Goal: Task Accomplishment & Management: Complete application form

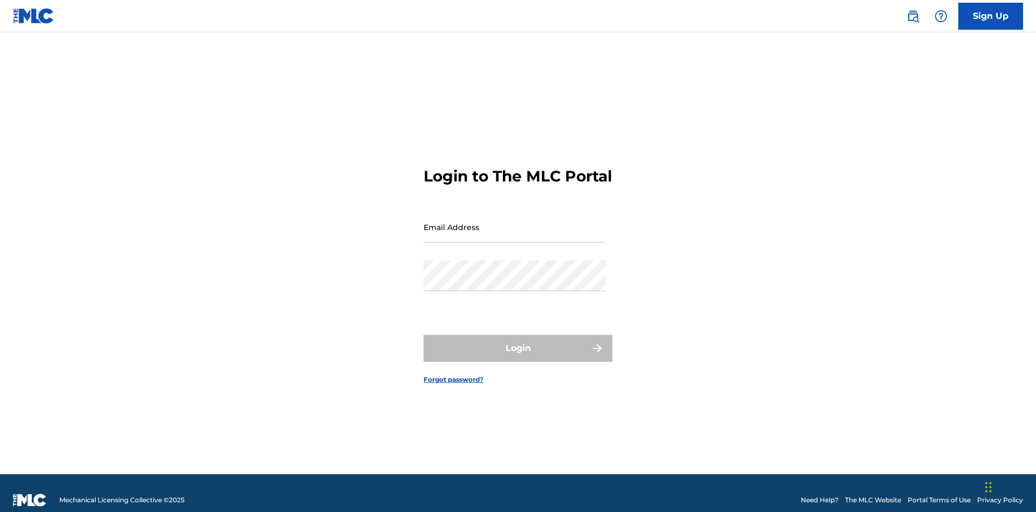
scroll to position [14, 0]
click at [515, 222] on input "Email Address" at bounding box center [515, 227] width 182 height 31
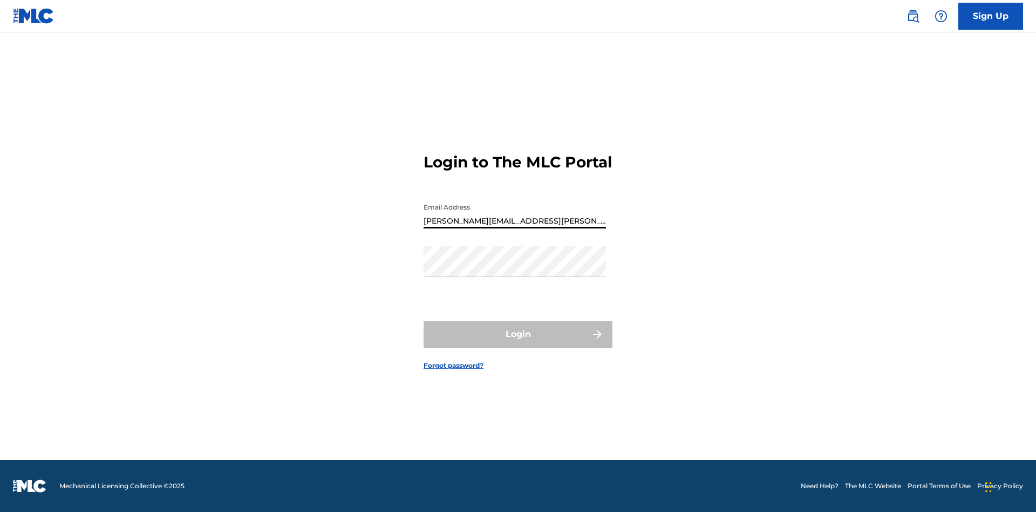
type input "[PERSON_NAME][EMAIL_ADDRESS][PERSON_NAME][DOMAIN_NAME]"
click at [518, 343] on button "Login" at bounding box center [518, 334] width 189 height 27
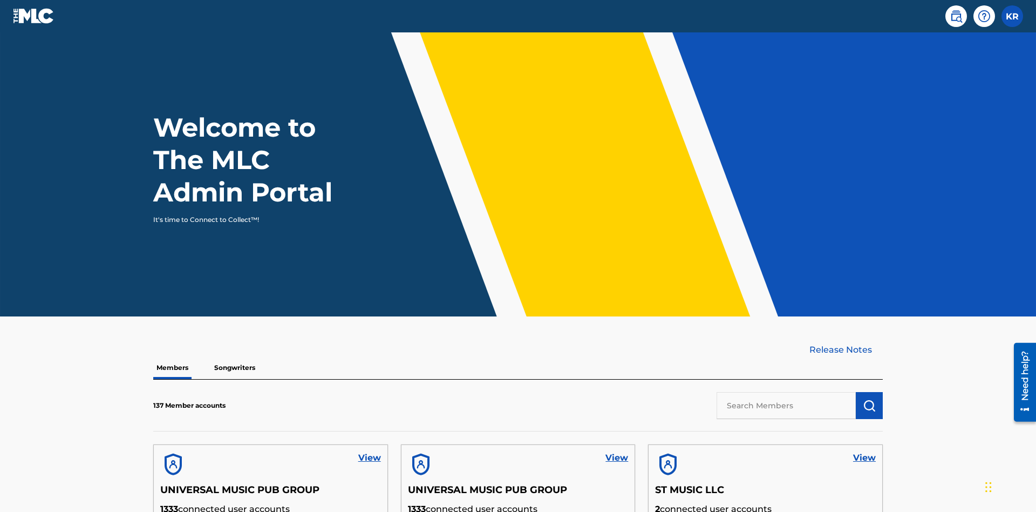
scroll to position [327, 0]
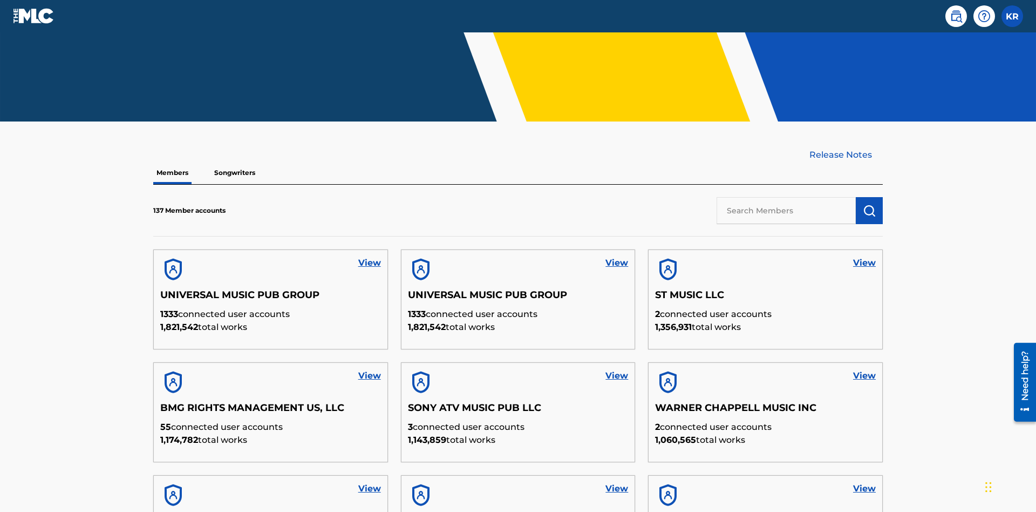
click at [786, 197] on input "text" at bounding box center [786, 210] width 139 height 27
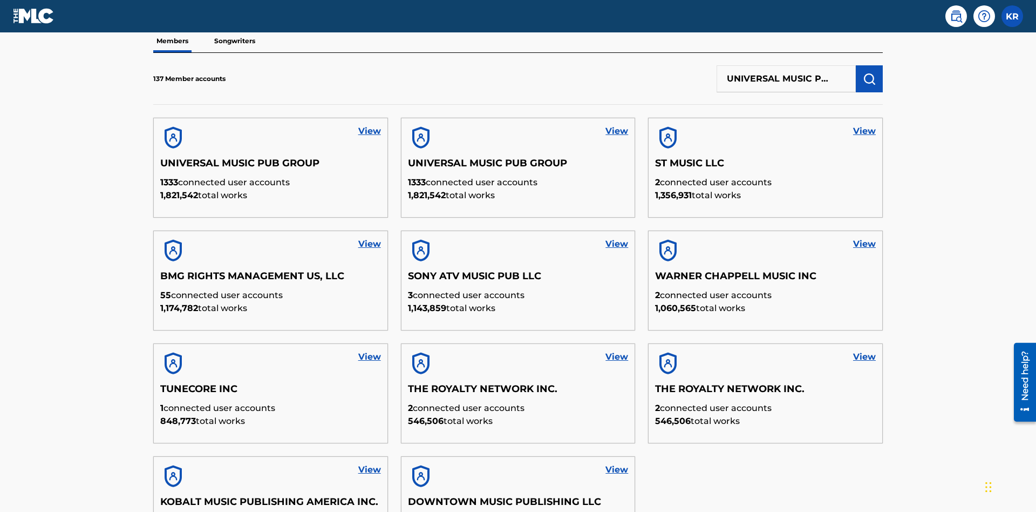
type input "UNIVERSAL MUSIC PUB GROUP"
click at [870, 72] on img "submit" at bounding box center [869, 78] width 13 height 13
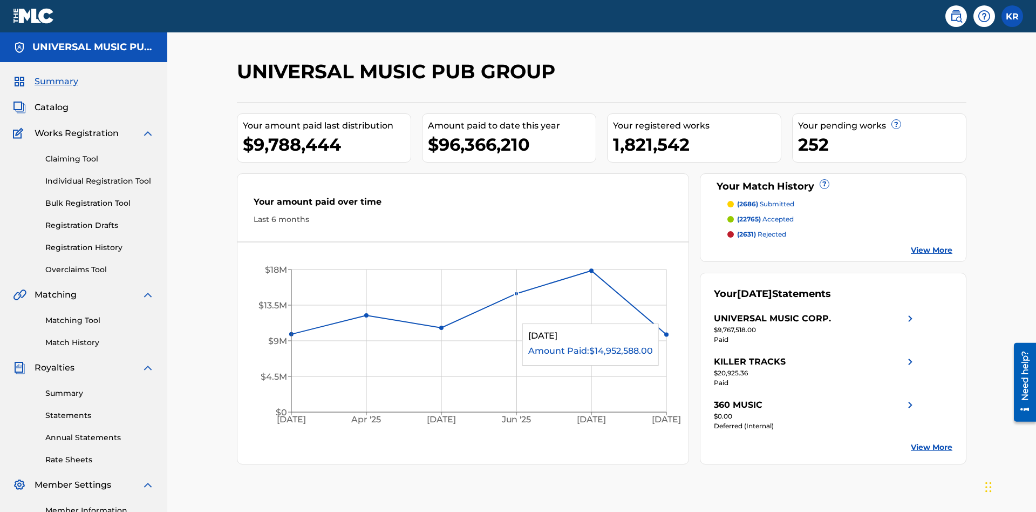
click at [100, 175] on link "Individual Registration Tool" at bounding box center [99, 180] width 109 height 11
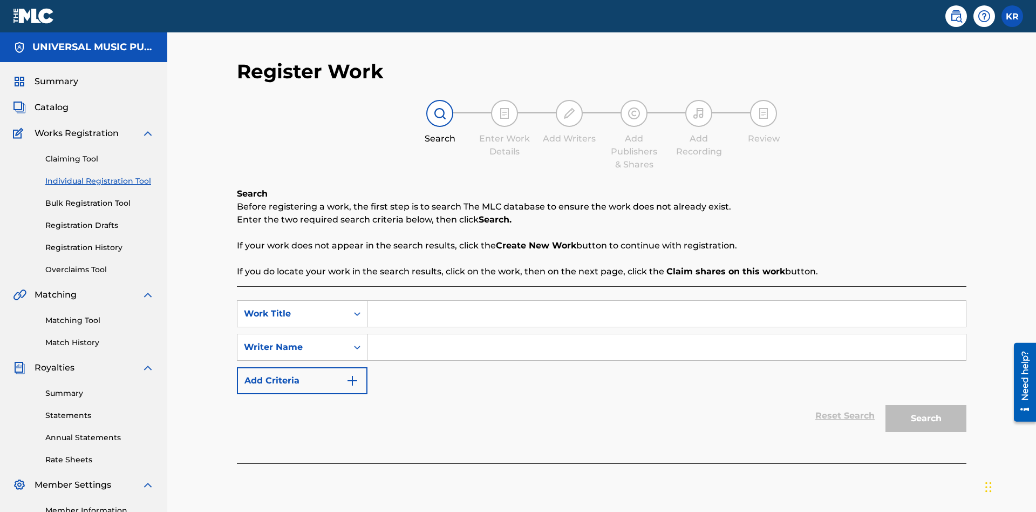
click at [667, 301] on input "Search Form" at bounding box center [667, 314] width 599 height 26
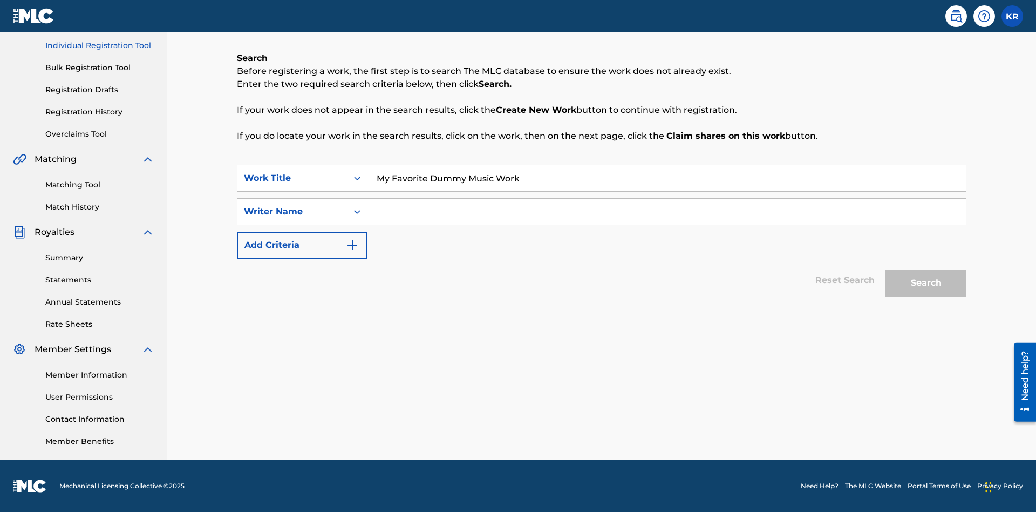
type input "My Favorite Dummy Music Work"
click at [667, 212] on input "Search Form" at bounding box center [667, 212] width 599 height 26
type input "QWERTYUIOP"
click at [926, 283] on button "Search" at bounding box center [926, 282] width 81 height 27
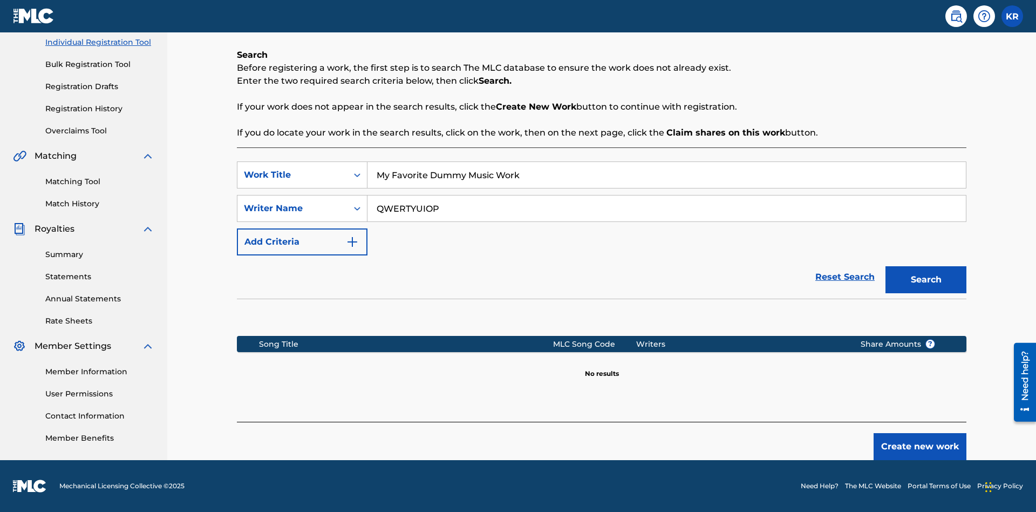
click at [920, 446] on button "Create new work" at bounding box center [920, 446] width 93 height 27
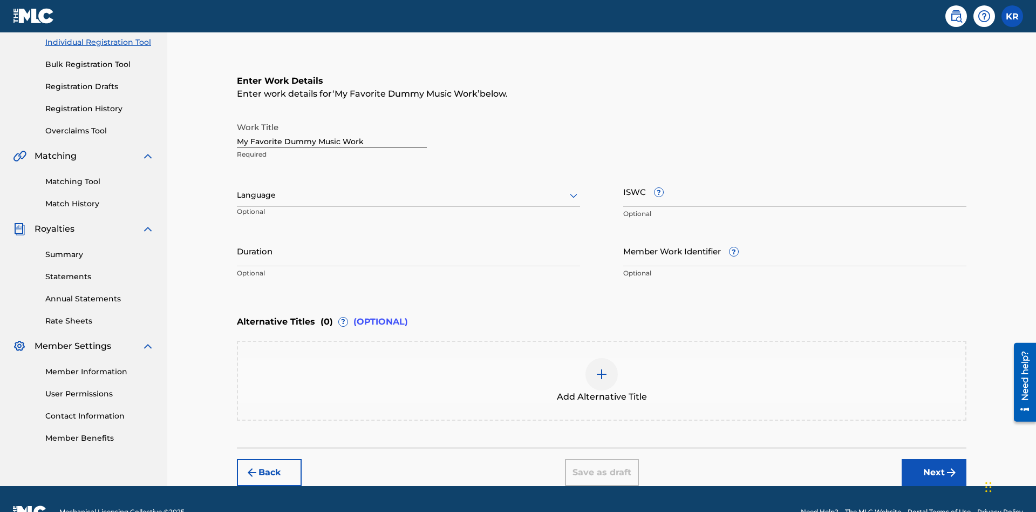
click at [409, 235] on input "Duration" at bounding box center [408, 250] width 343 height 31
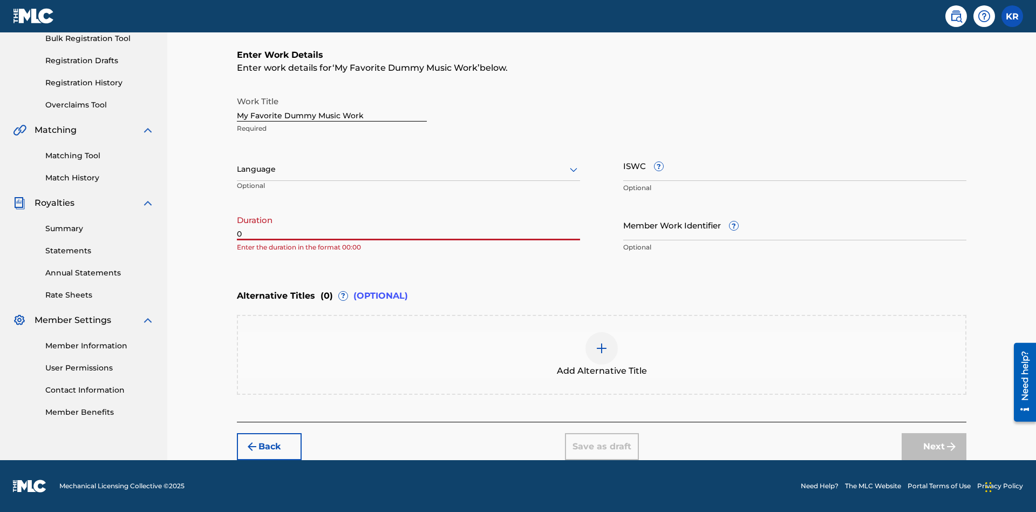
click at [409, 225] on input "0" at bounding box center [408, 224] width 343 height 31
type input "00:00"
click at [574, 169] on icon at bounding box center [573, 169] width 13 height 13
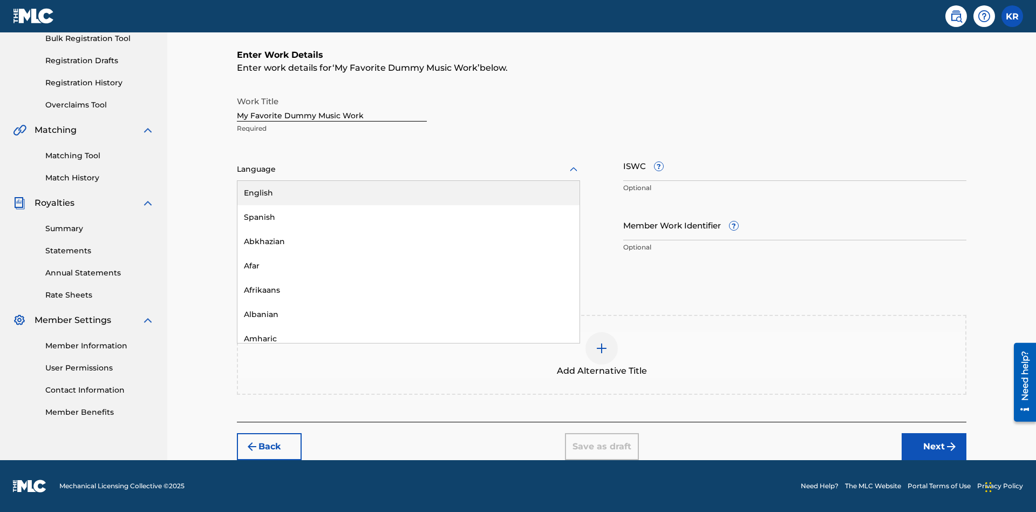
click at [409, 217] on div "Spanish" at bounding box center [408, 217] width 342 height 24
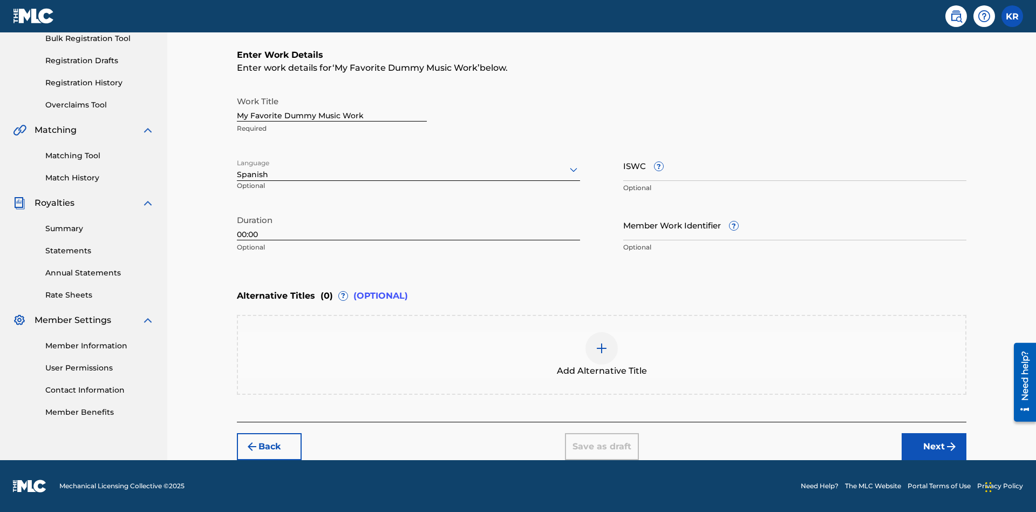
click at [795, 225] on input "Member Work Identifier ?" at bounding box center [794, 224] width 343 height 31
type input "[PHONE_NUMBER]"
click at [795, 165] on input "ISWC ?" at bounding box center [794, 165] width 343 height 31
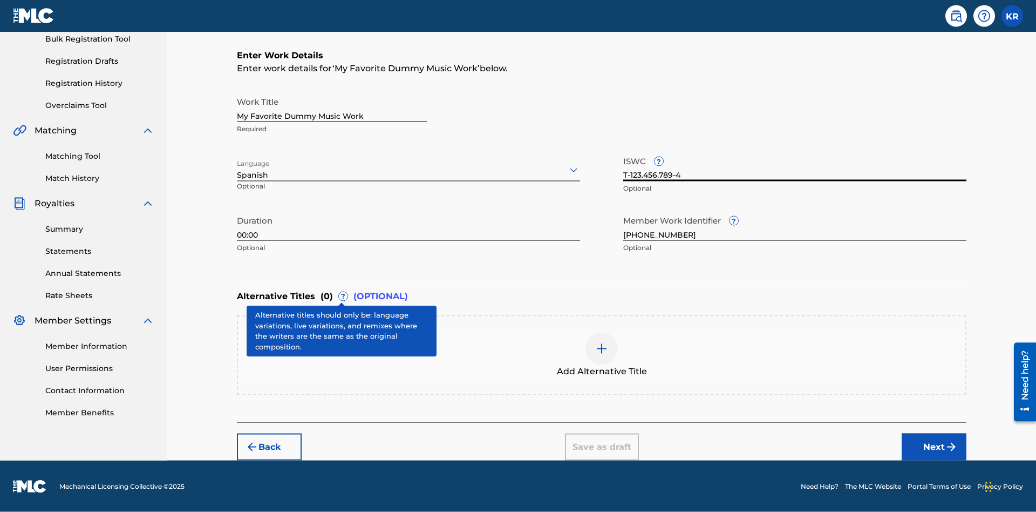
type input "T-123.456.789-4"
click at [602, 355] on div at bounding box center [602, 348] width 32 height 32
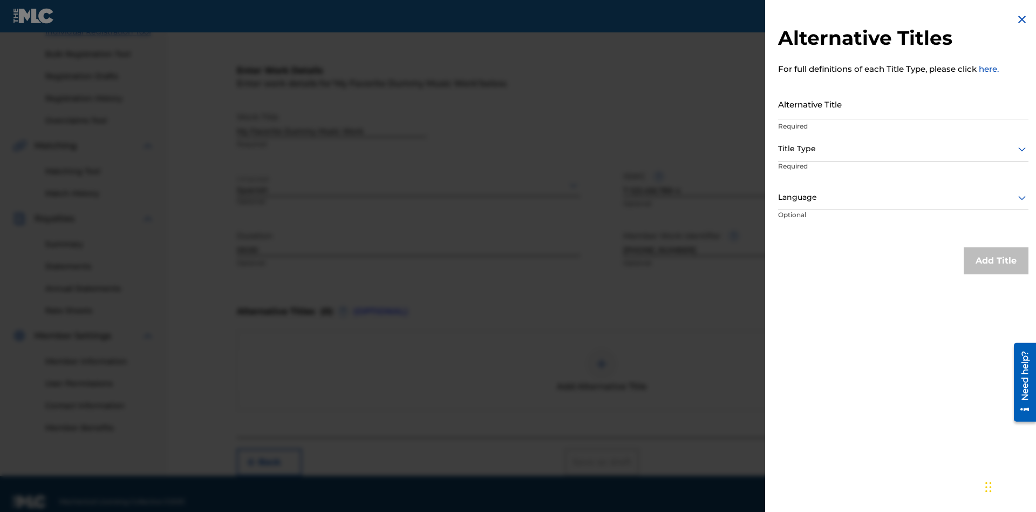
click at [904, 104] on input "Alternative Title" at bounding box center [903, 104] width 250 height 31
type input "Alt Title"
click at [904, 148] on div at bounding box center [903, 148] width 250 height 13
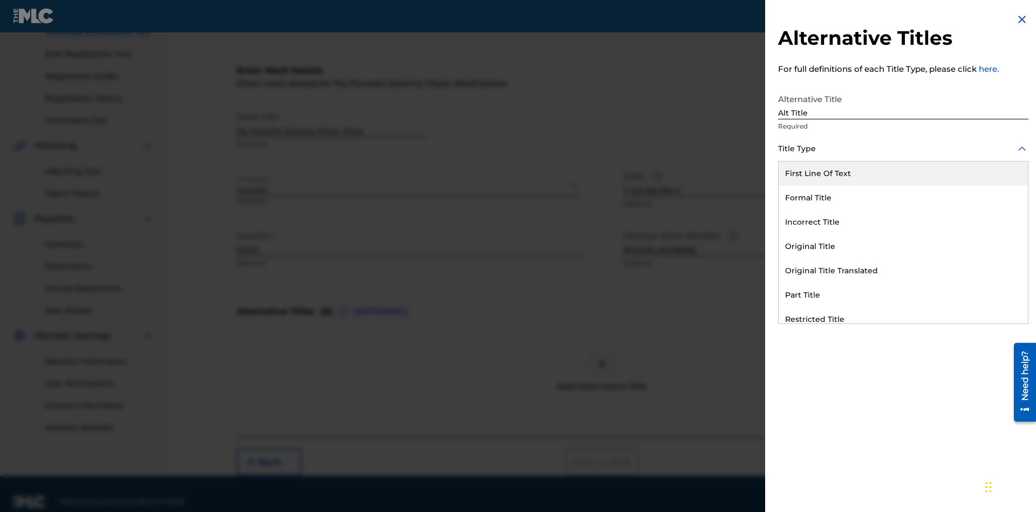
scroll to position [165, 0]
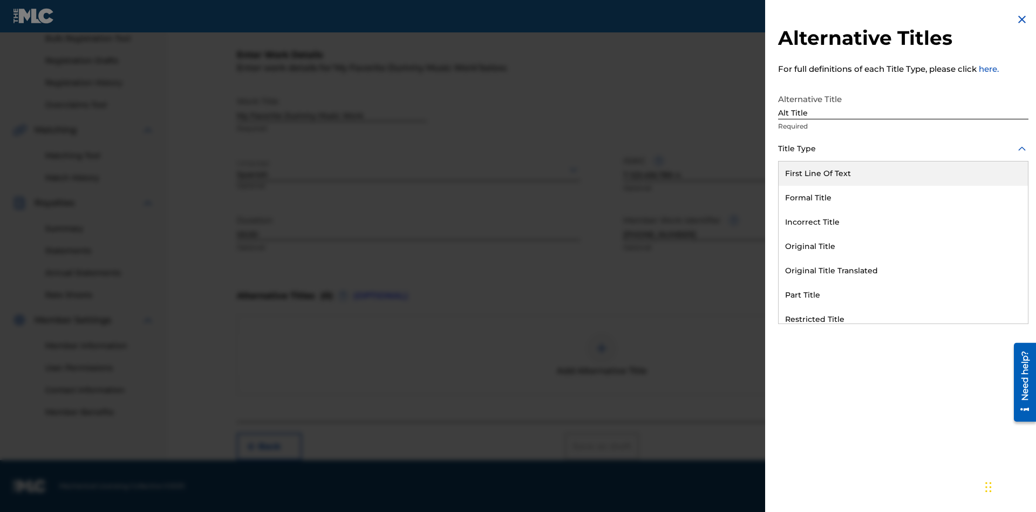
click at [904, 246] on div "Original Title" at bounding box center [903, 246] width 249 height 24
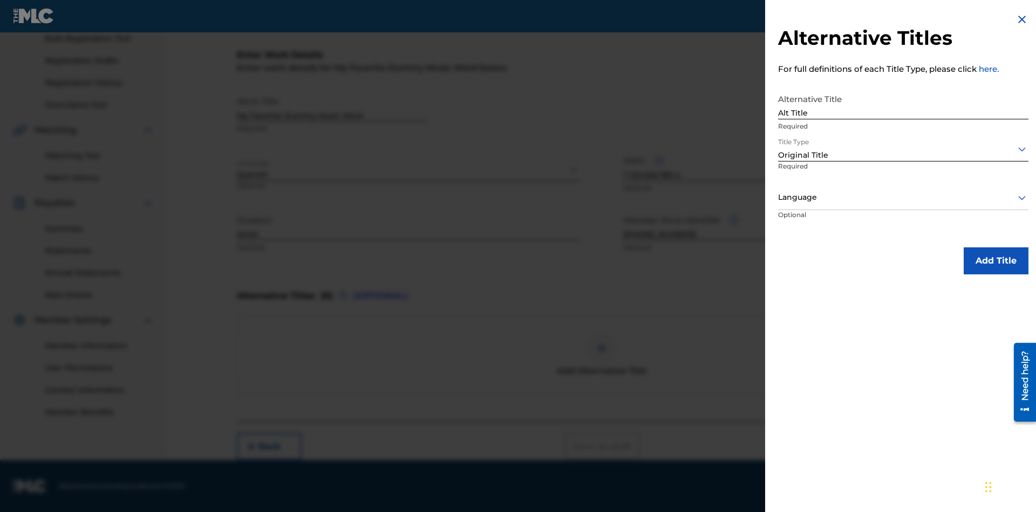
click at [904, 197] on div at bounding box center [903, 197] width 250 height 13
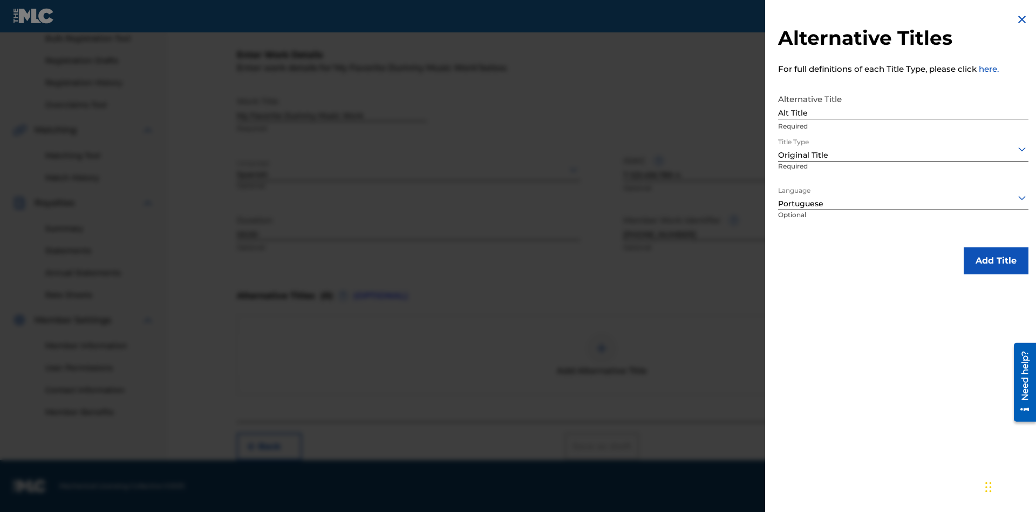
click at [996, 260] on button "Add Title" at bounding box center [996, 260] width 65 height 27
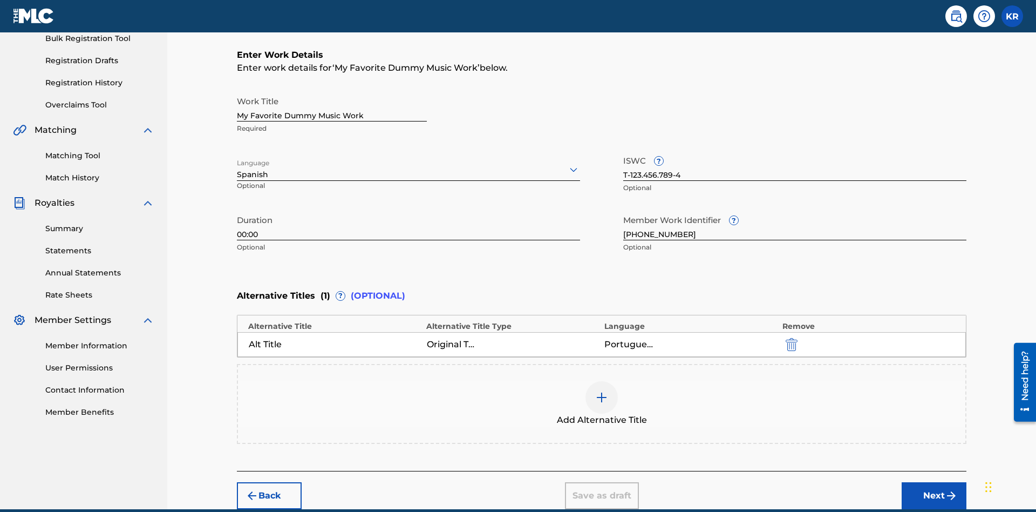
click at [602, 381] on div at bounding box center [602, 397] width 32 height 32
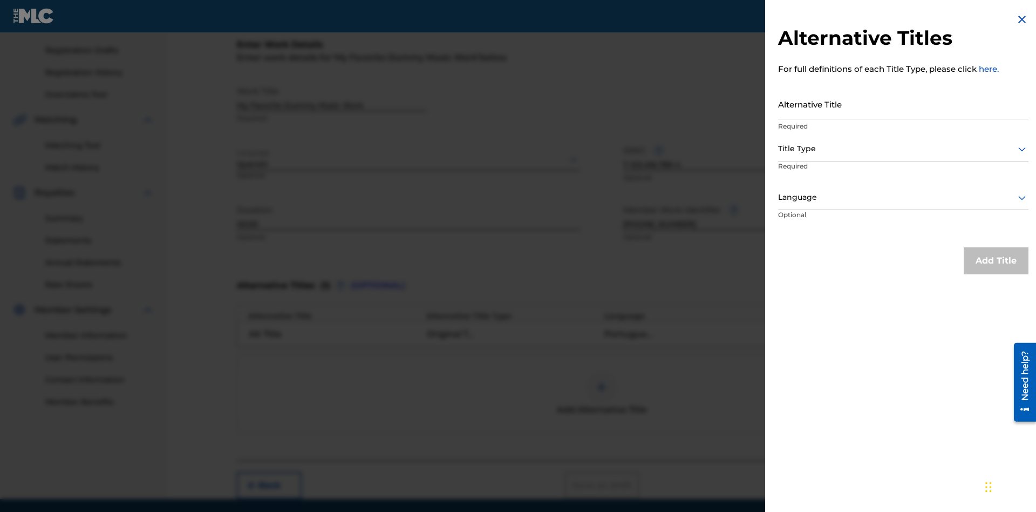
click at [904, 104] on input "Alternative Title" at bounding box center [903, 104] width 250 height 31
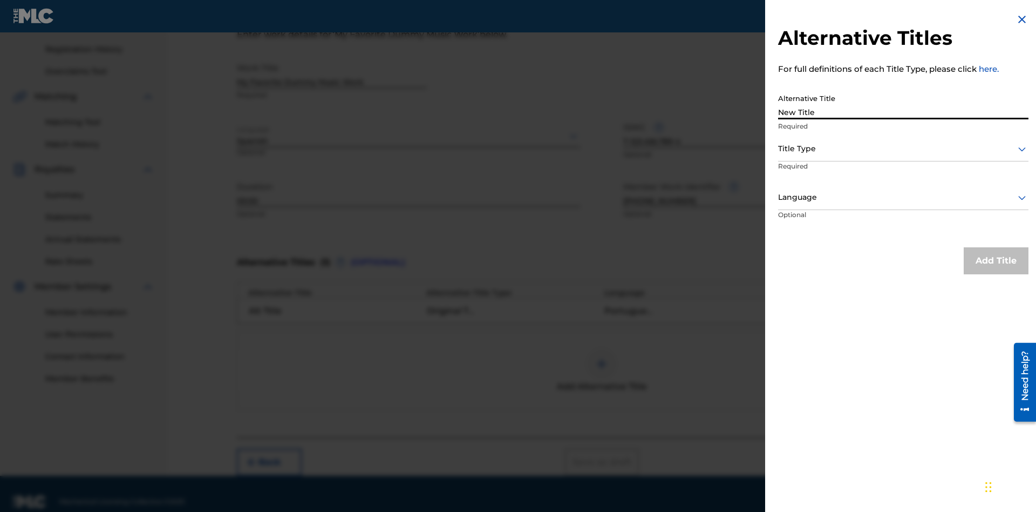
scroll to position [214, 0]
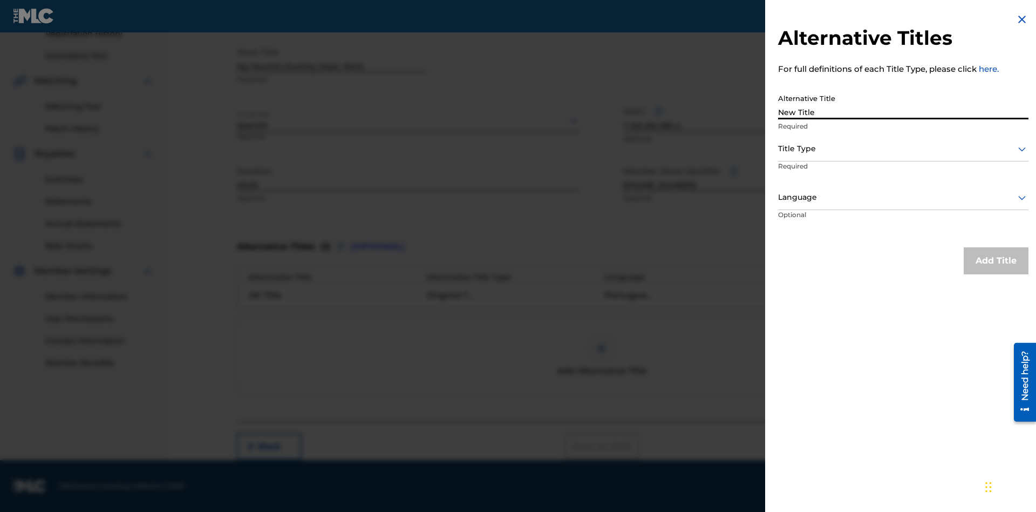
type input "New Title"
click at [904, 148] on div at bounding box center [903, 148] width 250 height 13
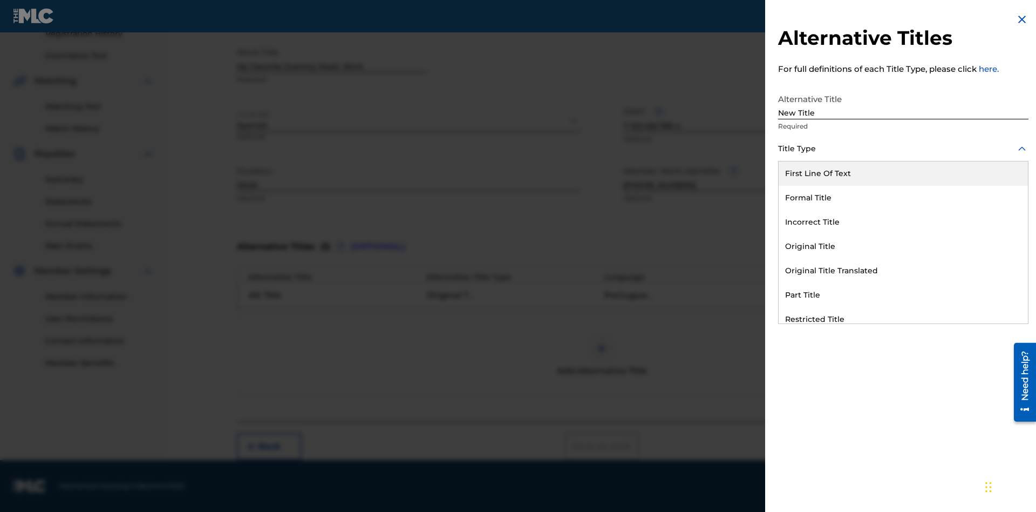
click at [904, 222] on div "Incorrect Title" at bounding box center [903, 222] width 249 height 24
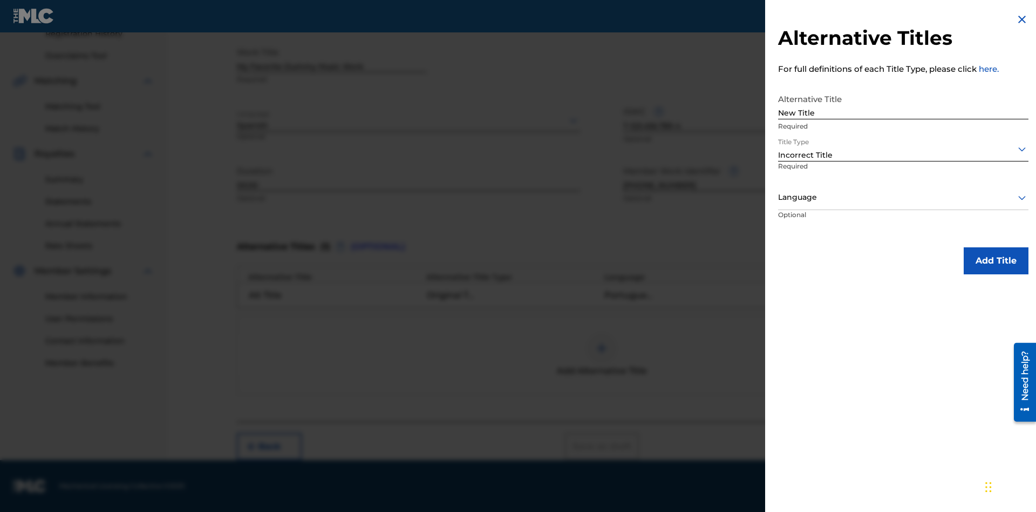
click at [904, 197] on div at bounding box center [903, 197] width 250 height 13
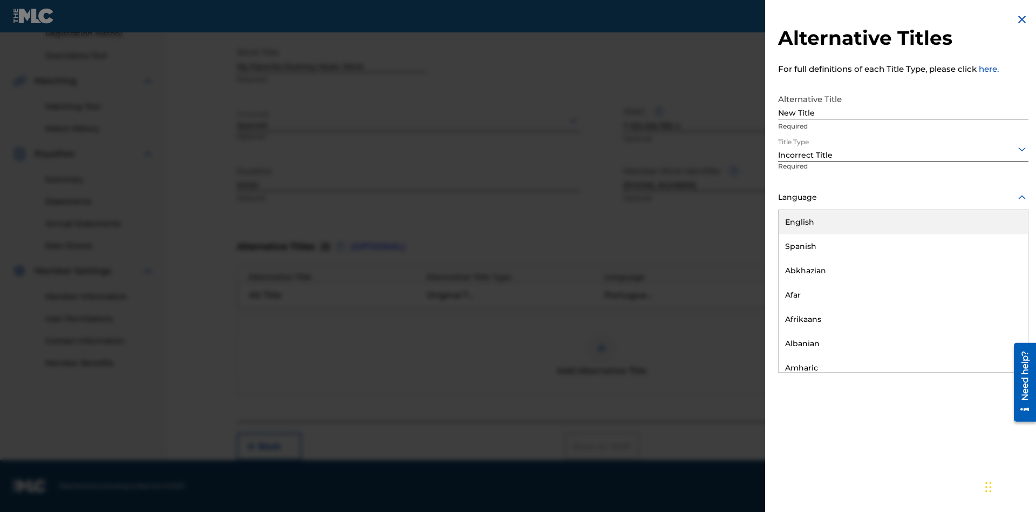
click at [904, 222] on div "English" at bounding box center [903, 222] width 249 height 24
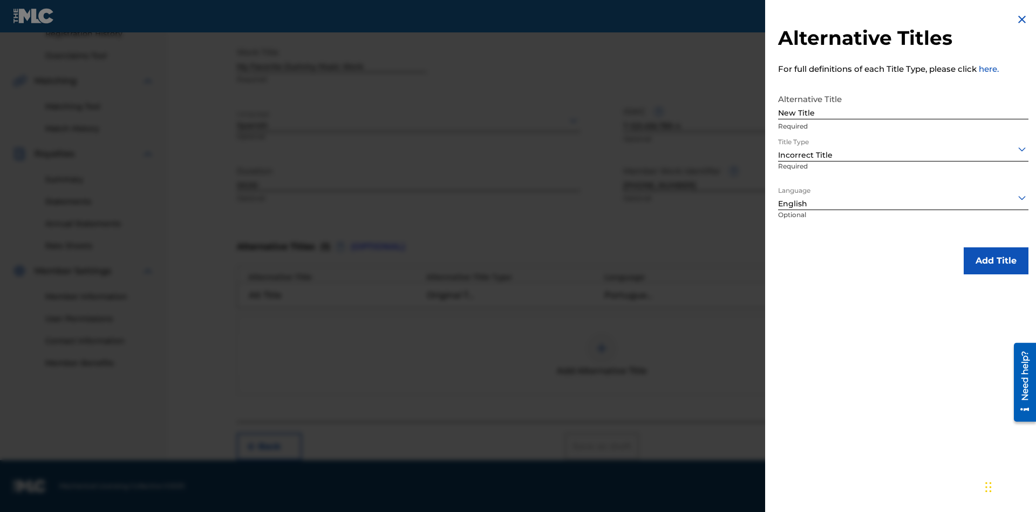
click at [996, 260] on button "Add Title" at bounding box center [996, 260] width 65 height 27
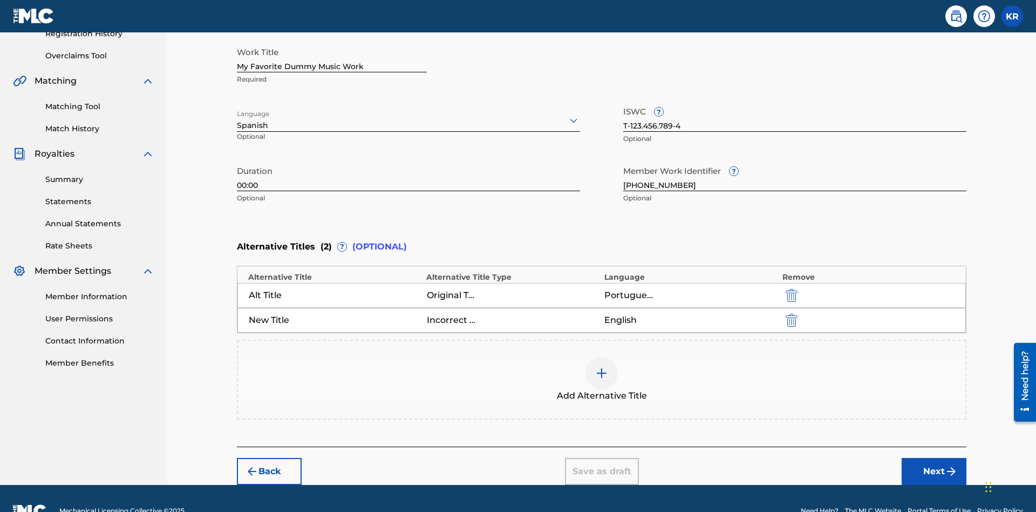
click at [790, 314] on img "submit" at bounding box center [792, 320] width 12 height 13
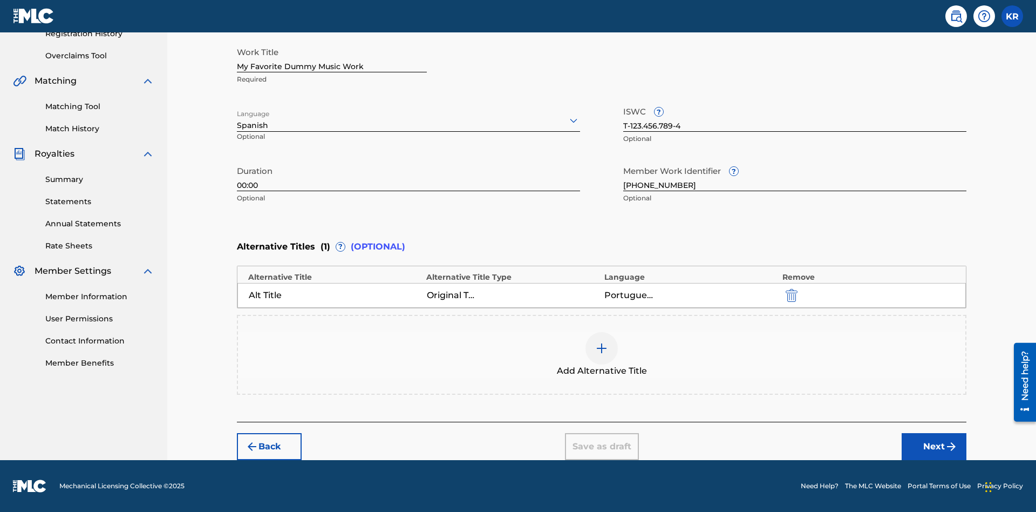
click at [602, 355] on div at bounding box center [602, 348] width 32 height 32
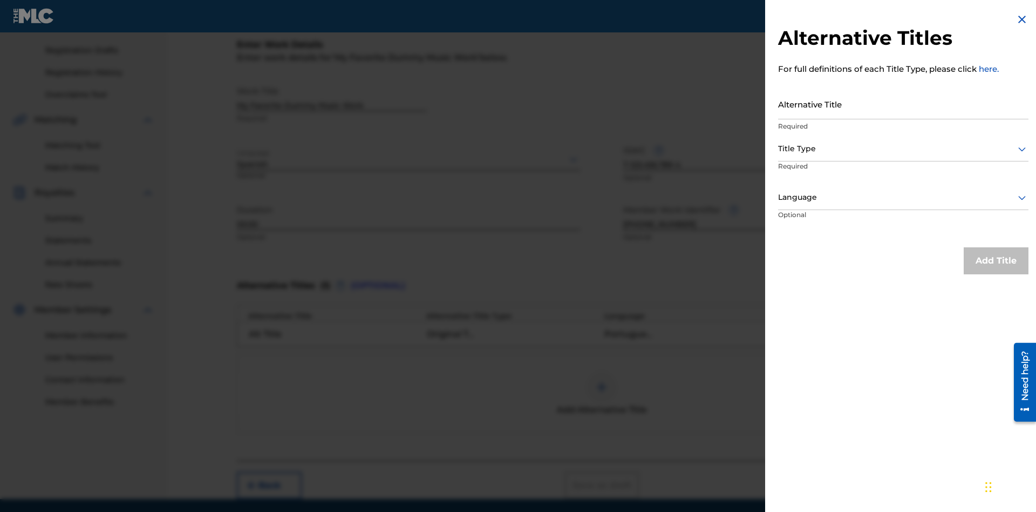
click at [904, 104] on input "Alternative Title" at bounding box center [903, 104] width 250 height 31
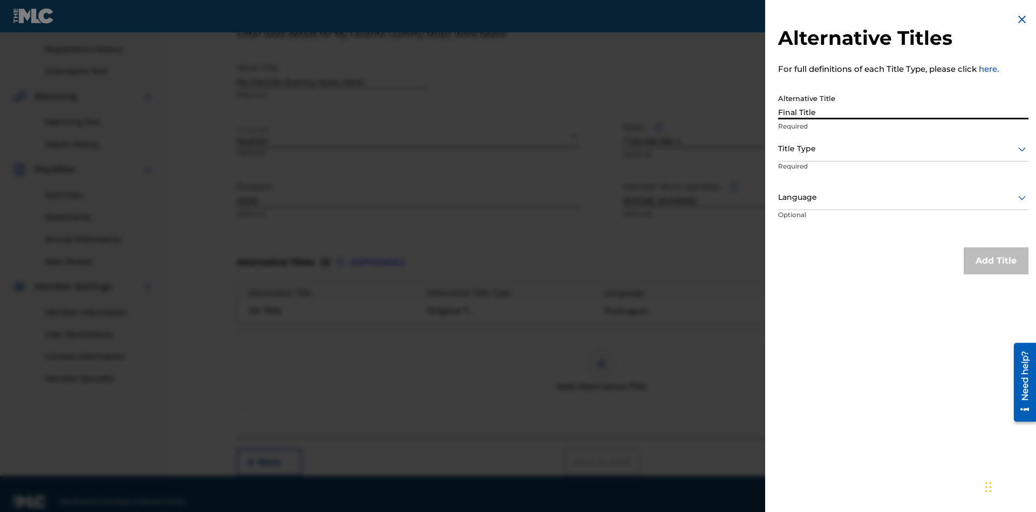
type input "Final Title"
click at [904, 148] on div at bounding box center [903, 148] width 250 height 13
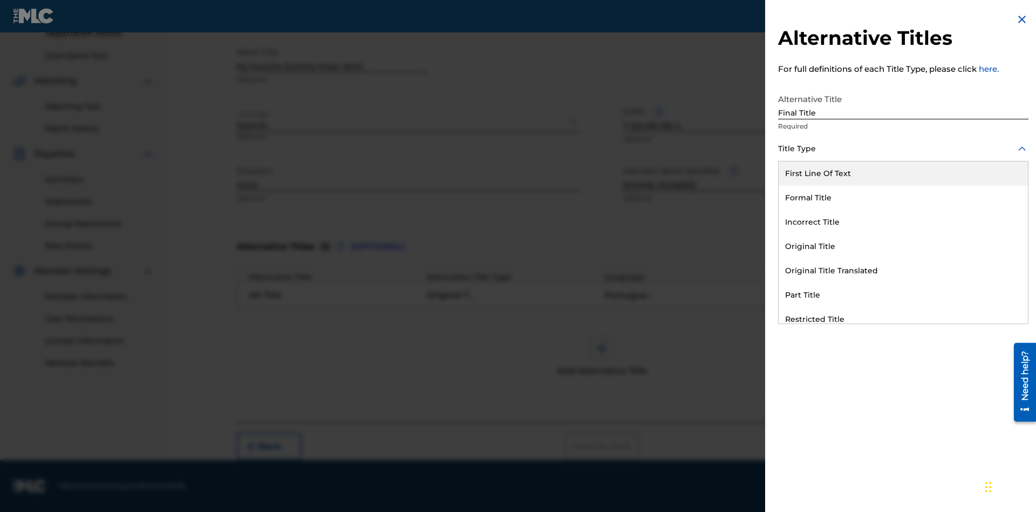
click at [904, 295] on div "Part Title" at bounding box center [903, 295] width 249 height 24
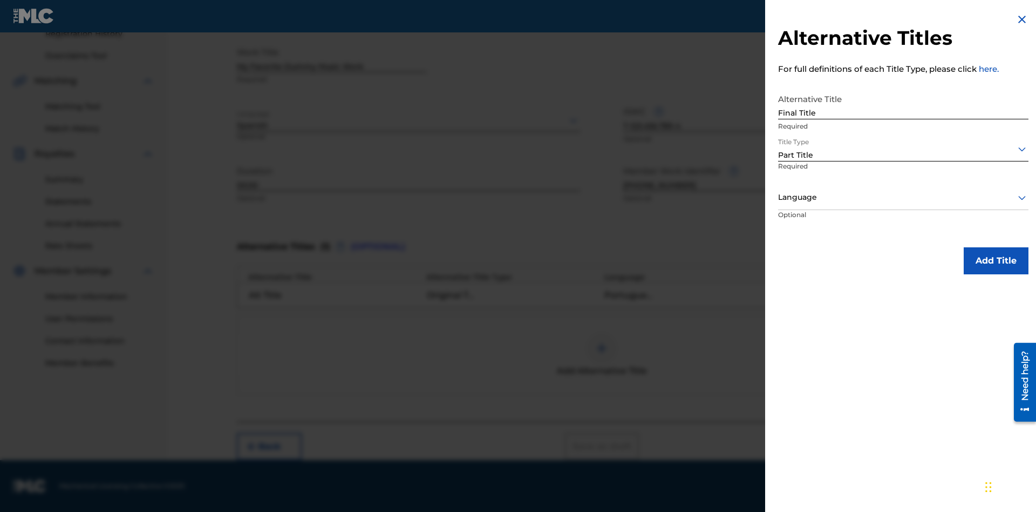
click at [904, 197] on div at bounding box center [903, 197] width 250 height 13
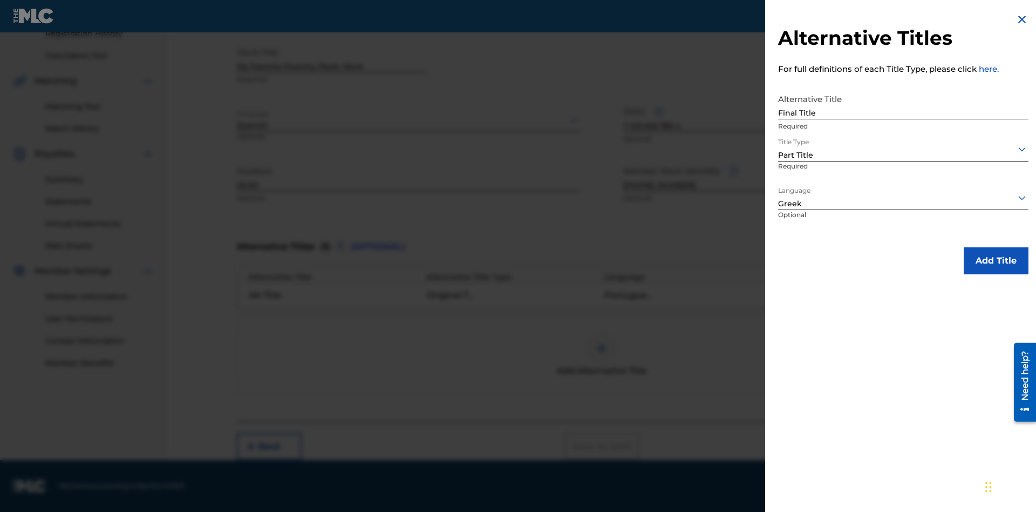
click at [996, 260] on button "Add Title" at bounding box center [996, 260] width 65 height 27
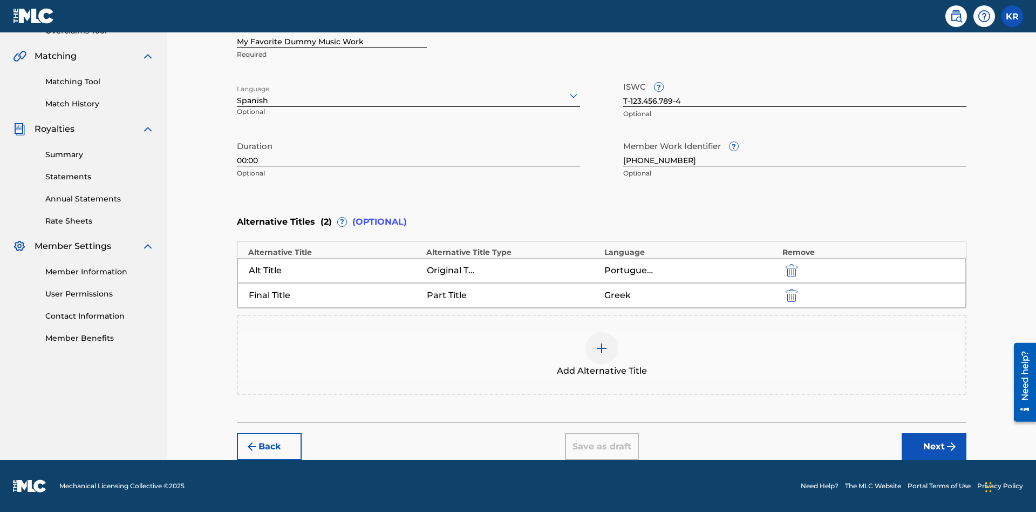
click at [934, 446] on button "Next" at bounding box center [934, 446] width 65 height 27
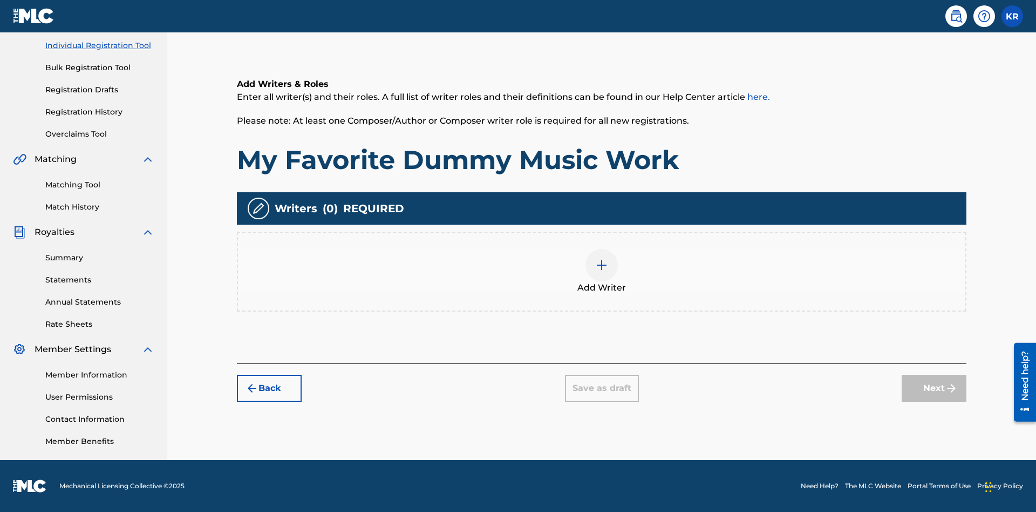
scroll to position [135, 0]
click at [602, 271] on img at bounding box center [601, 265] width 13 height 13
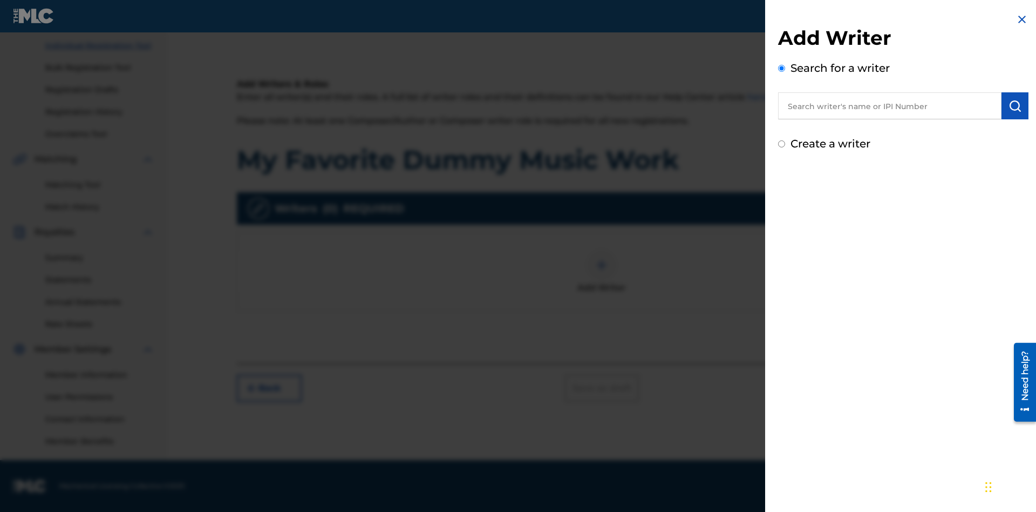
click at [890, 106] on input "text" at bounding box center [889, 105] width 223 height 27
type input "Test2025.08.27.04.30.09"
click at [1015, 106] on img "submit" at bounding box center [1015, 105] width 13 height 13
click at [782, 190] on input "Create a writer" at bounding box center [781, 189] width 7 height 7
radio input "false"
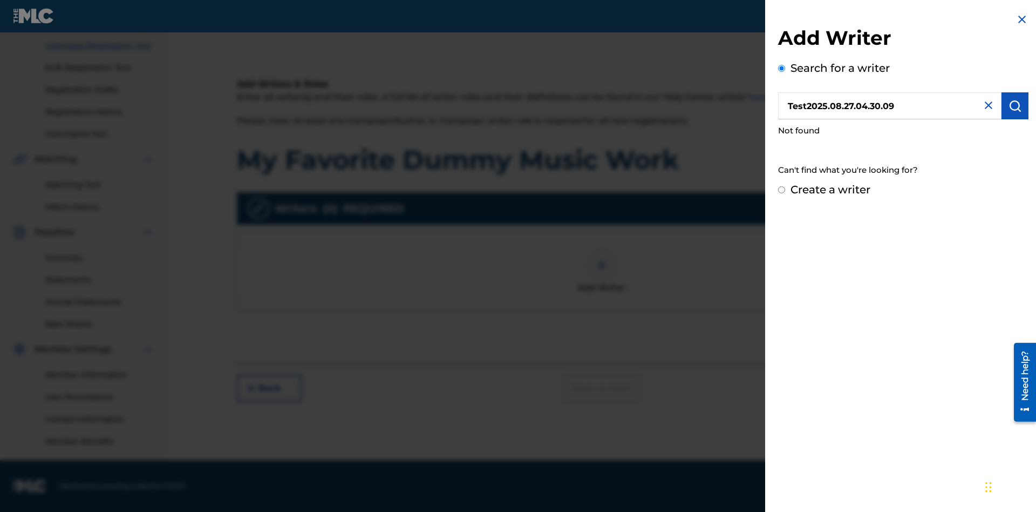
radio input "false"
radio input "true"
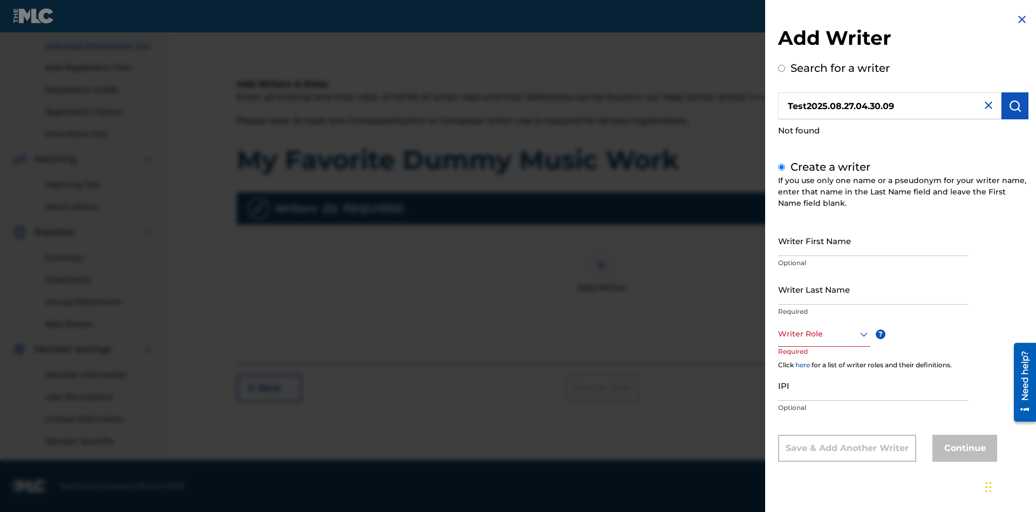
click at [873, 240] on input "Writer First Name" at bounding box center [873, 240] width 190 height 31
type input "Test2025.08.27.04.30.11"
click at [873, 289] on input "Writer Last Name" at bounding box center [873, 289] width 190 height 31
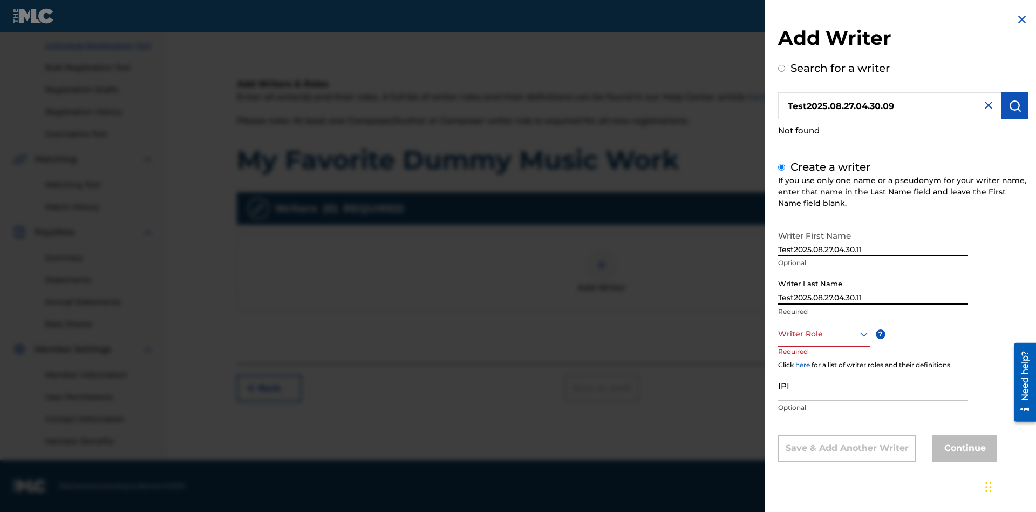
type input "Test2025.08.27.04.30.11"
click at [824, 334] on div at bounding box center [824, 333] width 92 height 13
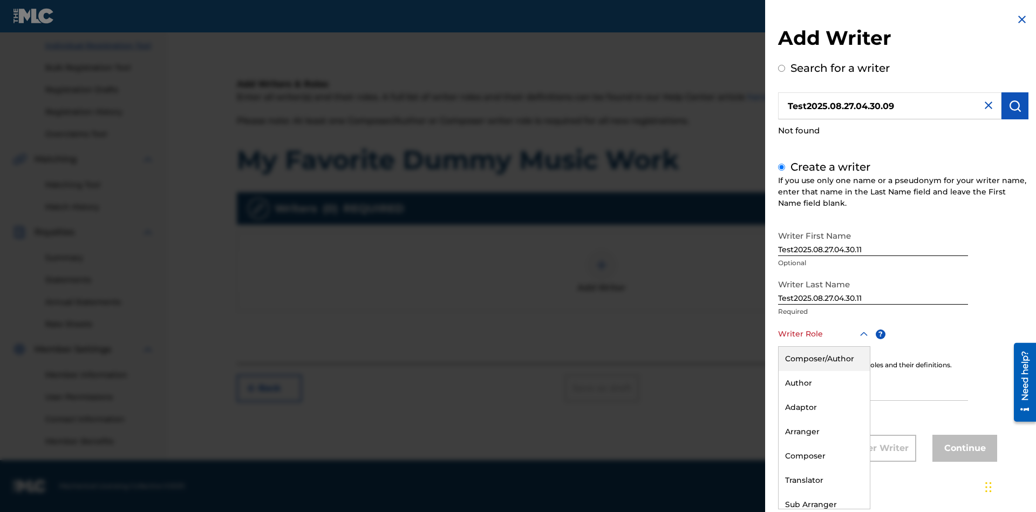
click at [824, 383] on div "Author" at bounding box center [824, 383] width 91 height 24
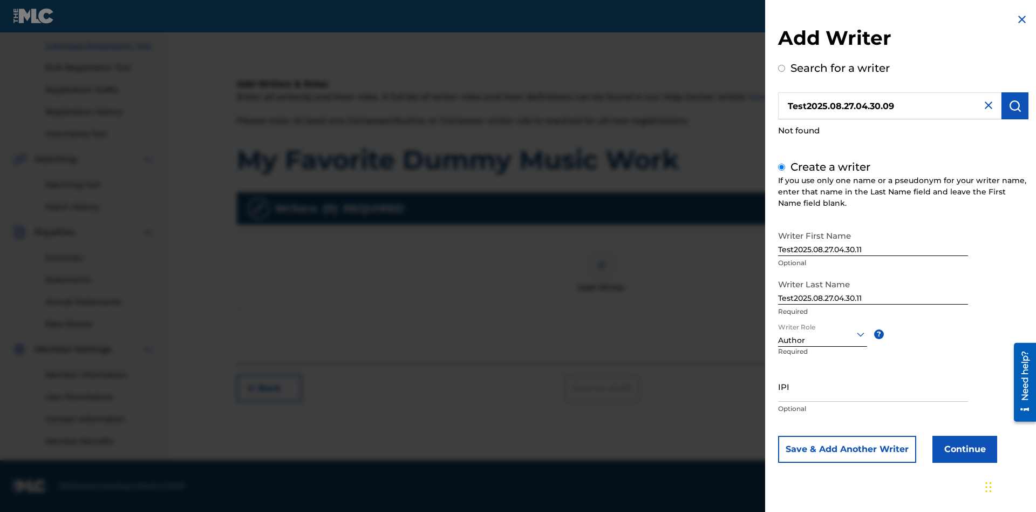
click at [873, 386] on input "IPI" at bounding box center [873, 386] width 190 height 31
type input "595839777"
click at [963, 449] on button "Continue" at bounding box center [965, 449] width 65 height 27
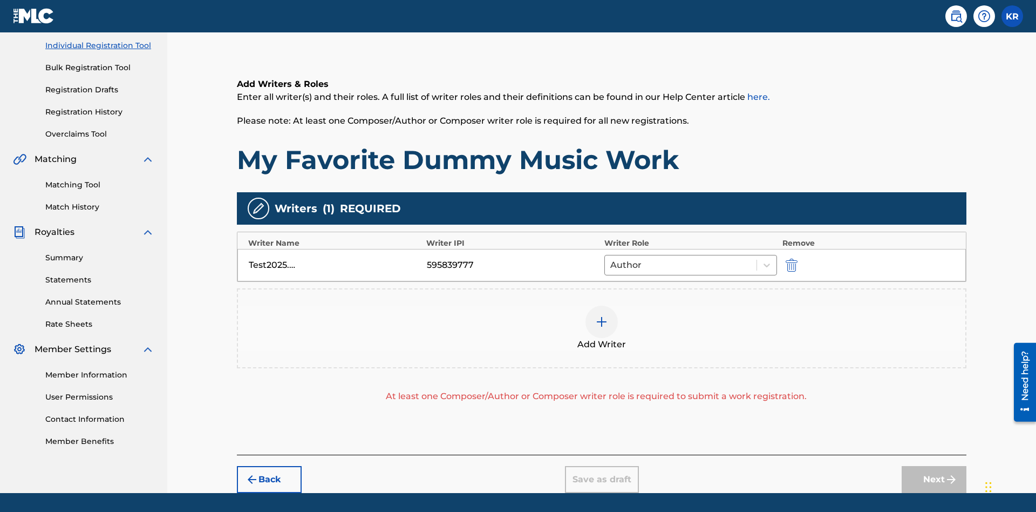
click at [790, 259] on img "submit" at bounding box center [792, 265] width 12 height 13
click at [602, 315] on img at bounding box center [601, 321] width 13 height 13
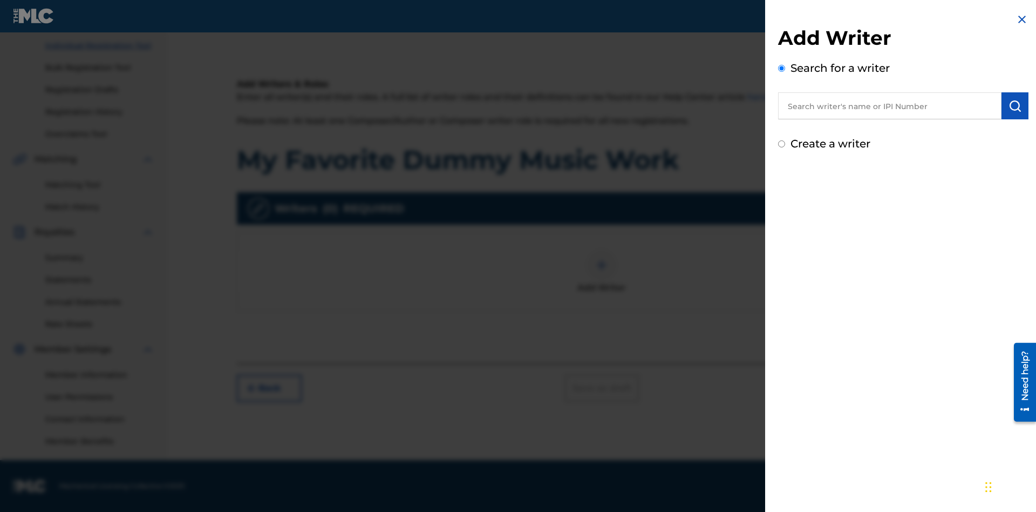
click at [890, 106] on input "text" at bounding box center [889, 105] width 223 height 27
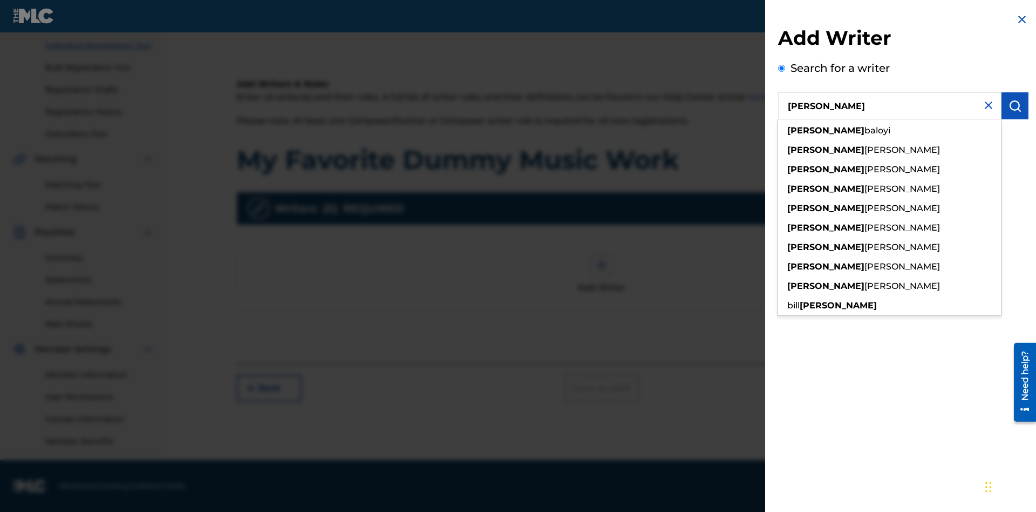
type input "[PERSON_NAME]"
click at [1015, 106] on img "submit" at bounding box center [1015, 105] width 13 height 13
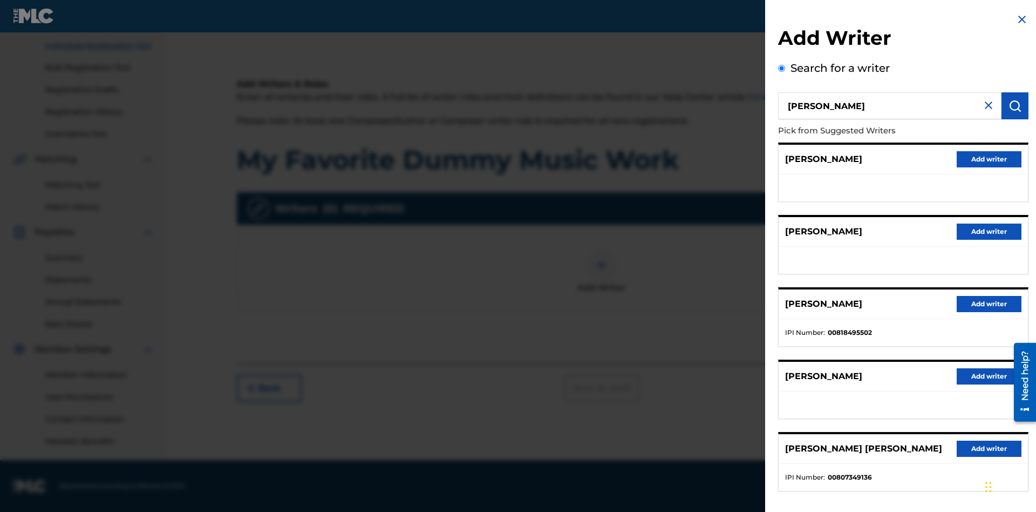
radio input "false"
radio input "true"
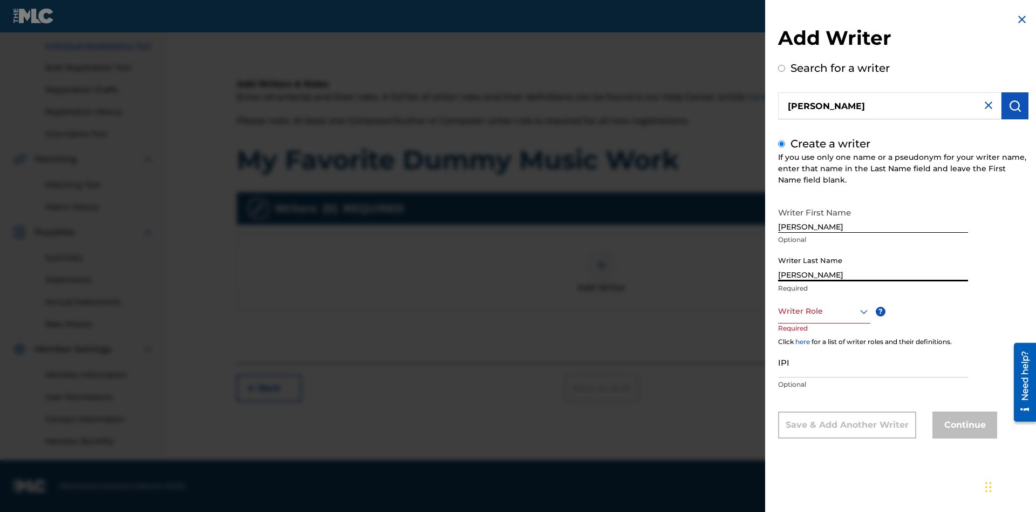
type input "[PERSON_NAME]"
click at [873, 362] on input "IPI" at bounding box center [873, 362] width 190 height 31
type input "00807349136"
click at [824, 311] on div at bounding box center [824, 310] width 92 height 13
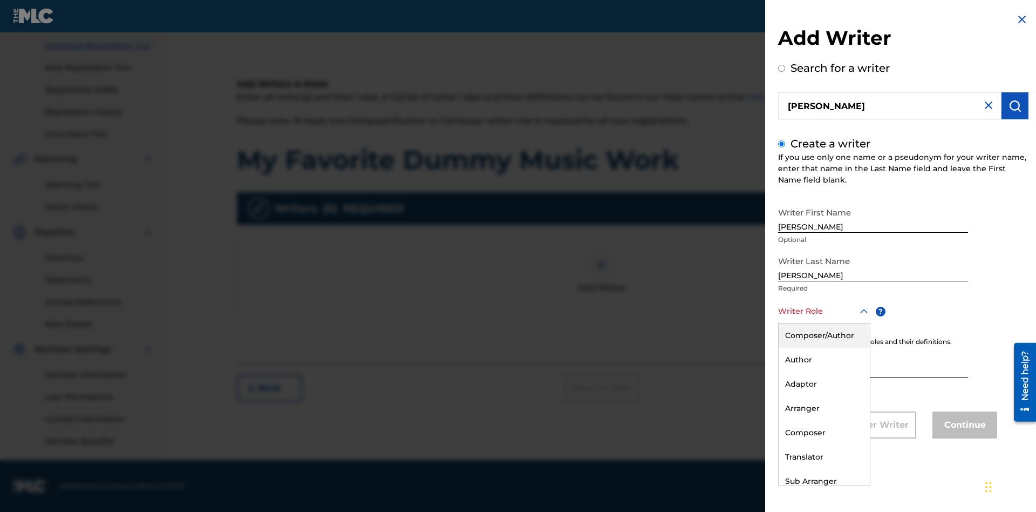
click at [824, 432] on div "Composer" at bounding box center [824, 432] width 91 height 24
click at [963, 426] on button "Continue" at bounding box center [965, 424] width 65 height 27
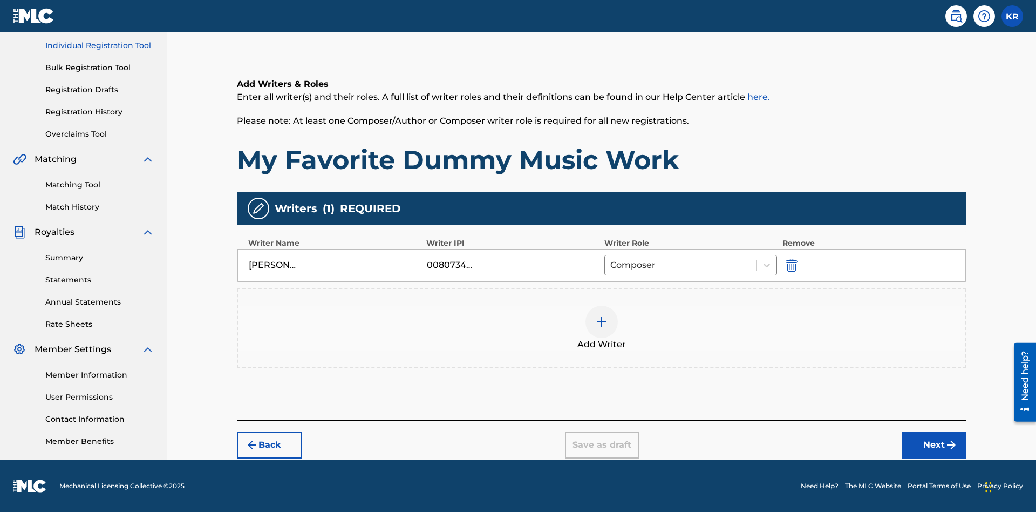
click at [602, 328] on div at bounding box center [602, 321] width 32 height 32
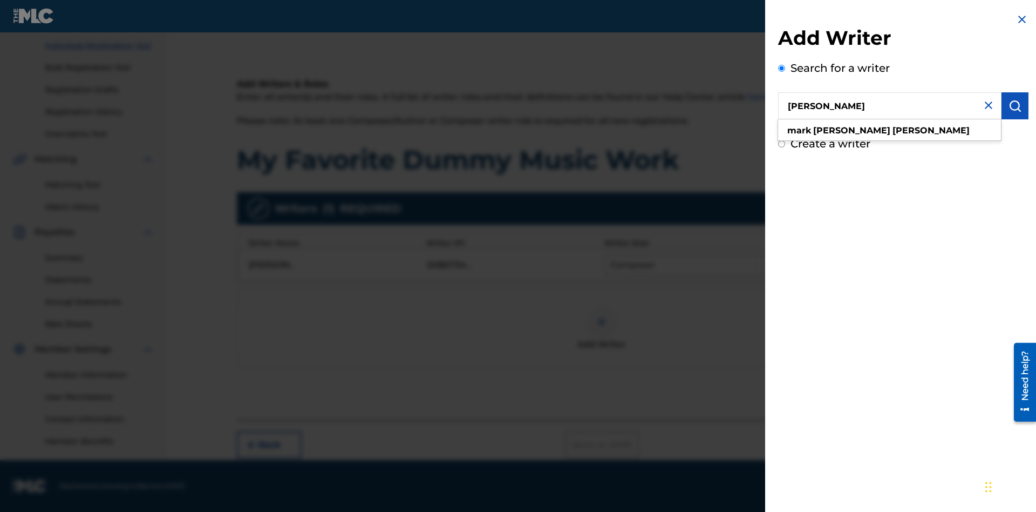
click at [1015, 106] on img "submit" at bounding box center [1015, 105] width 13 height 13
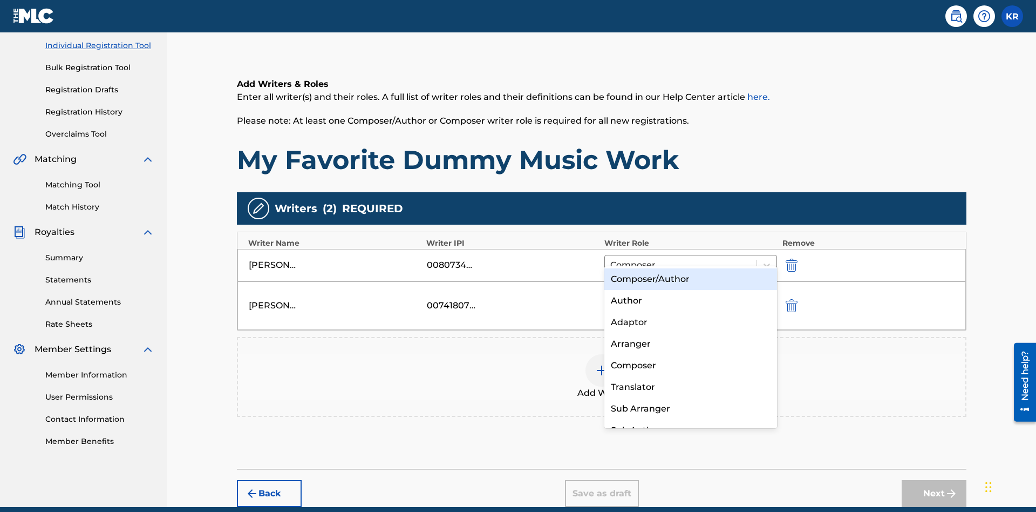
click at [690, 386] on div "Translator" at bounding box center [691, 387] width 173 height 22
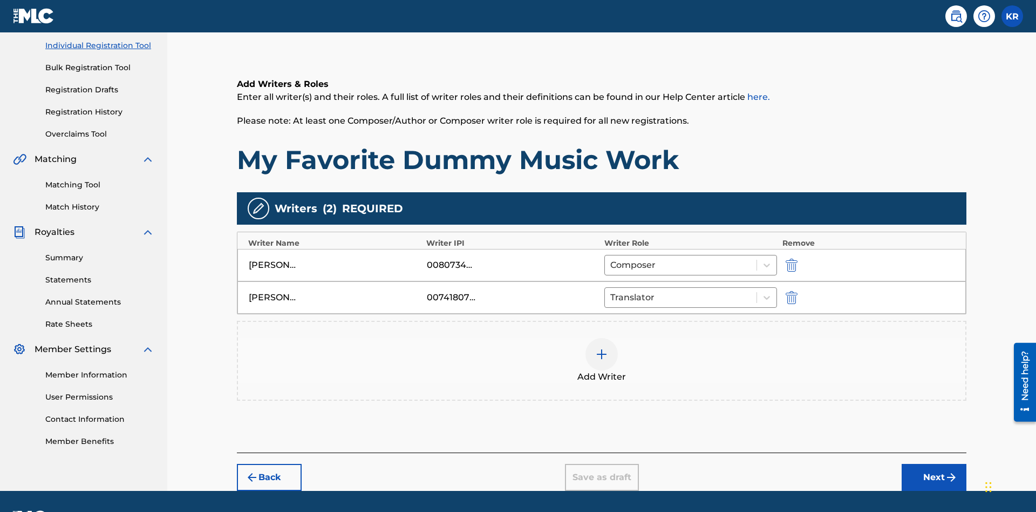
click at [602, 338] on div at bounding box center [602, 354] width 32 height 32
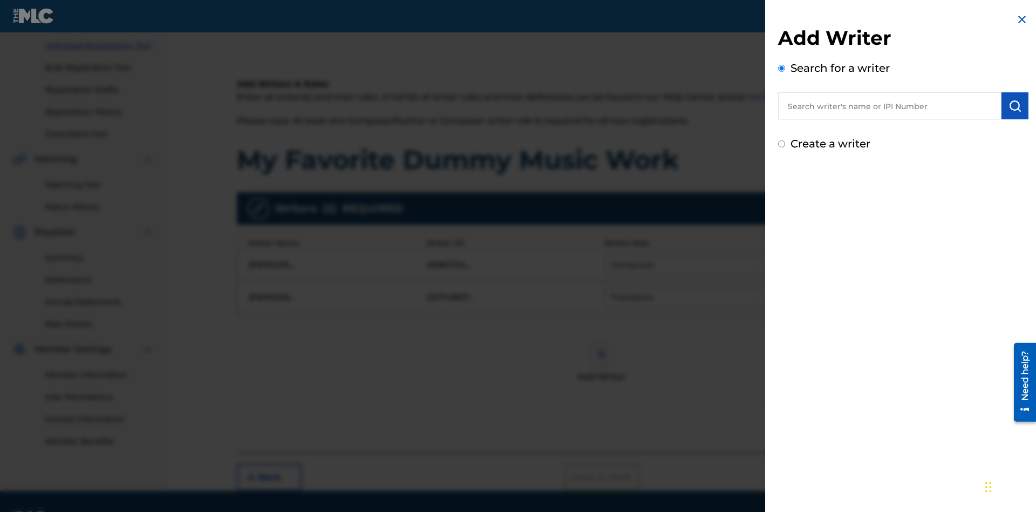
click at [890, 106] on input "text" at bounding box center [889, 105] width 223 height 27
click at [1015, 106] on img "submit" at bounding box center [1015, 105] width 13 height 13
click at [782, 147] on input "Create a writer" at bounding box center [781, 143] width 7 height 7
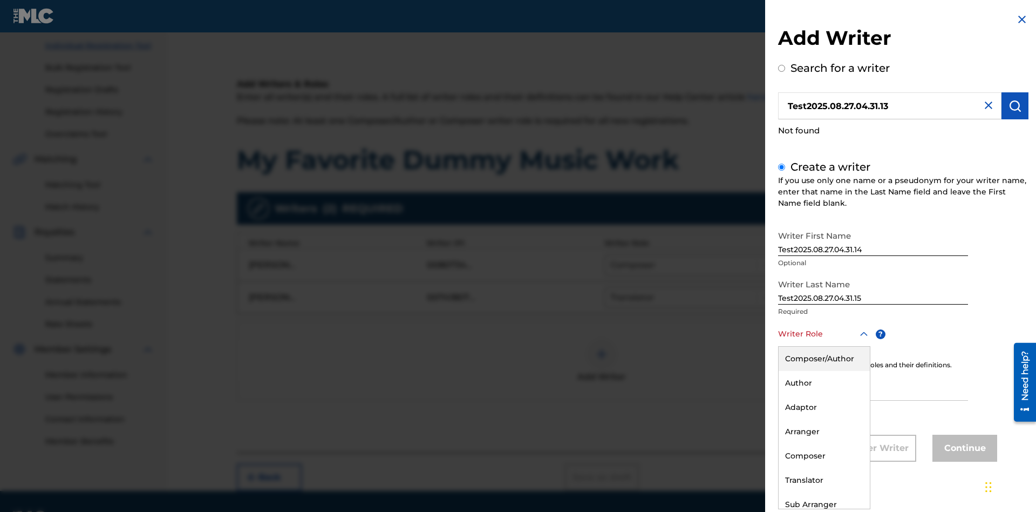
click at [824, 480] on div "Translator" at bounding box center [824, 480] width 91 height 24
click at [873, 386] on input "IPI" at bounding box center [873, 385] width 190 height 31
click at [963, 449] on button "Continue" at bounding box center [965, 447] width 65 height 27
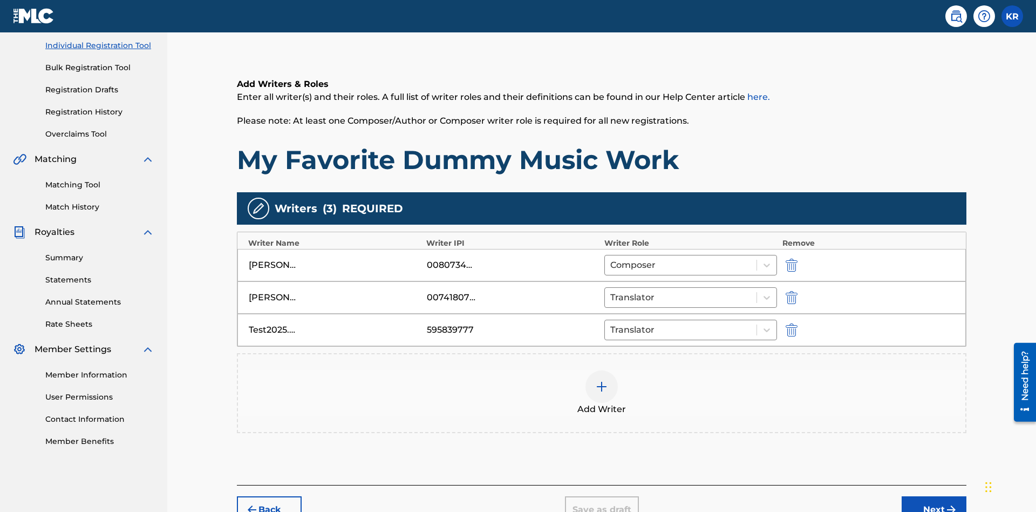
scroll to position [167, 0]
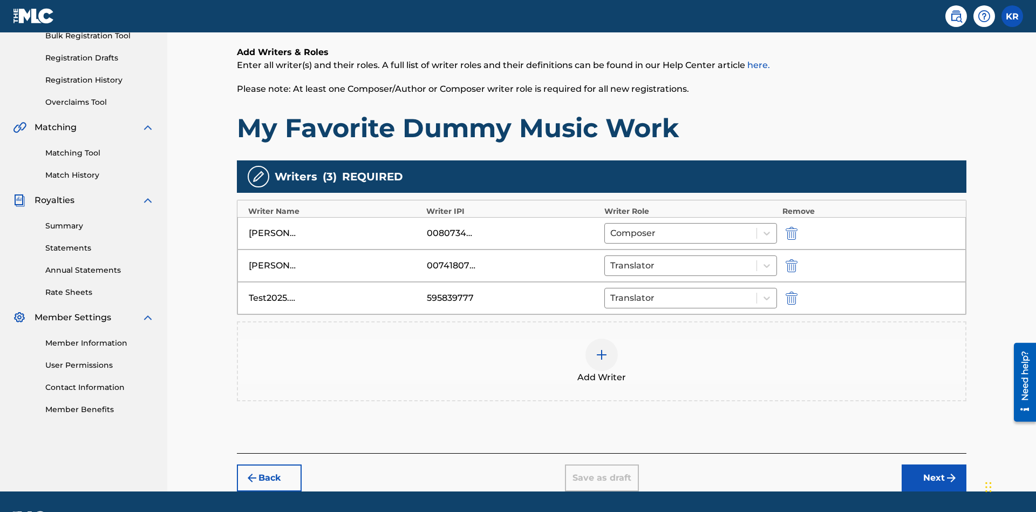
click at [934, 464] on button "Next" at bounding box center [934, 477] width 65 height 27
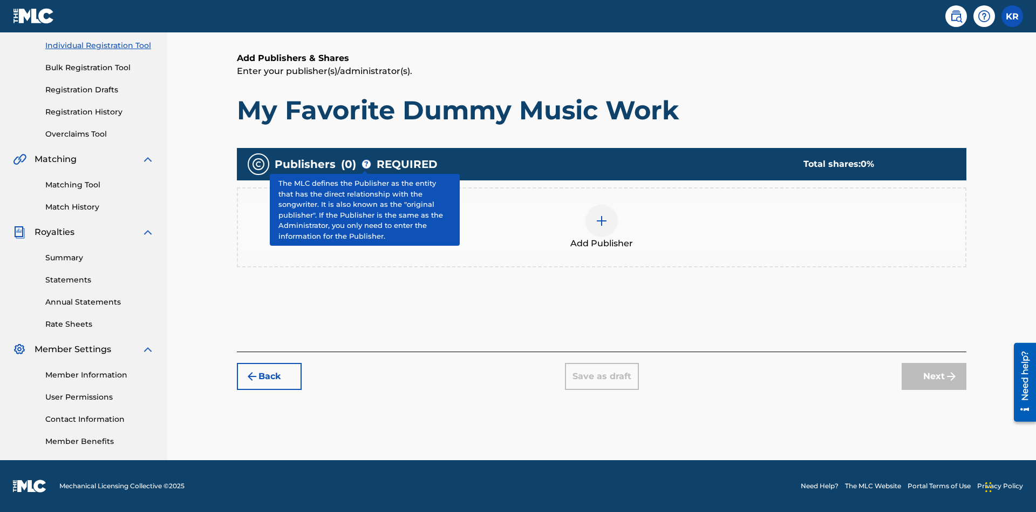
click at [602, 220] on img at bounding box center [601, 220] width 13 height 13
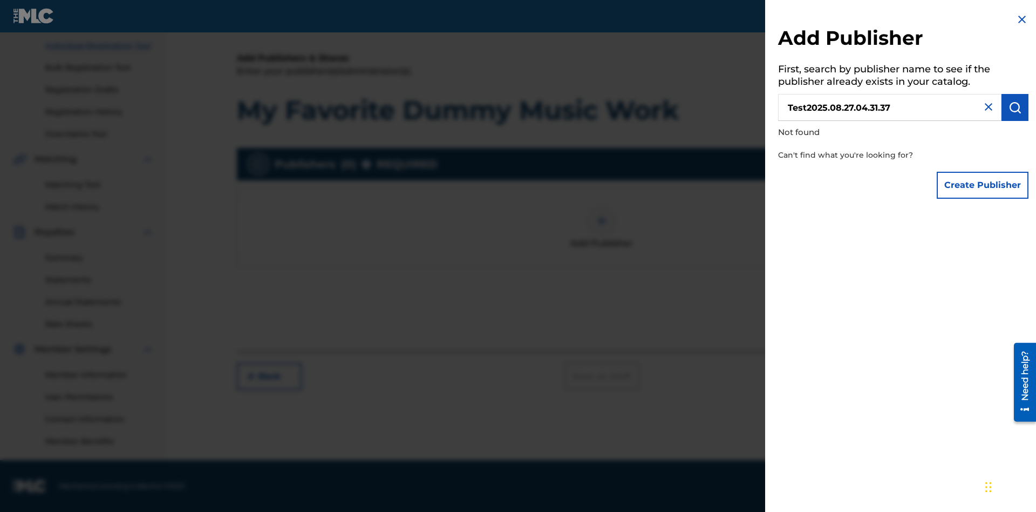
click at [983, 185] on button "Create Publisher" at bounding box center [983, 185] width 92 height 27
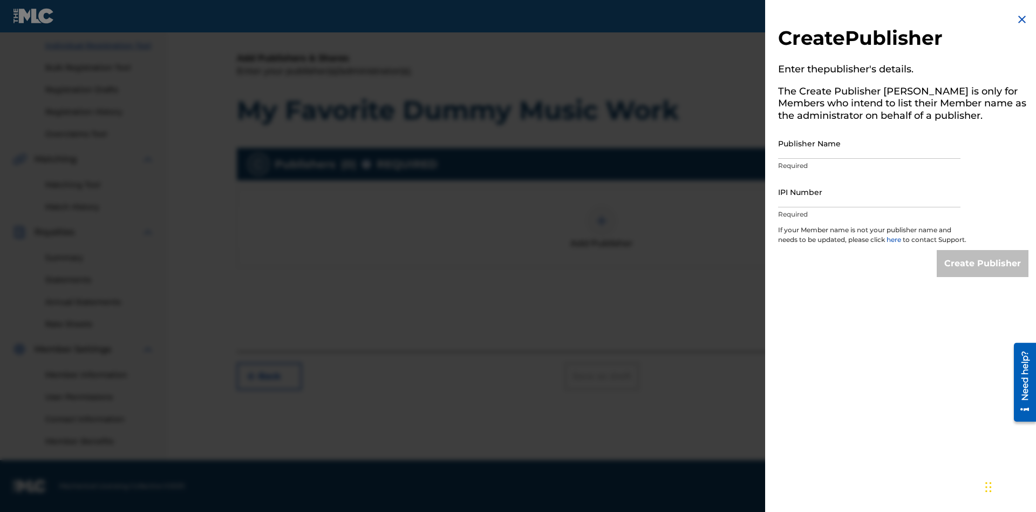
click at [870, 143] on input "Publisher Name" at bounding box center [869, 143] width 182 height 31
click at [870, 192] on input "IPI Number" at bounding box center [869, 191] width 182 height 31
click at [983, 273] on input "Create Publisher" at bounding box center [983, 263] width 92 height 27
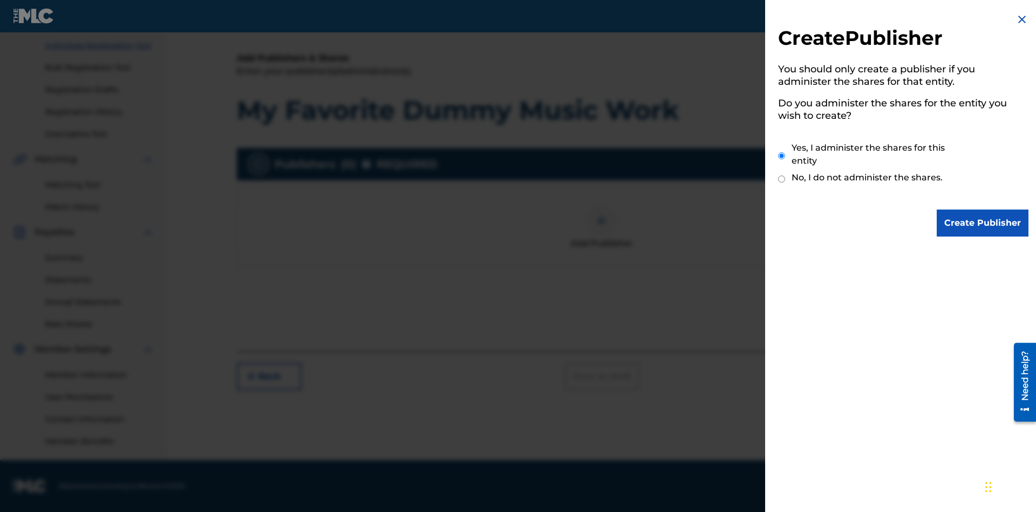
click at [983, 223] on input "Create Publisher" at bounding box center [983, 222] width 92 height 27
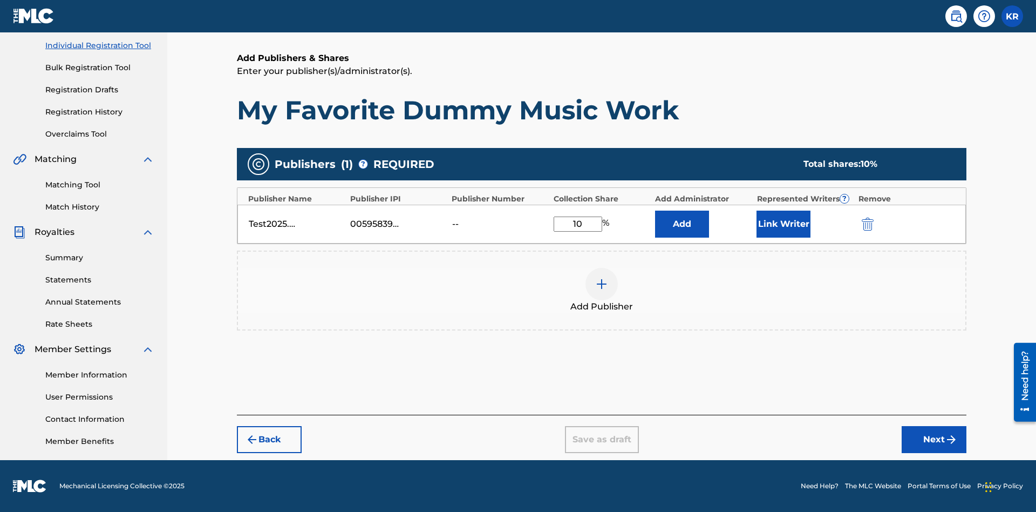
type input "10"
click at [784, 223] on button "Link Writer" at bounding box center [784, 224] width 54 height 27
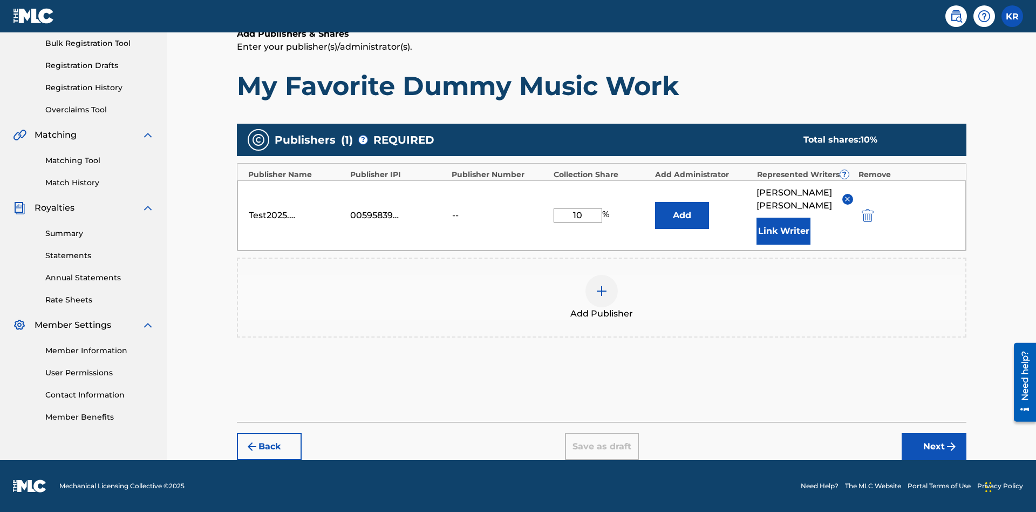
click at [784, 230] on button "Link Writer" at bounding box center [784, 231] width 54 height 27
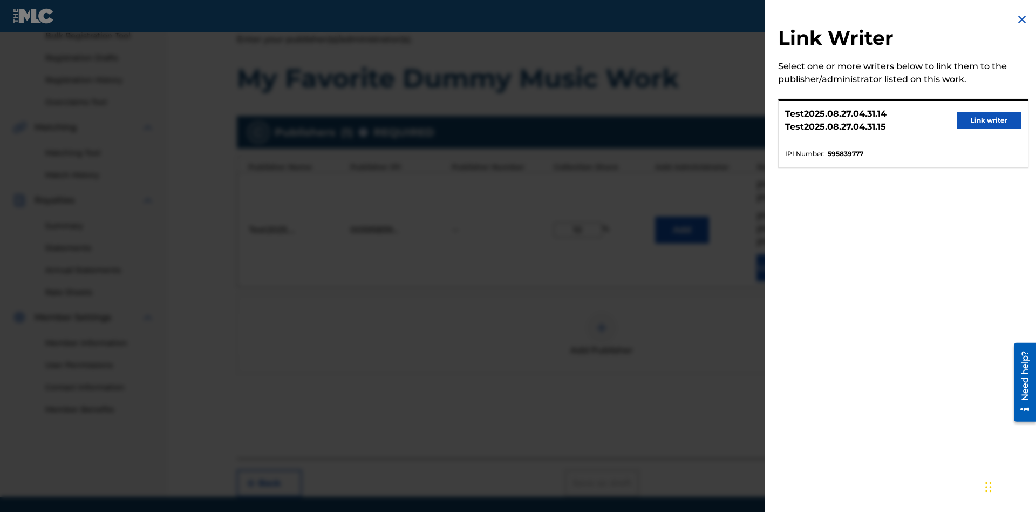
click at [989, 120] on button "Link writer" at bounding box center [989, 120] width 65 height 16
click at [784, 254] on button "Link Writer" at bounding box center [784, 267] width 54 height 27
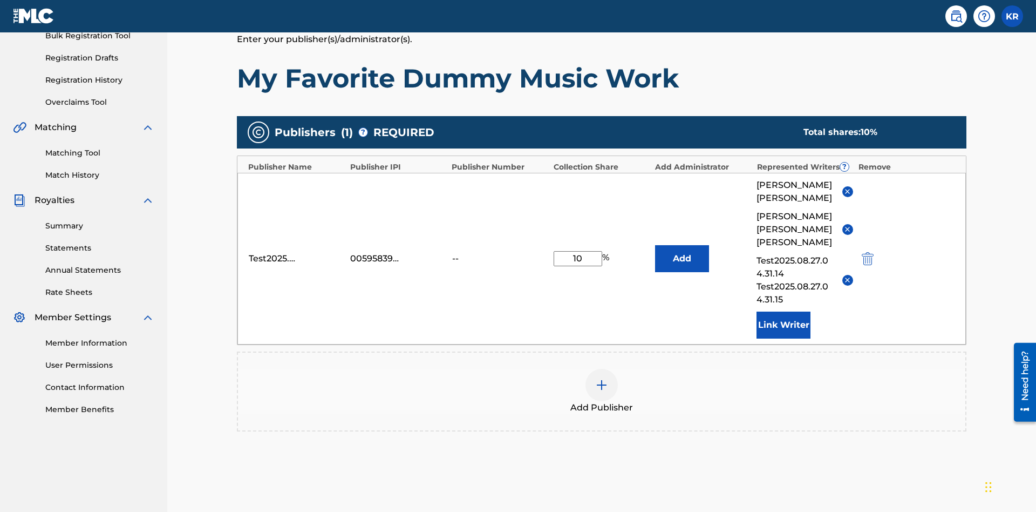
click at [602, 378] on img at bounding box center [601, 384] width 13 height 13
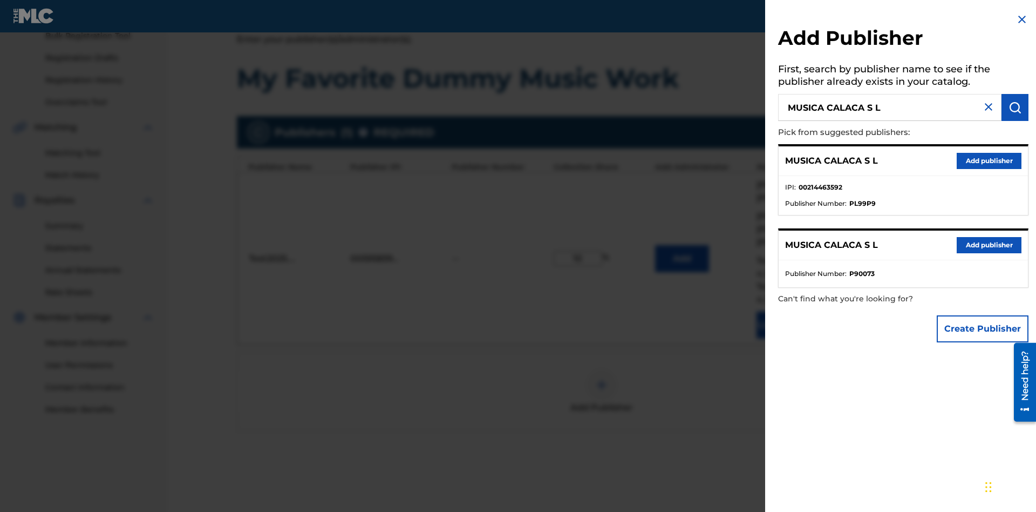
click at [983, 328] on button "Create Publisher" at bounding box center [983, 328] width 92 height 27
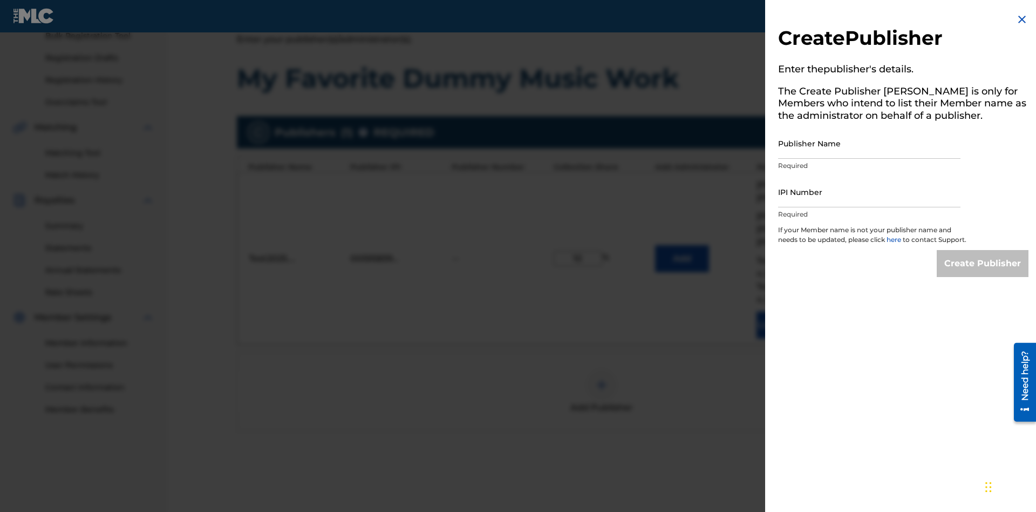
click at [870, 143] on input "Publisher Name" at bounding box center [869, 143] width 182 height 31
click at [870, 192] on input "IPI Number" at bounding box center [869, 191] width 182 height 31
click at [983, 273] on input "Create Publisher" at bounding box center [983, 263] width 92 height 27
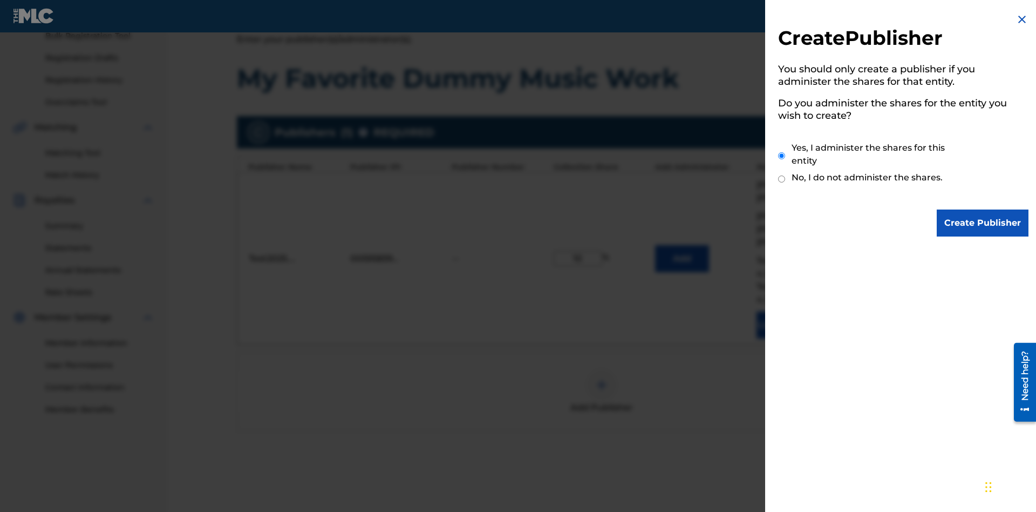
click at [782, 155] on input "Yes, I administer the shares for this entity" at bounding box center [781, 155] width 7 height 23
click at [983, 223] on input "Create Publisher" at bounding box center [983, 222] width 92 height 27
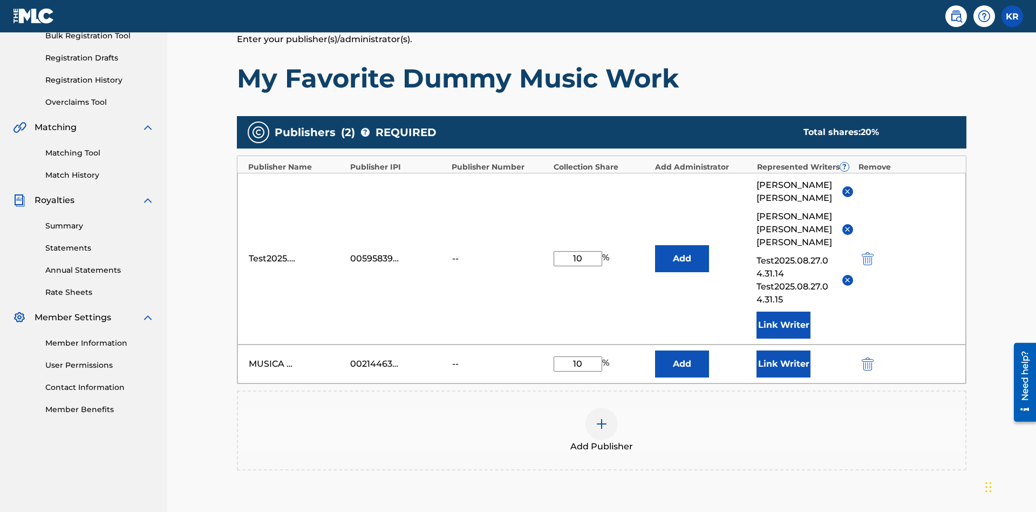
type input "10"
click at [784, 350] on button "Link Writer" at bounding box center [784, 363] width 54 height 27
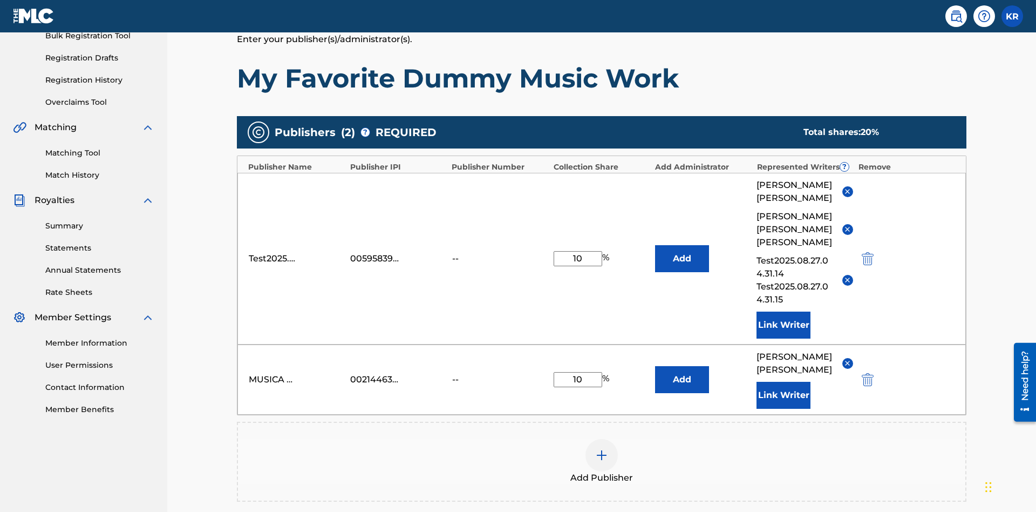
click at [784, 382] on button "Link Writer" at bounding box center [784, 395] width 54 height 27
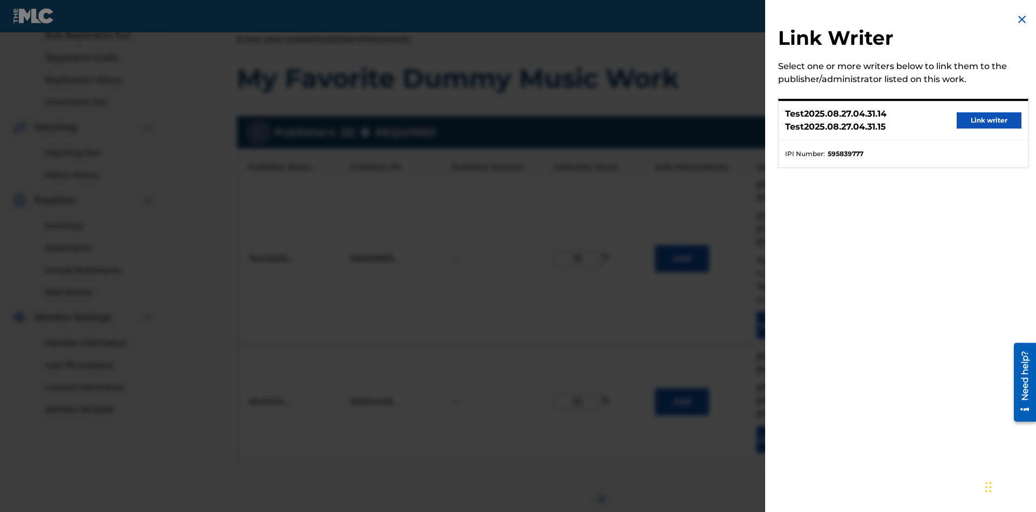
click at [989, 120] on button "Link writer" at bounding box center [989, 120] width 65 height 16
click at [784, 426] on button "Link Writer" at bounding box center [784, 439] width 54 height 27
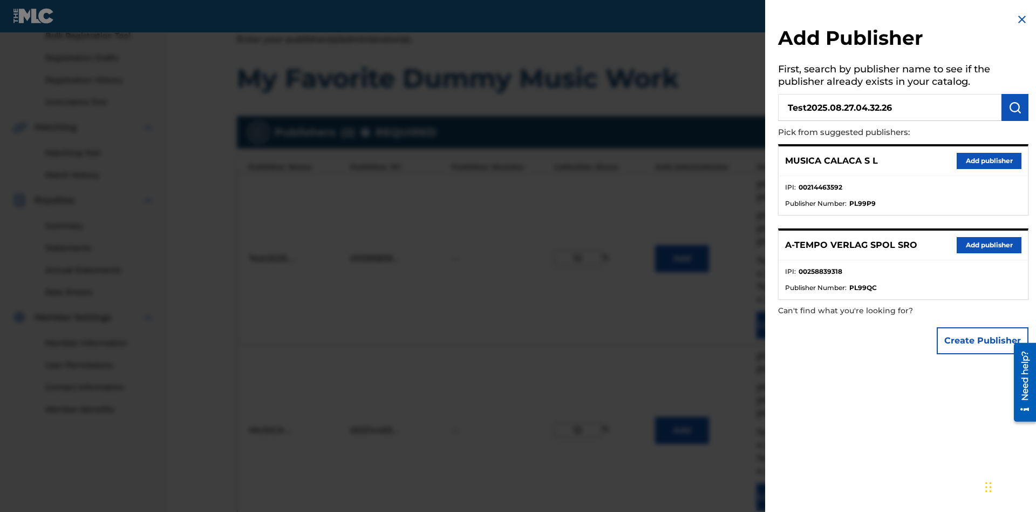
click at [1015, 107] on img "submit" at bounding box center [1015, 107] width 13 height 13
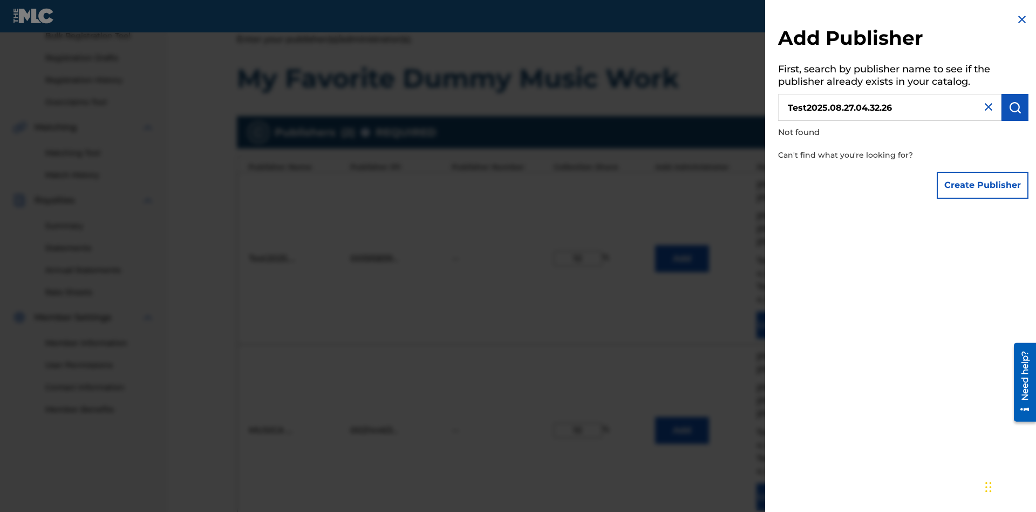
click at [983, 185] on button "Create Publisher" at bounding box center [983, 185] width 92 height 27
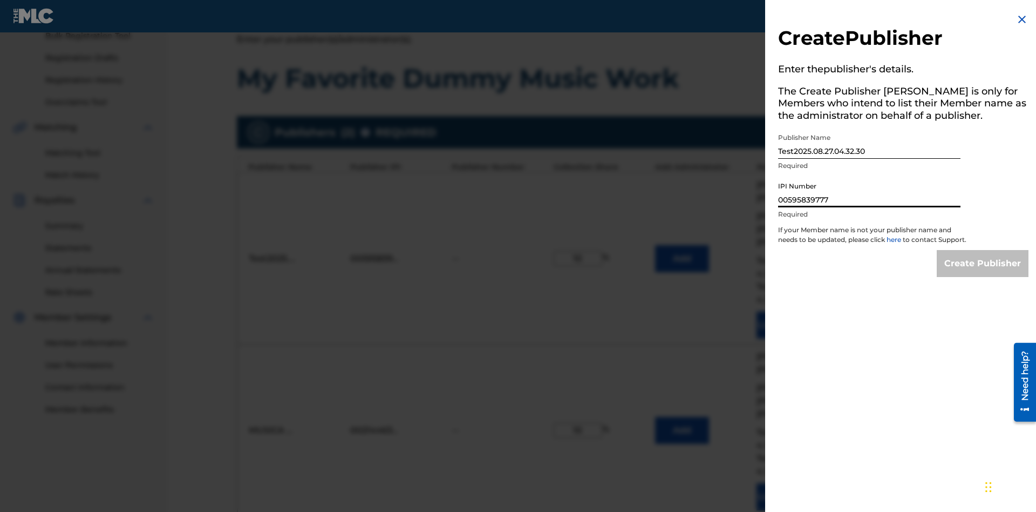
click at [983, 273] on input "Create Publisher" at bounding box center [983, 263] width 92 height 27
click at [983, 250] on input "Create Publisher" at bounding box center [983, 263] width 92 height 27
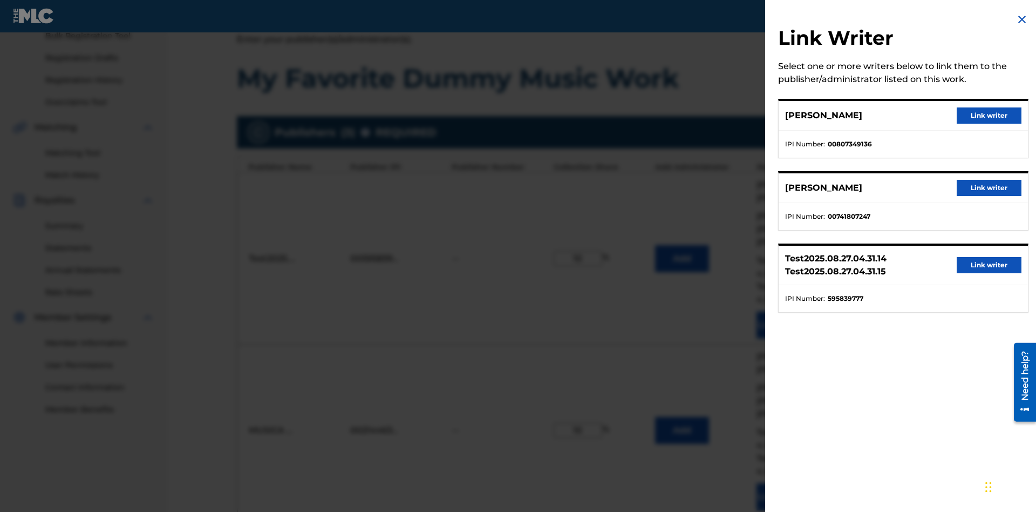
click at [989, 116] on button "Link writer" at bounding box center [989, 115] width 65 height 16
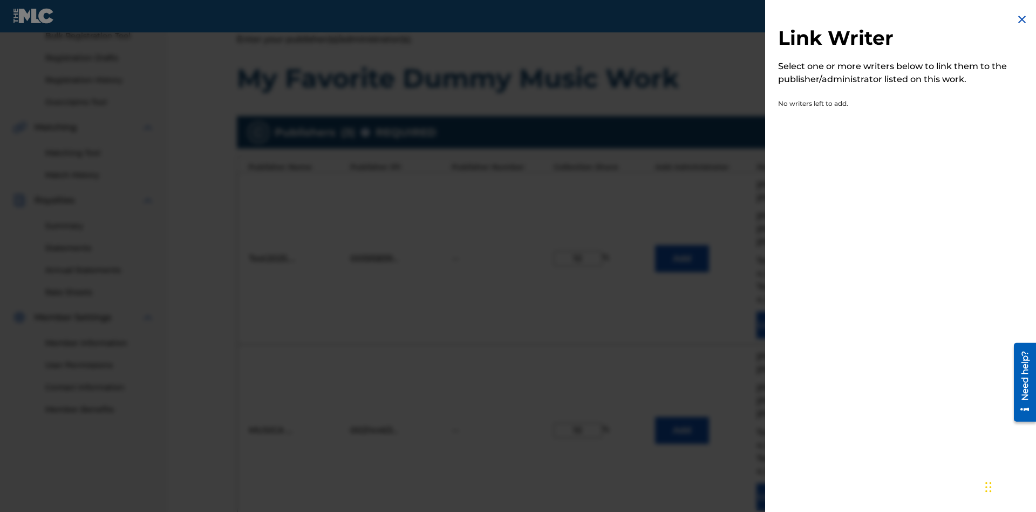
click at [1022, 19] on img at bounding box center [1022, 19] width 13 height 13
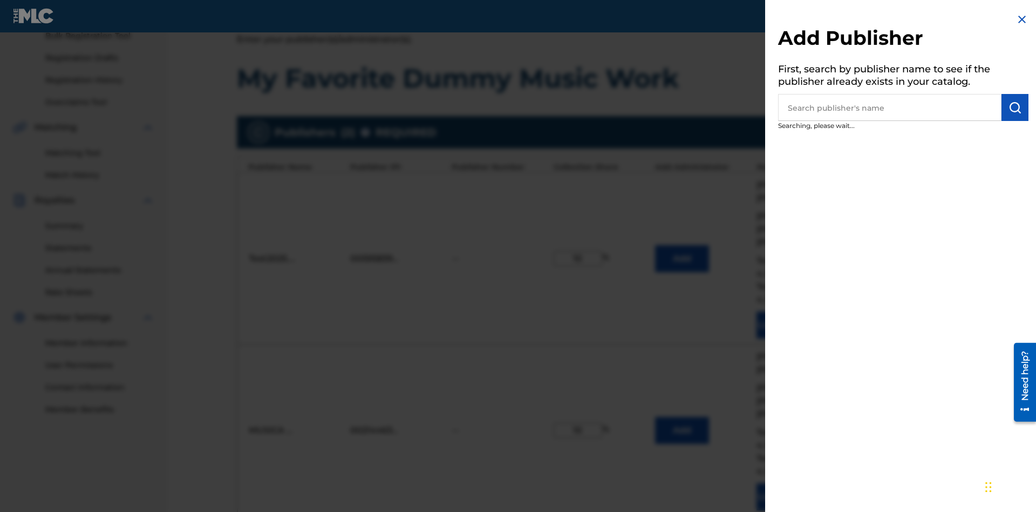
click at [890, 107] on input "text" at bounding box center [889, 107] width 223 height 27
type input "UNIVERSAL MUSIC PUBLISHING"
click at [1015, 107] on img "submit" at bounding box center [1015, 107] width 13 height 13
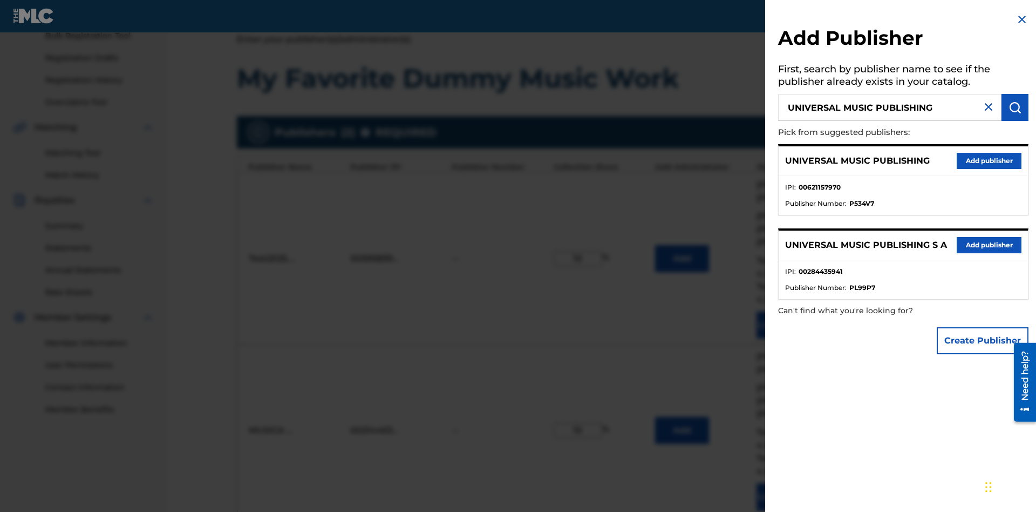
click at [989, 160] on button "Add publisher" at bounding box center [989, 161] width 65 height 16
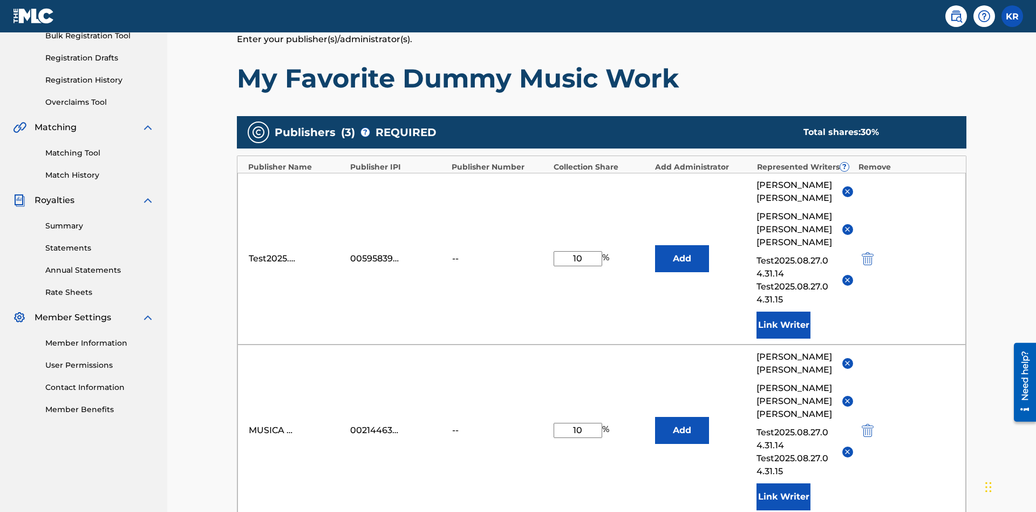
scroll to position [446, 0]
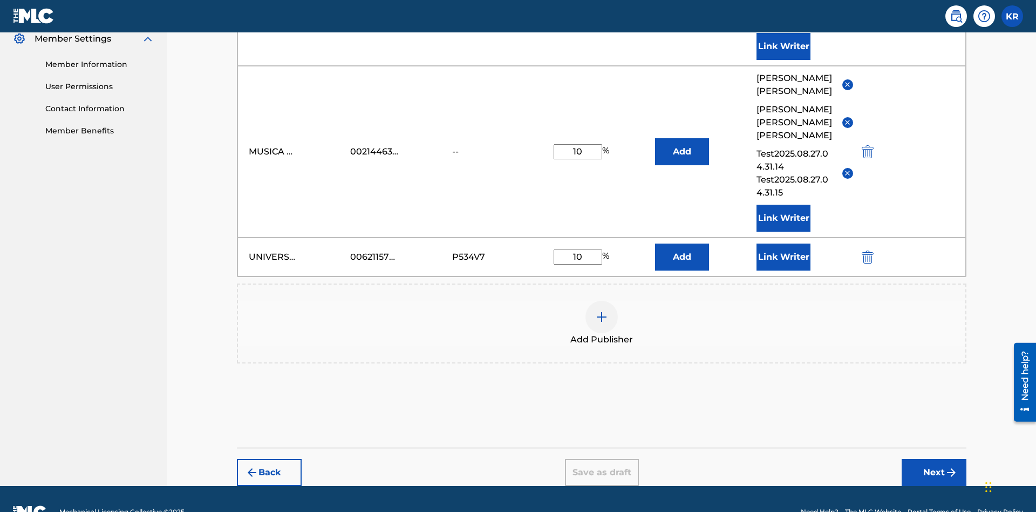
type input "10"
click at [784, 243] on button "Link Writer" at bounding box center [784, 256] width 54 height 27
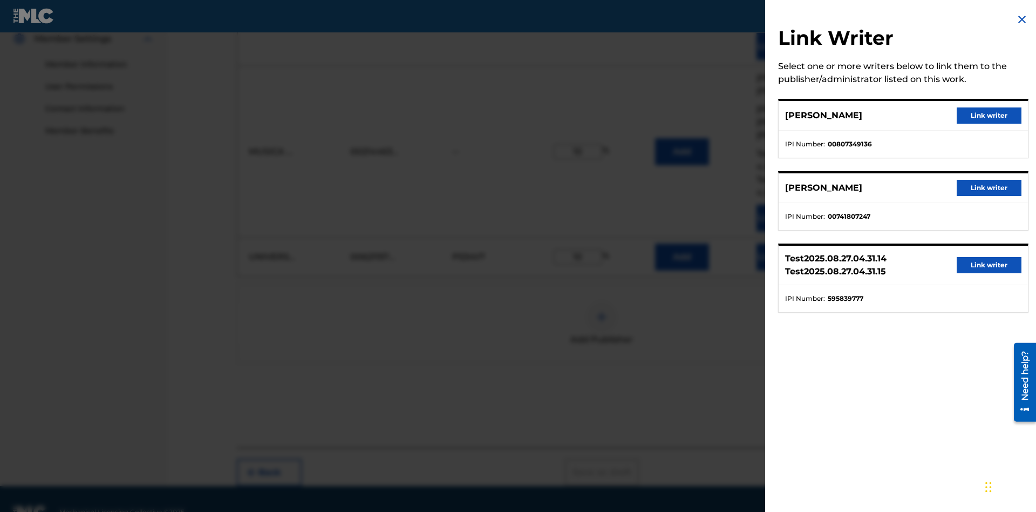
click at [989, 116] on button "Link writer" at bounding box center [989, 115] width 65 height 16
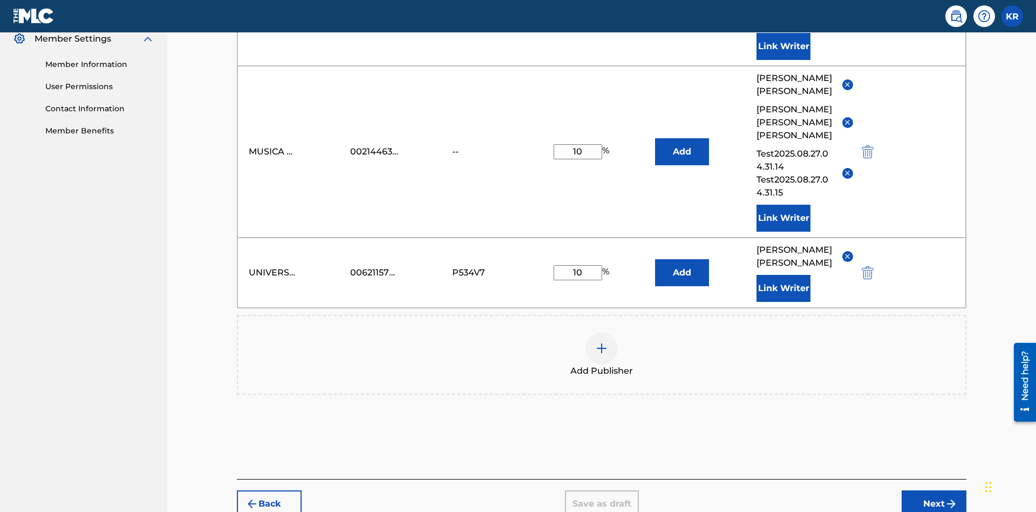
click at [784, 275] on button "Link Writer" at bounding box center [784, 288] width 54 height 27
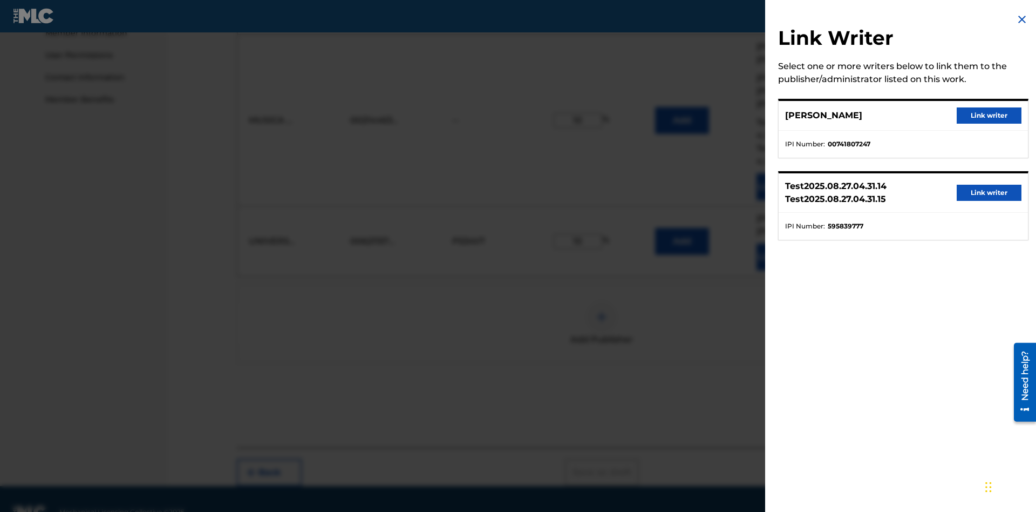
click at [989, 116] on button "Link writer" at bounding box center [989, 115] width 65 height 16
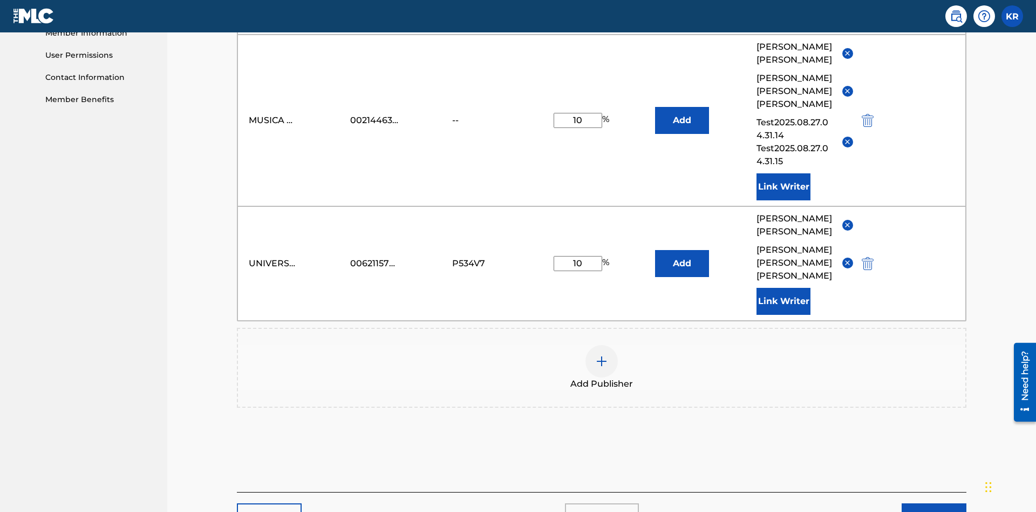
click at [784, 288] on button "Link Writer" at bounding box center [784, 301] width 54 height 27
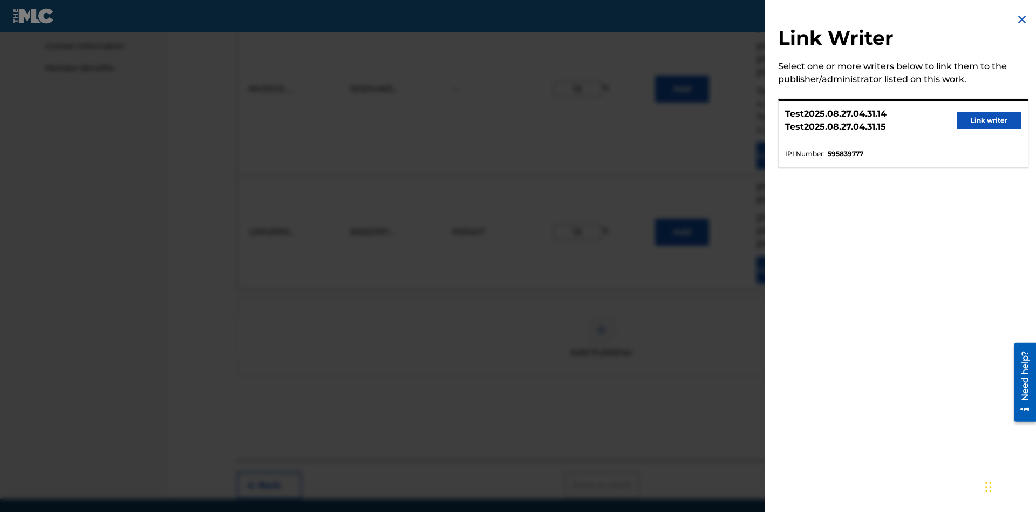
click at [989, 120] on button "Link writer" at bounding box center [989, 120] width 65 height 16
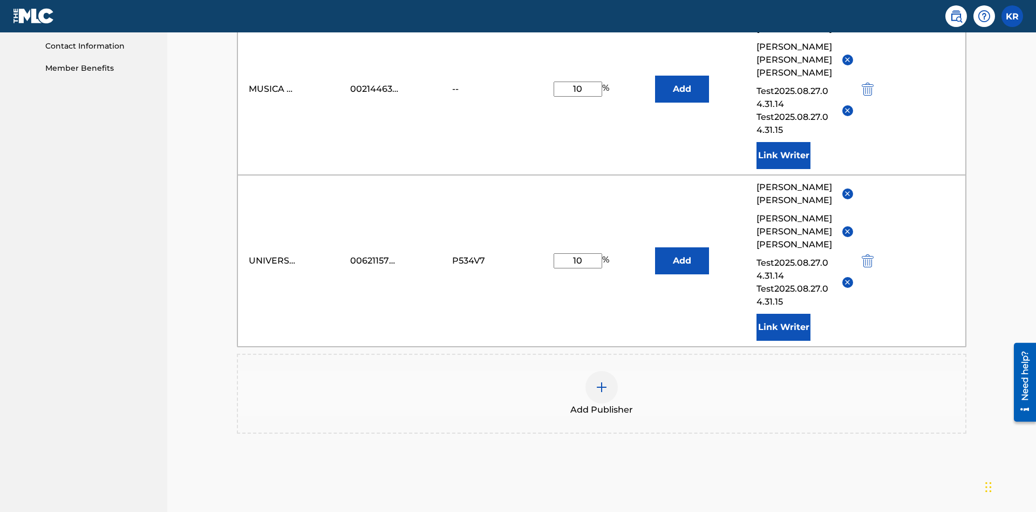
click at [784, 314] on button "Link Writer" at bounding box center [784, 327] width 54 height 27
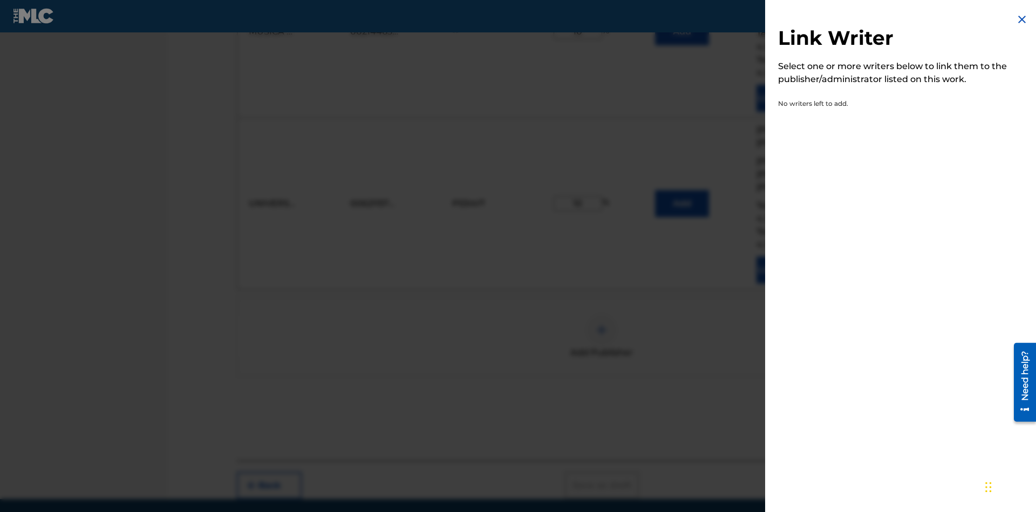
click at [1022, 19] on img at bounding box center [1022, 19] width 13 height 13
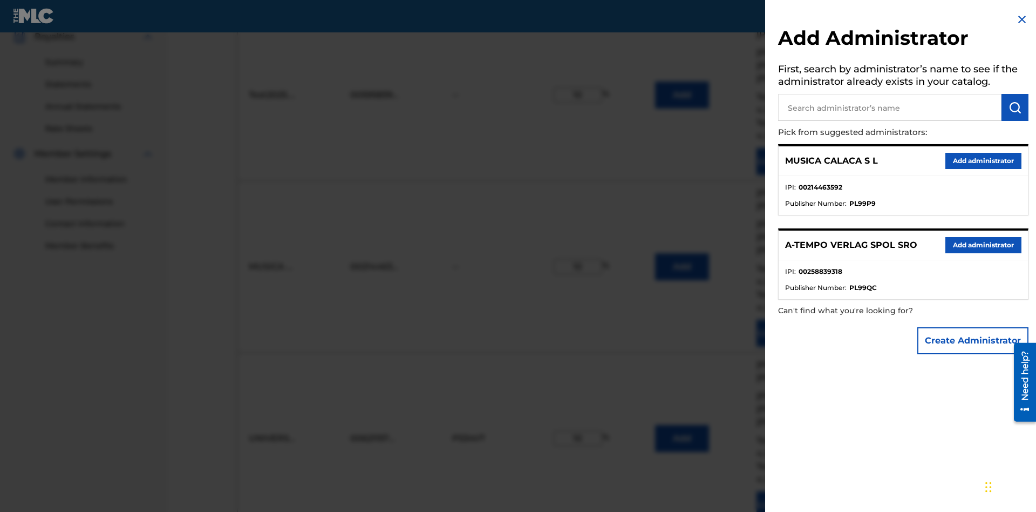
click at [890, 107] on input "text" at bounding box center [889, 107] width 223 height 27
type input "Test2025.08.27.04.33.19"
click at [1015, 107] on img "submit" at bounding box center [1015, 107] width 13 height 13
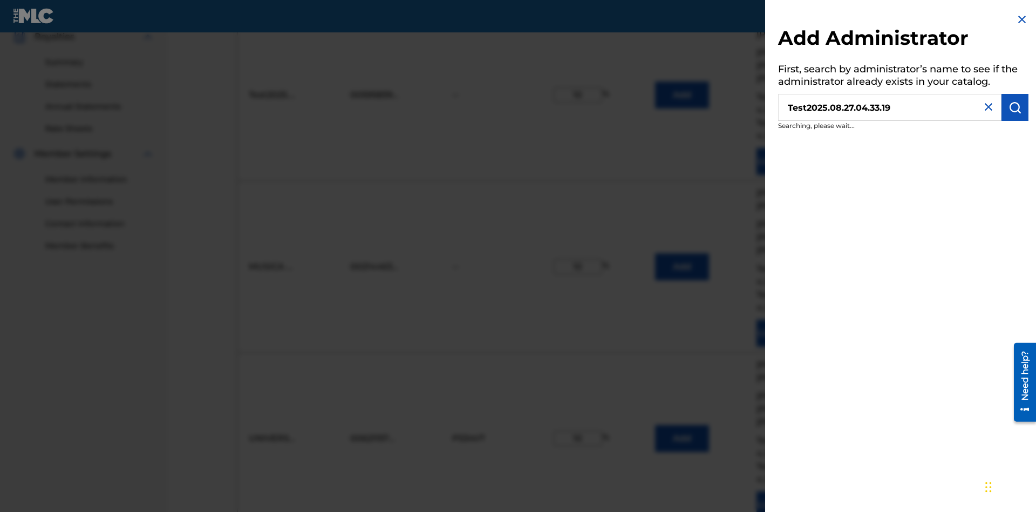
scroll to position [367, 0]
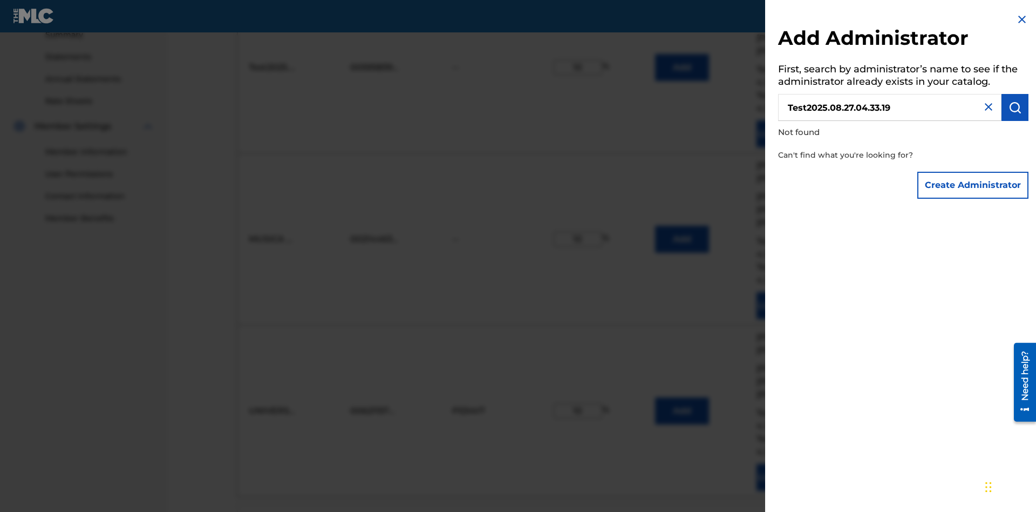
click at [974, 185] on button "Create Administrator" at bounding box center [973, 185] width 111 height 27
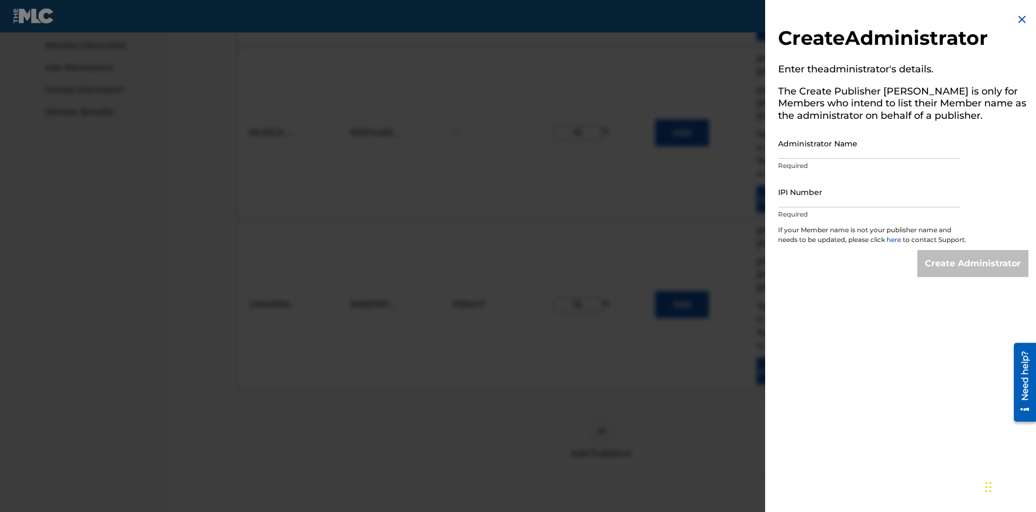
click at [870, 143] on input "Administrator Name" at bounding box center [869, 143] width 182 height 31
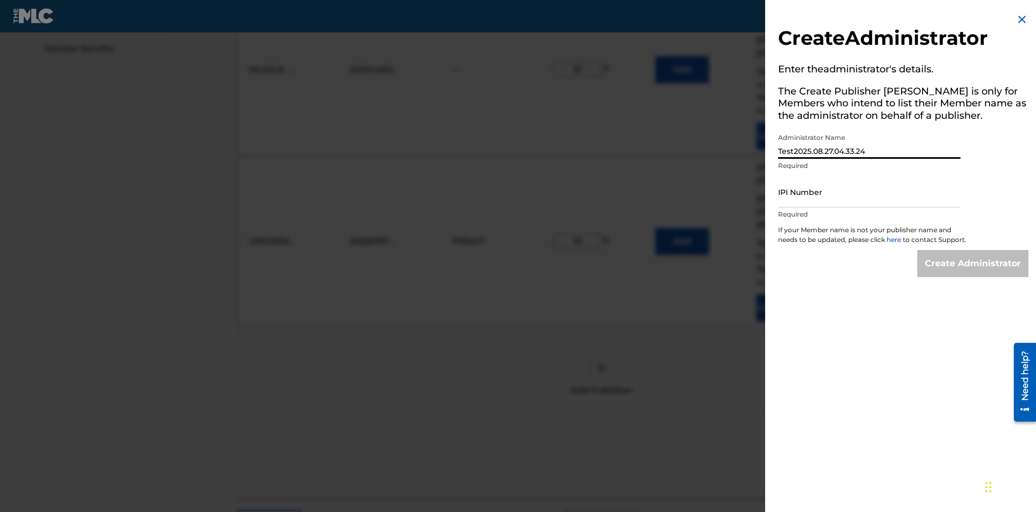
type input "Test2025.08.27.04.33.24"
click at [870, 192] on input "IPI Number" at bounding box center [869, 191] width 182 height 31
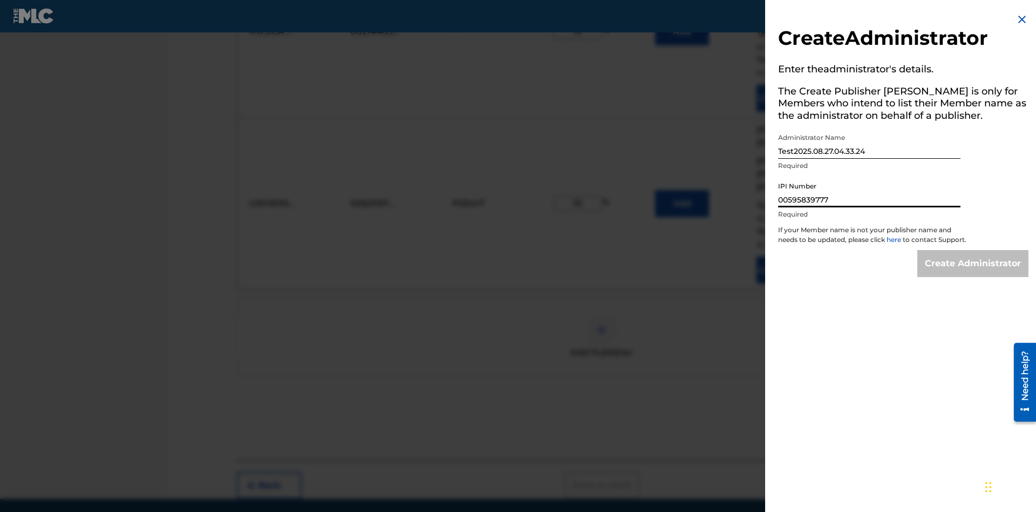
type input "00595839777"
click at [974, 273] on input "Create Administrator" at bounding box center [973, 263] width 111 height 27
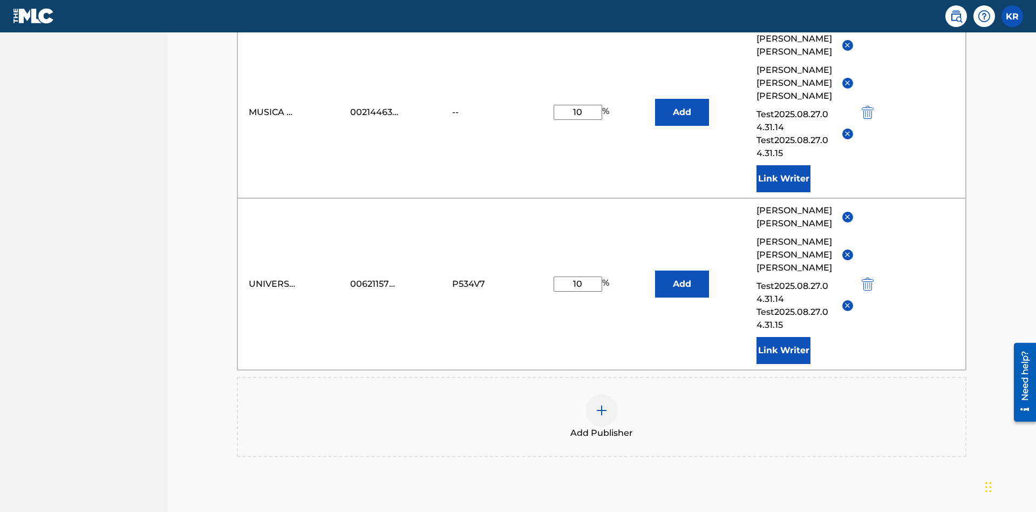
type input "10"
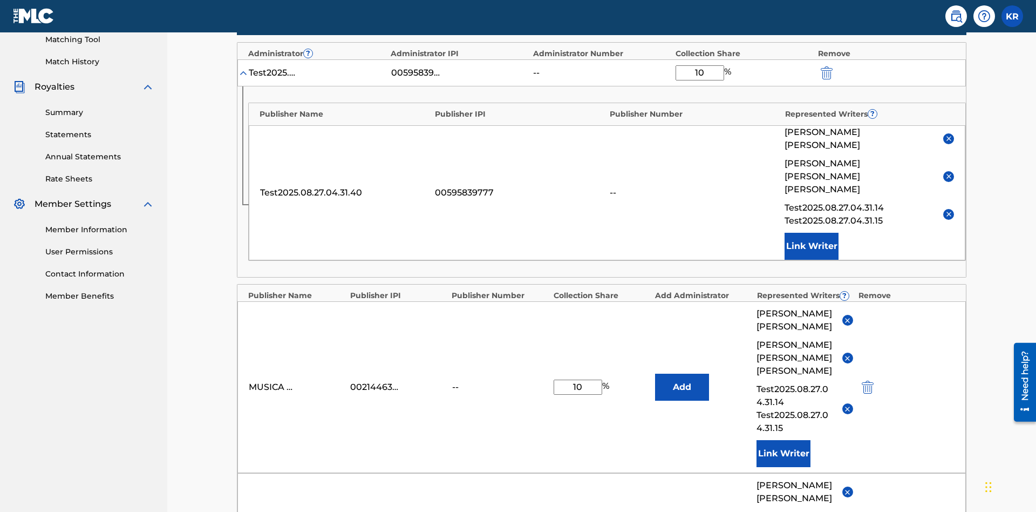
click at [826, 71] on img "submit" at bounding box center [827, 72] width 12 height 13
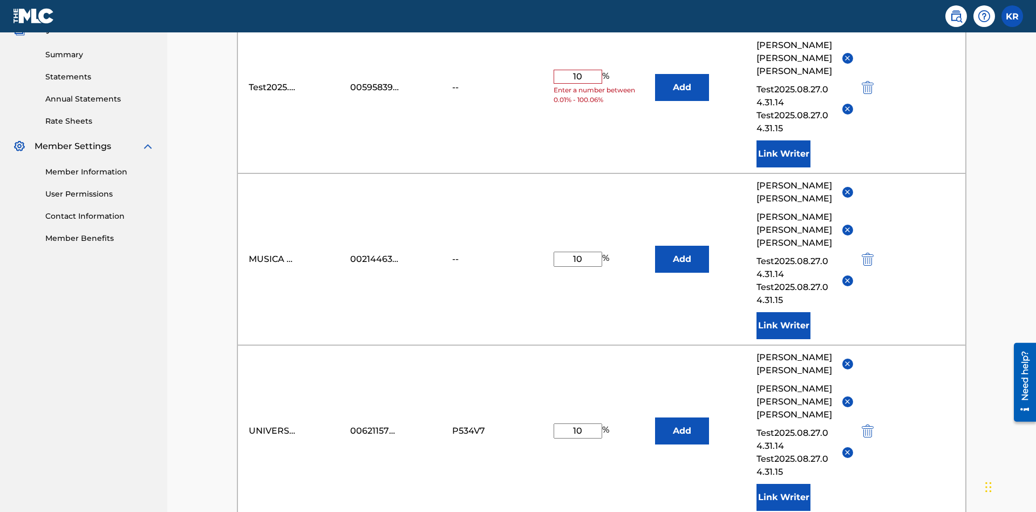
type input "10"
click at [682, 78] on button "Add" at bounding box center [682, 87] width 54 height 27
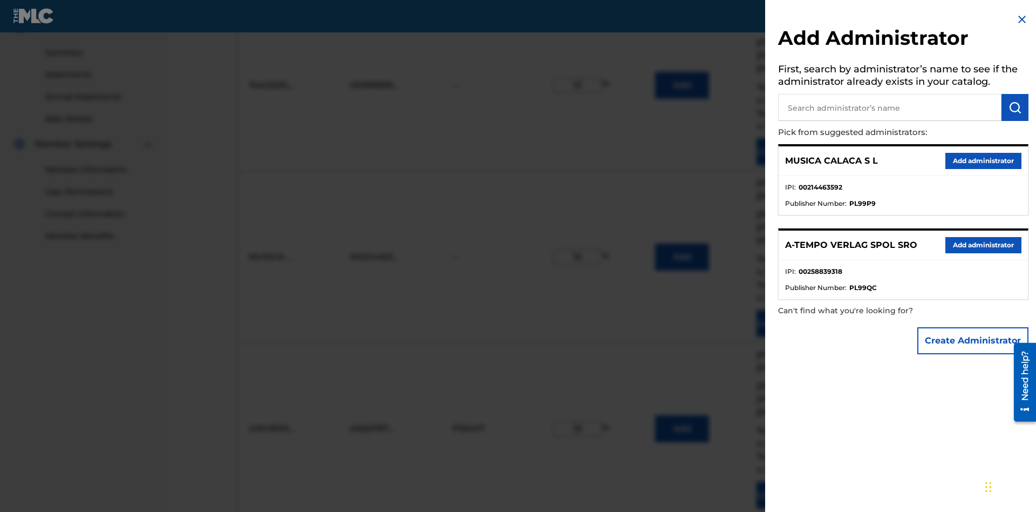
click at [890, 107] on input "text" at bounding box center [889, 107] width 223 height 27
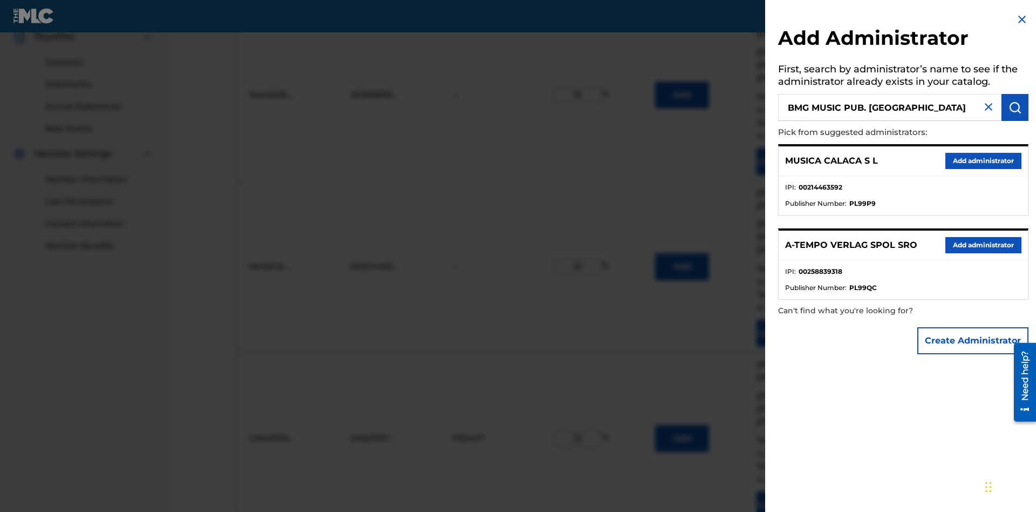
type input "BMG MUSIC PUB. [GEOGRAPHIC_DATA]"
click at [1015, 107] on img "submit" at bounding box center [1015, 107] width 13 height 13
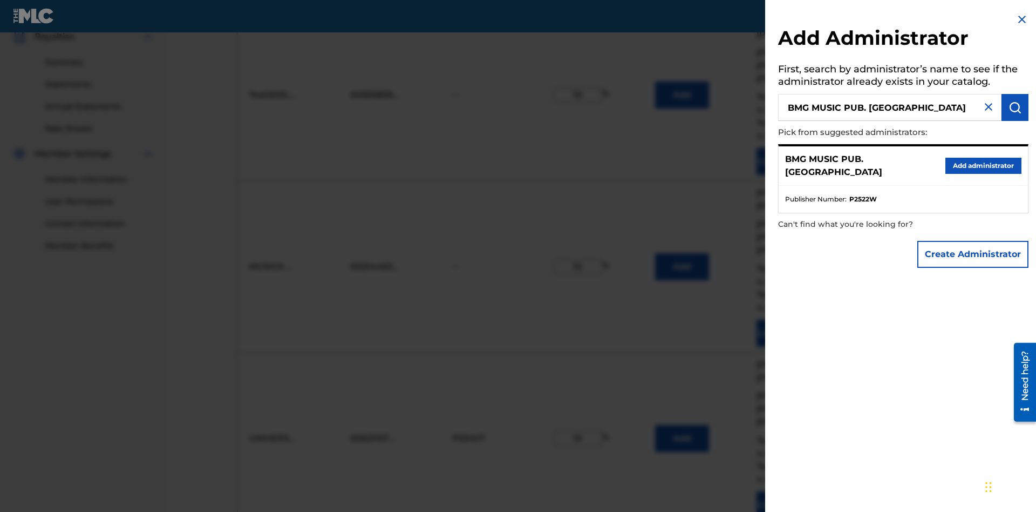
scroll to position [367, 0]
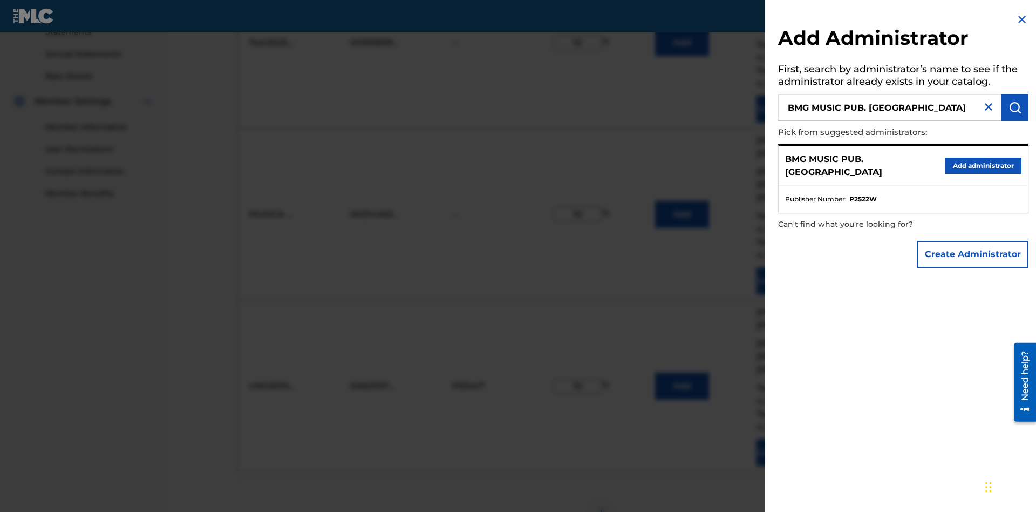
click at [974, 254] on button "Create Administrator" at bounding box center [973, 254] width 111 height 27
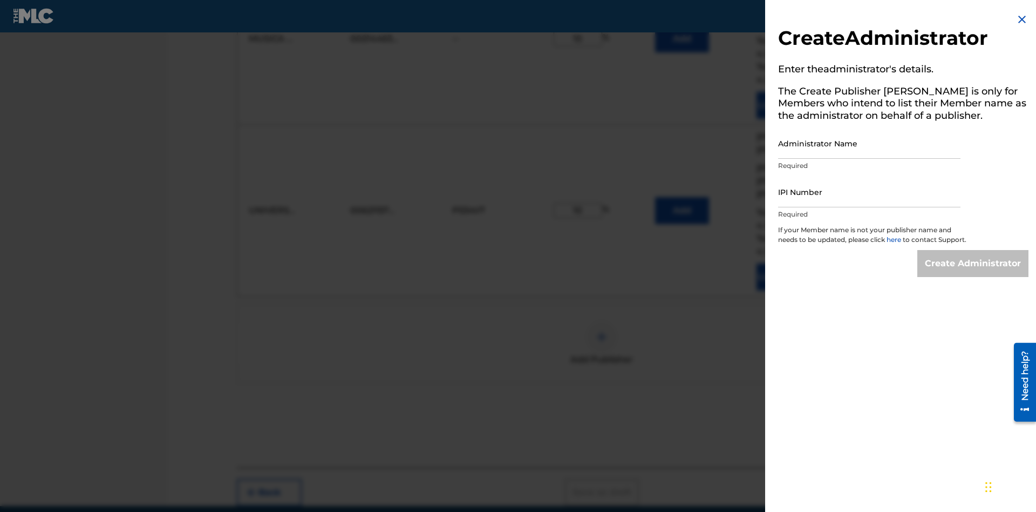
click at [870, 143] on input "Administrator Name" at bounding box center [869, 143] width 182 height 31
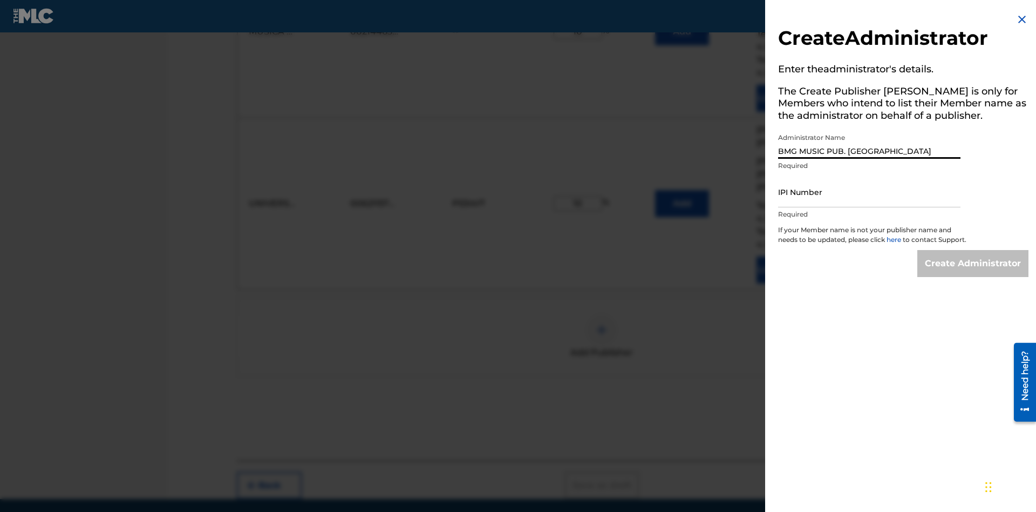
type input "BMG MUSIC PUB. [GEOGRAPHIC_DATA]"
click at [870, 192] on input "IPI Number" at bounding box center [869, 191] width 182 height 31
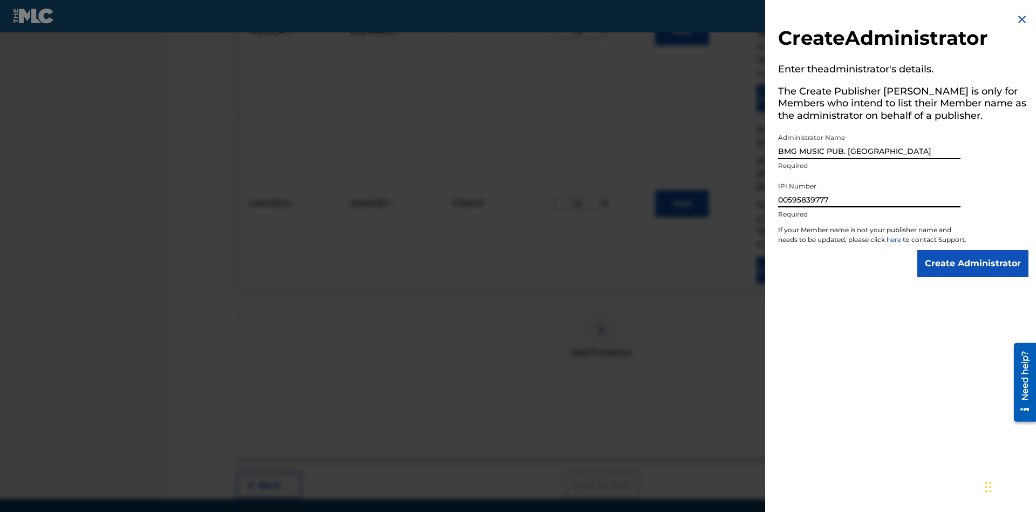
type input "00595839777"
click at [974, 273] on input "Create Administrator" at bounding box center [973, 263] width 111 height 27
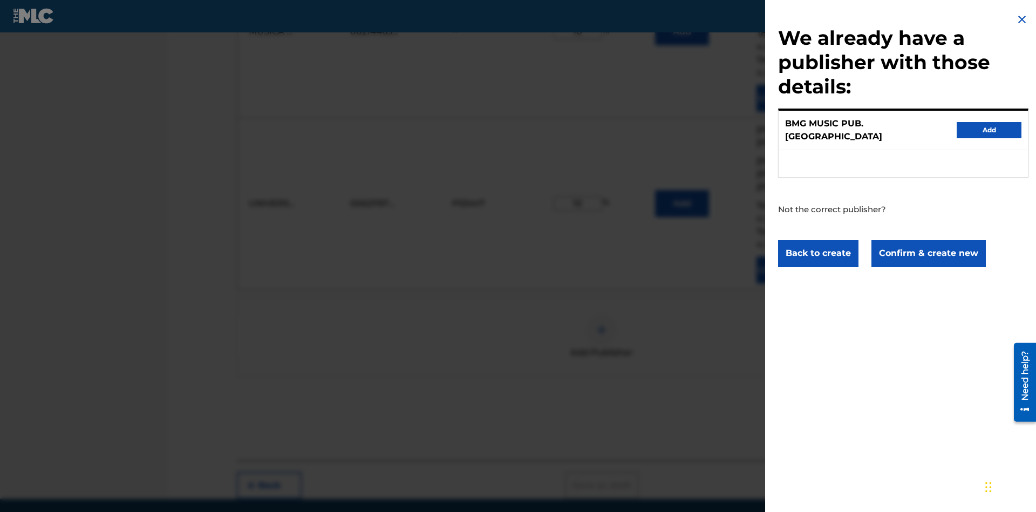
click at [928, 243] on button "Confirm & create new" at bounding box center [929, 253] width 114 height 27
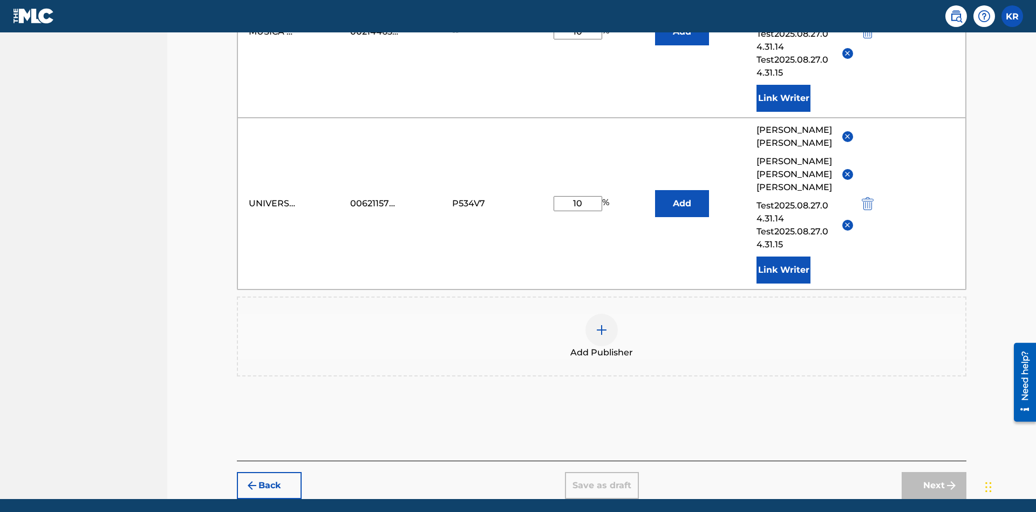
type input "10"
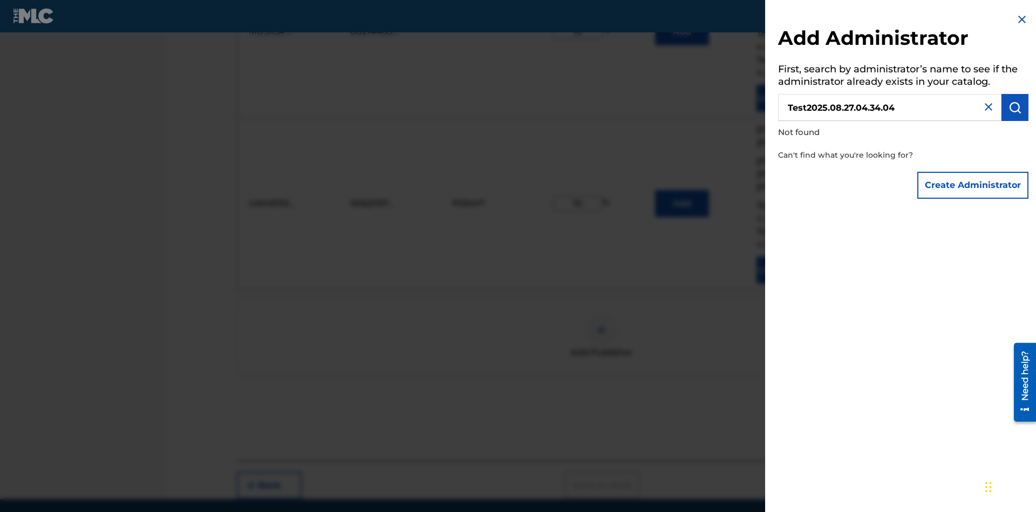
click at [974, 185] on button "Create Administrator" at bounding box center [973, 185] width 111 height 27
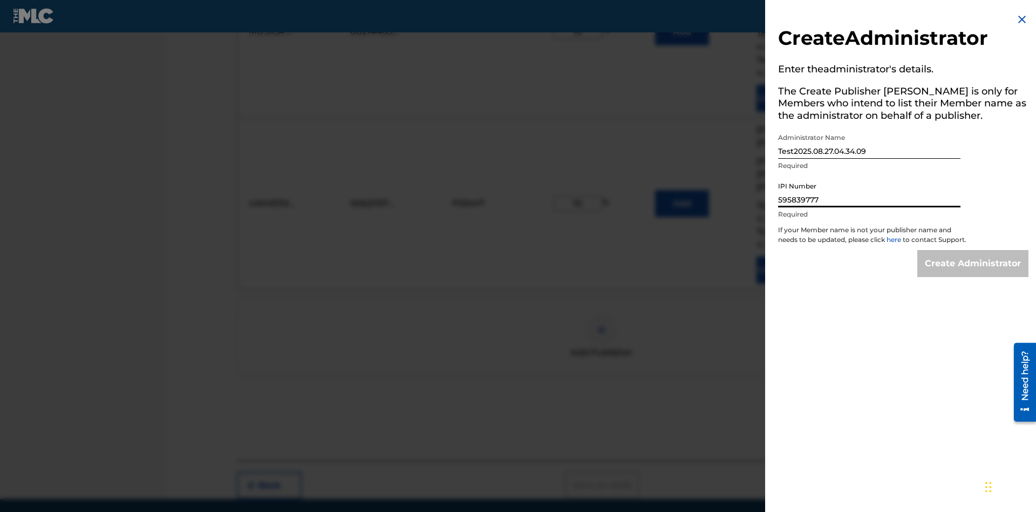
click at [974, 273] on input "Create Administrator" at bounding box center [973, 263] width 111 height 27
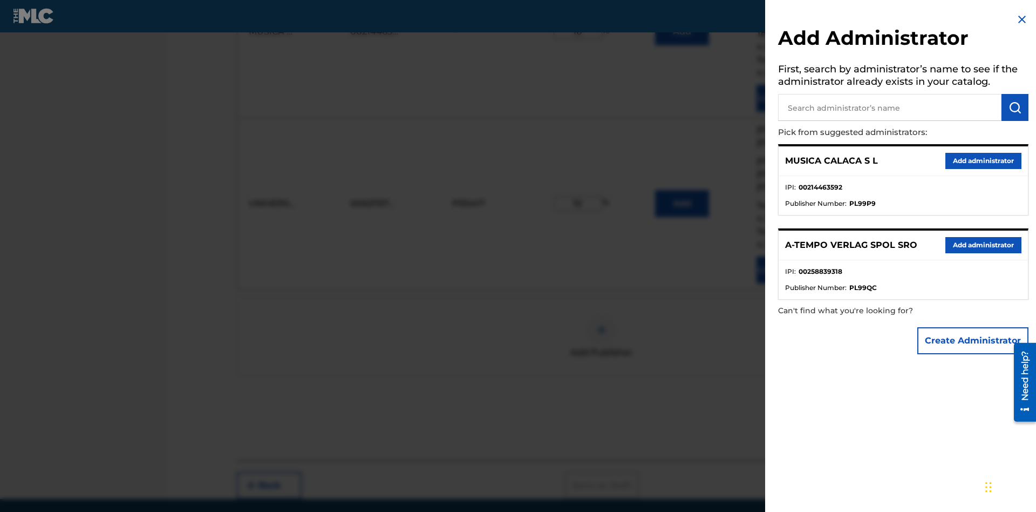
click at [890, 107] on input "text" at bounding box center [889, 107] width 223 height 27
type input "[GEOGRAPHIC_DATA]"
click at [1015, 107] on img "submit" at bounding box center [1015, 107] width 13 height 13
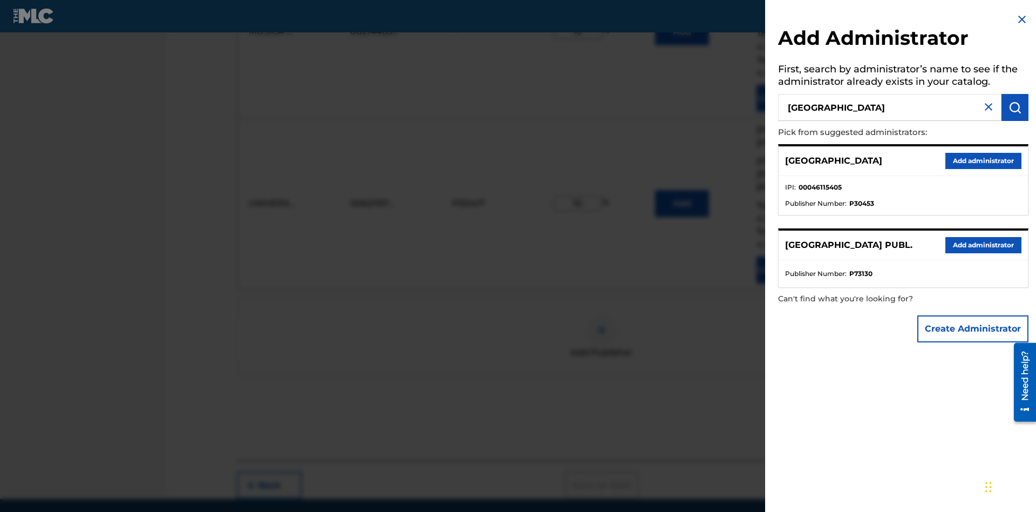
click at [983, 160] on button "Add administrator" at bounding box center [984, 161] width 76 height 16
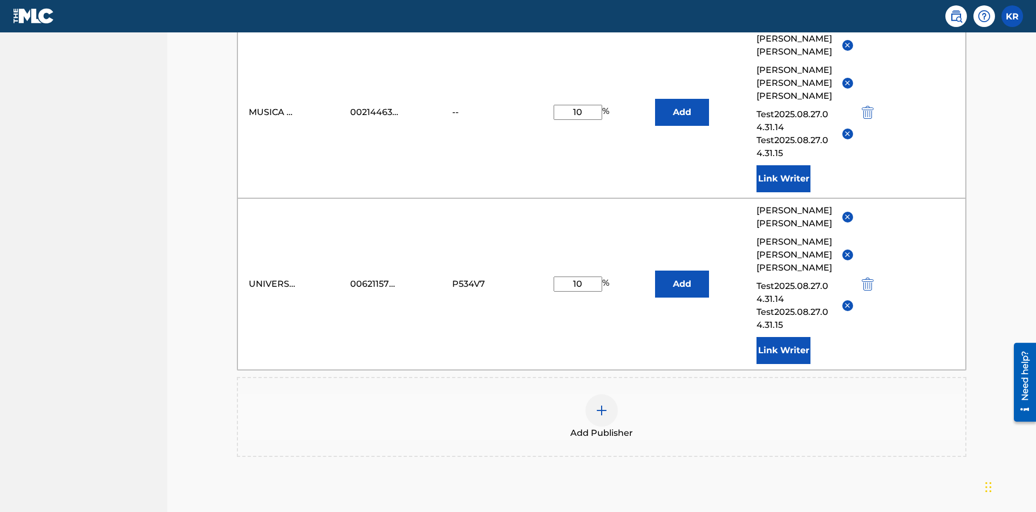
type input "10"
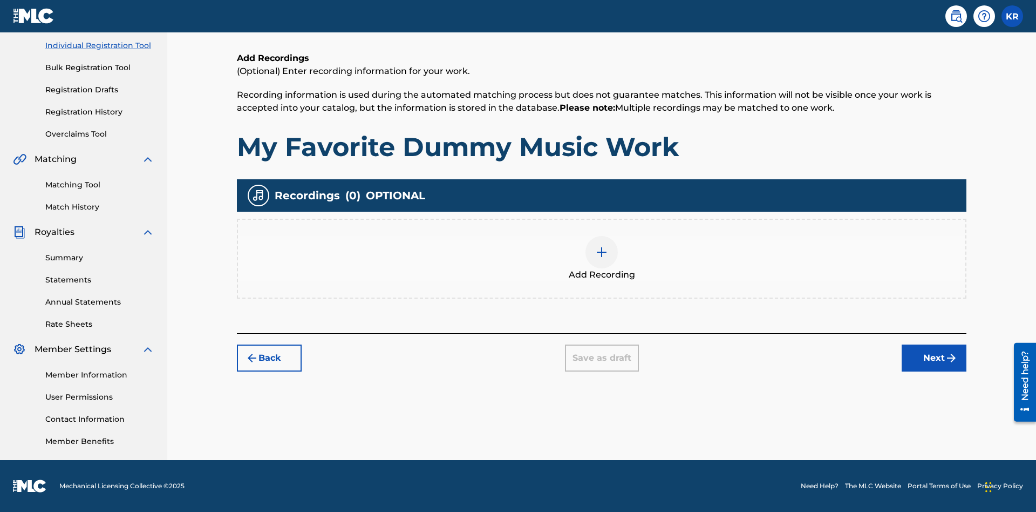
click at [602, 258] on img at bounding box center [601, 252] width 13 height 13
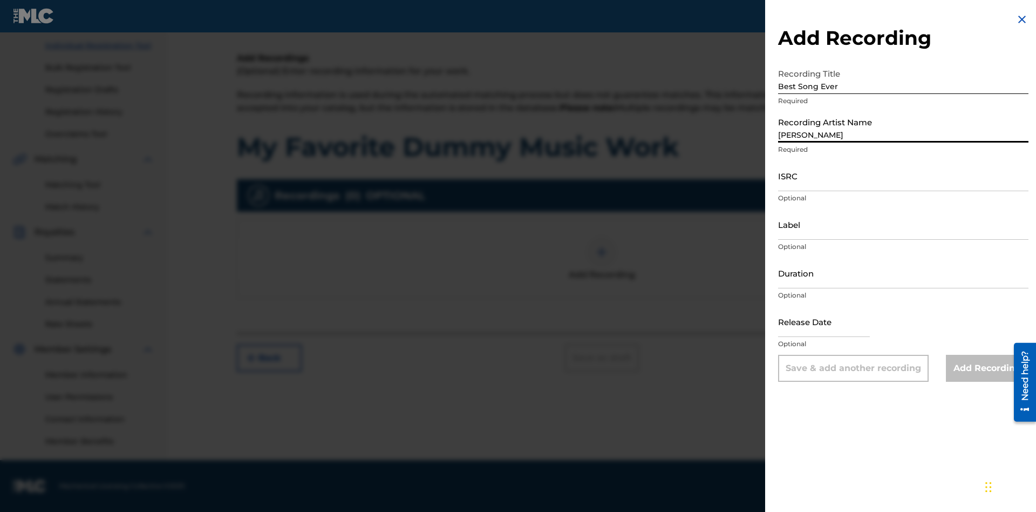
type input "[PERSON_NAME]"
click at [904, 175] on input "ISRC" at bounding box center [903, 175] width 250 height 31
type input "AA3123123123"
click at [904, 224] on input "Label" at bounding box center [903, 224] width 250 height 31
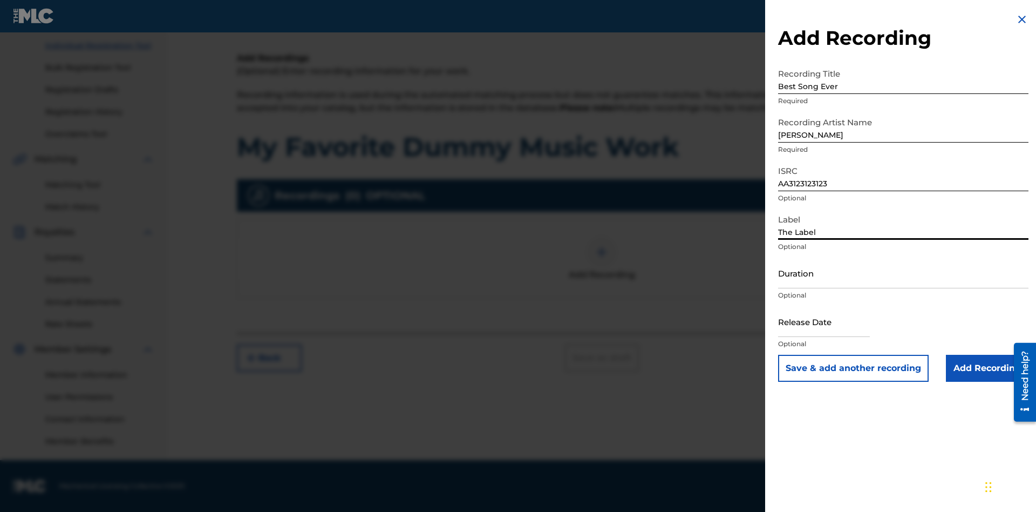
type input "The Label"
click at [904, 273] on input "Duration" at bounding box center [903, 272] width 250 height 31
type input "1"
click at [904, 273] on input "1" at bounding box center [903, 272] width 250 height 31
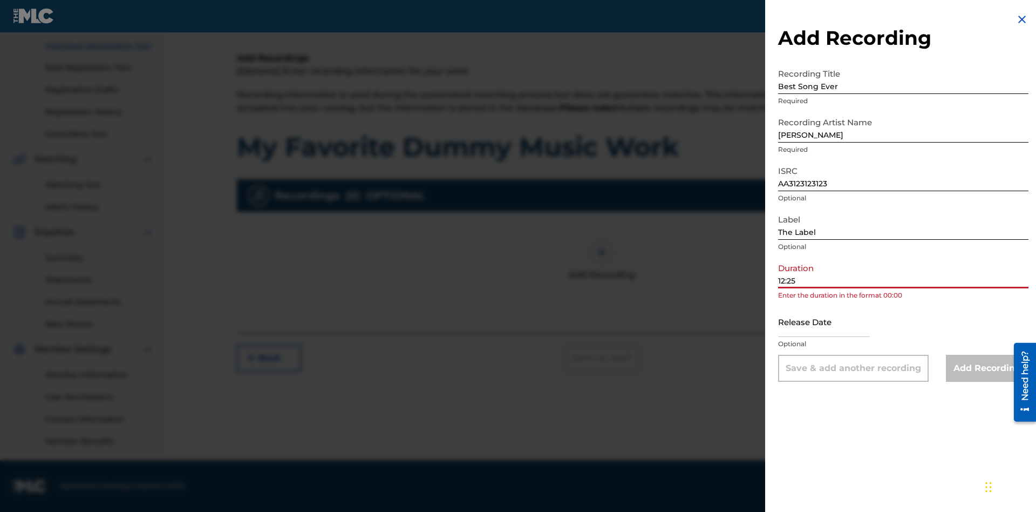
click at [833, 322] on input "text" at bounding box center [824, 321] width 92 height 31
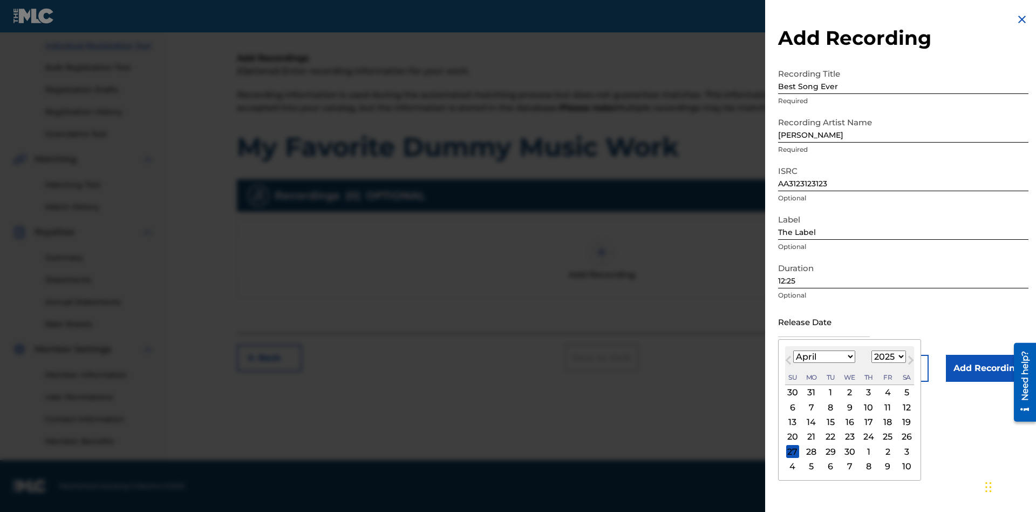
click at [887, 357] on select "1900 1901 1902 1903 1904 1905 1906 1907 1908 1909 1910 1911 1912 1913 1914 1915…" at bounding box center [889, 356] width 35 height 12
click at [867, 392] on div "1" at bounding box center [869, 392] width 13 height 13
click at [987, 368] on input "Add Recording" at bounding box center [987, 368] width 83 height 27
click at [602, 268] on div at bounding box center [602, 252] width 32 height 32
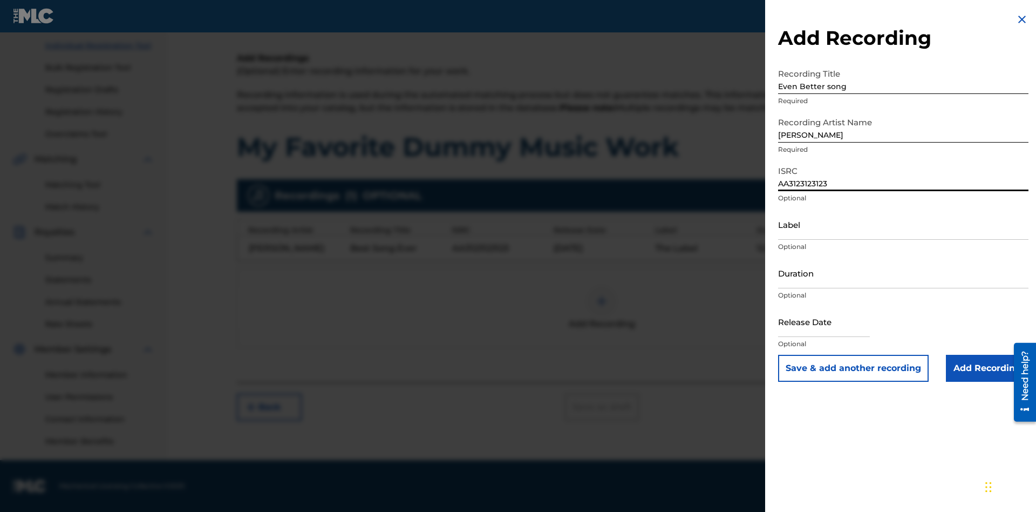
type input "AA3123123123"
click at [904, 224] on input "Label" at bounding box center [903, 224] width 250 height 31
type input "New Label"
click at [904, 273] on input "Duration" at bounding box center [903, 272] width 250 height 31
type input "1"
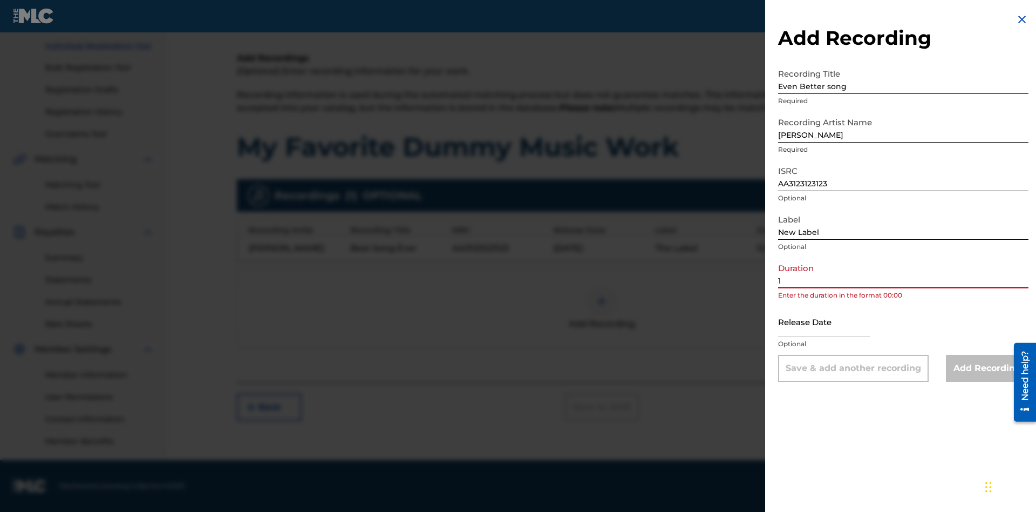
click at [904, 273] on input "1" at bounding box center [903, 272] width 250 height 31
click at [833, 322] on input "text" at bounding box center [824, 321] width 92 height 31
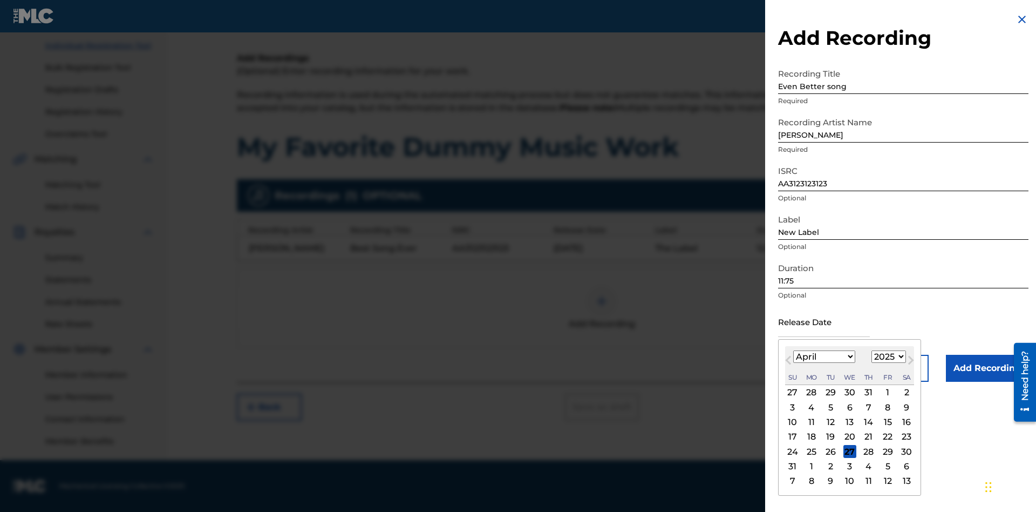
click at [887, 357] on select "1900 1901 1902 1903 1904 1905 1906 1907 1908 1909 1910 1911 1912 1913 1914 1915…" at bounding box center [889, 356] width 35 height 12
click at [867, 392] on div "1" at bounding box center [869, 392] width 13 height 13
click at [987, 368] on input "Add Recording" at bounding box center [987, 368] width 83 height 27
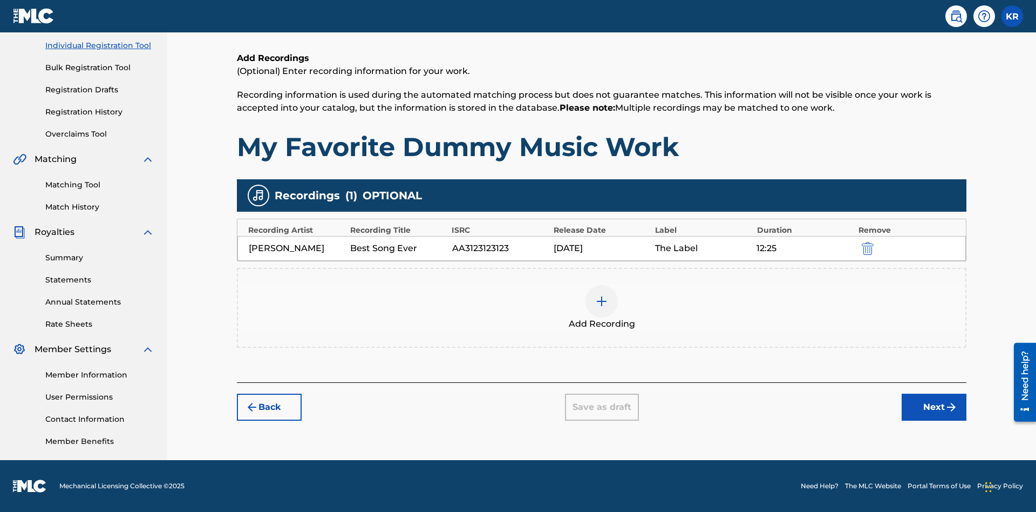
click at [602, 308] on div at bounding box center [602, 301] width 32 height 32
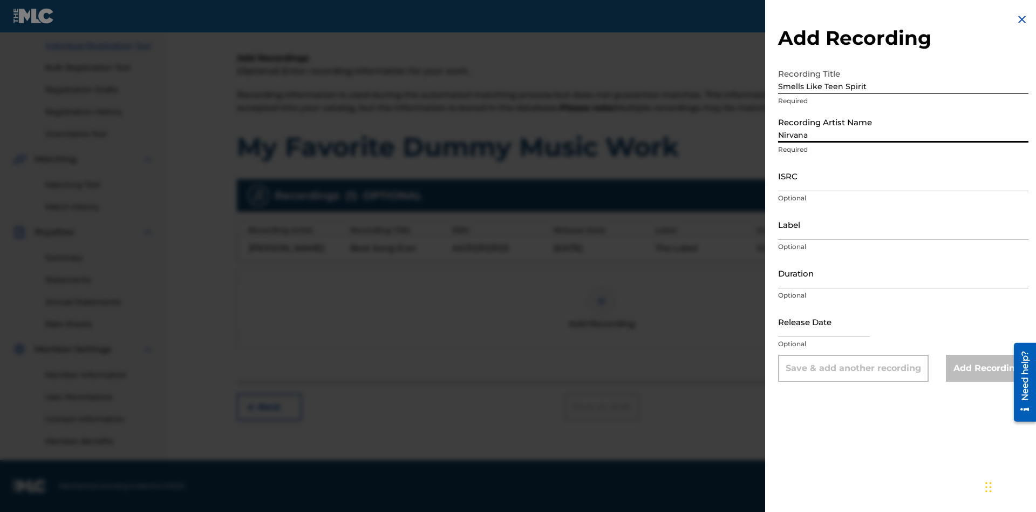
type input "Nirvana"
click at [904, 175] on input "ISRC" at bounding box center [903, 175] width 250 height 31
type input "AA3123123123"
click at [904, 224] on input "Label" at bounding box center [903, 224] width 250 height 31
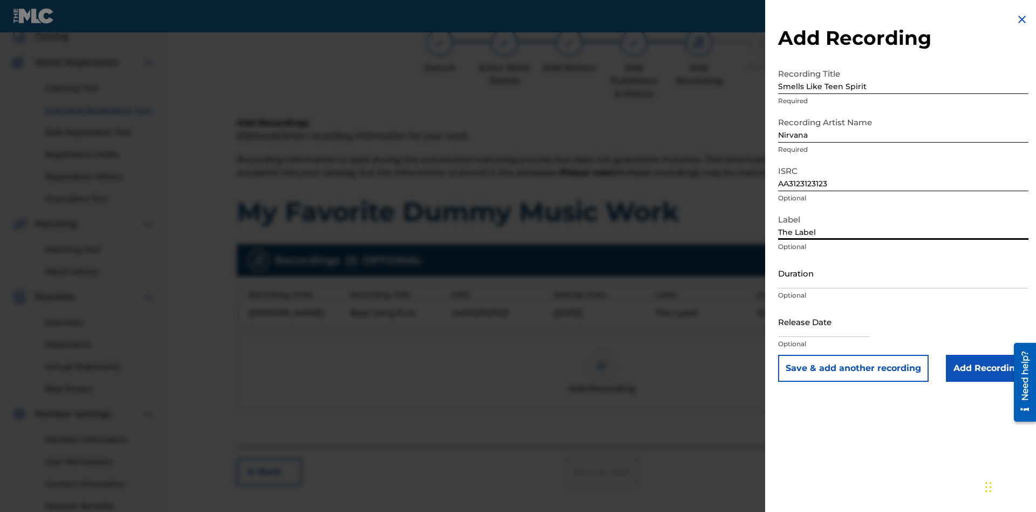
type input "The Label"
click at [904, 273] on input "Duration" at bounding box center [903, 272] width 250 height 31
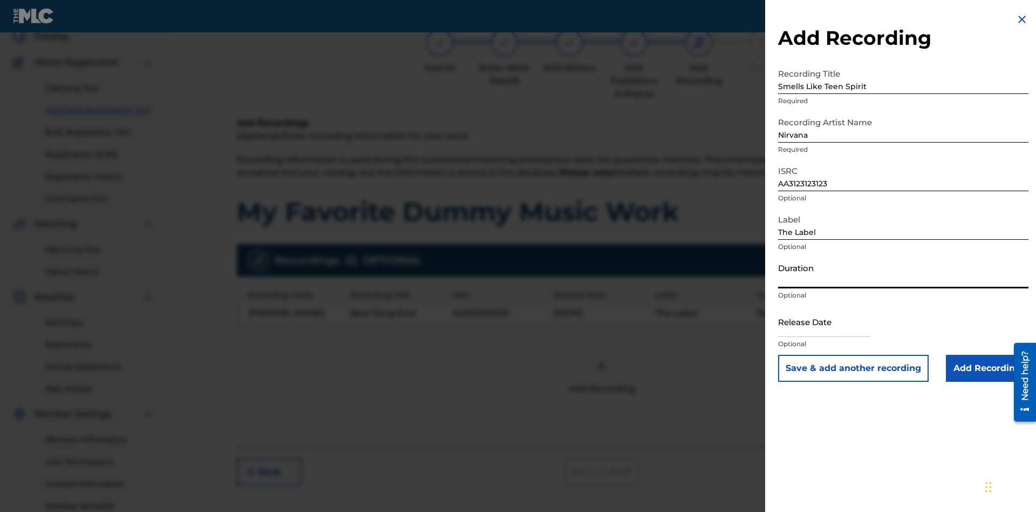
scroll to position [135, 0]
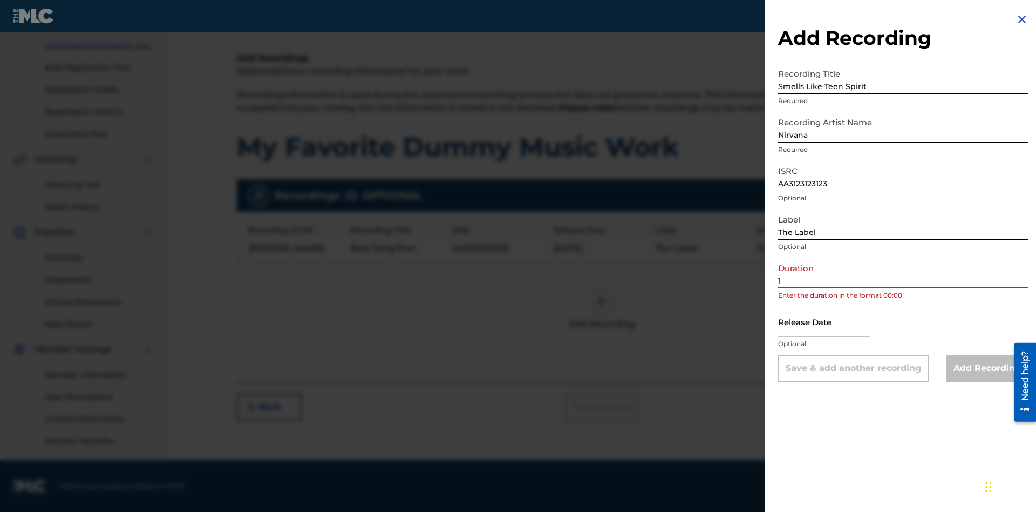
click at [904, 273] on input "1" at bounding box center [903, 272] width 250 height 31
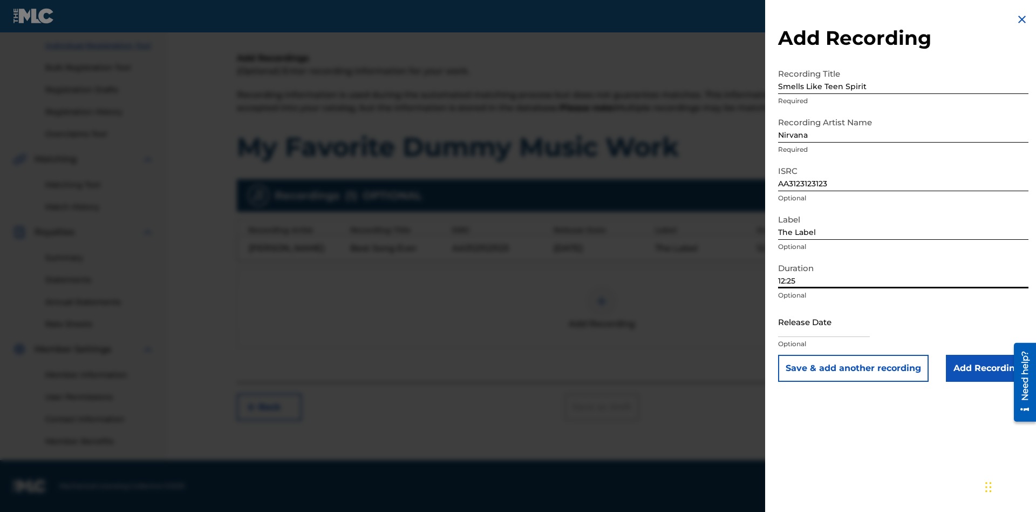
type input "12:25"
click at [833, 322] on input "text" at bounding box center [824, 321] width 92 height 31
select select "7"
select select "2025"
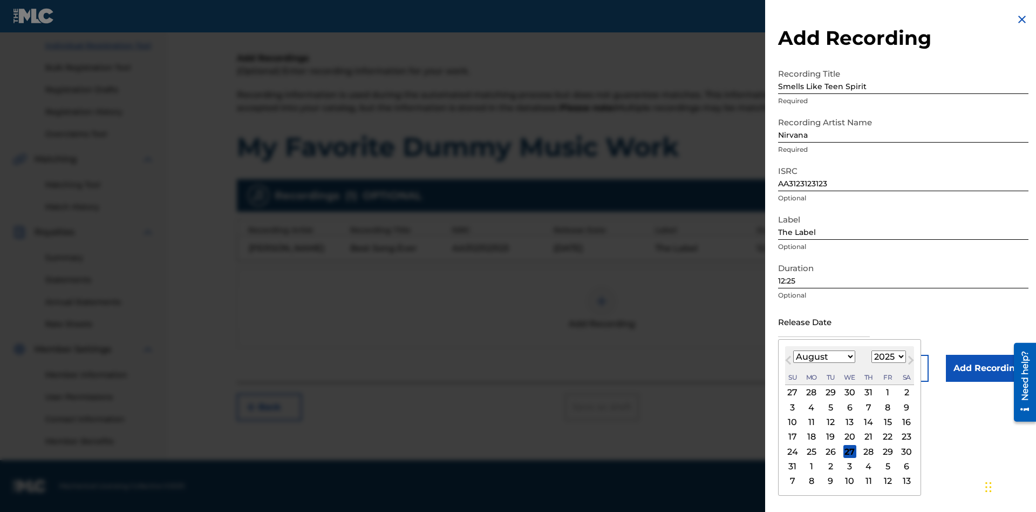
click at [824, 357] on select "January February March April May June July August September October November De…" at bounding box center [824, 356] width 62 height 12
select select "3"
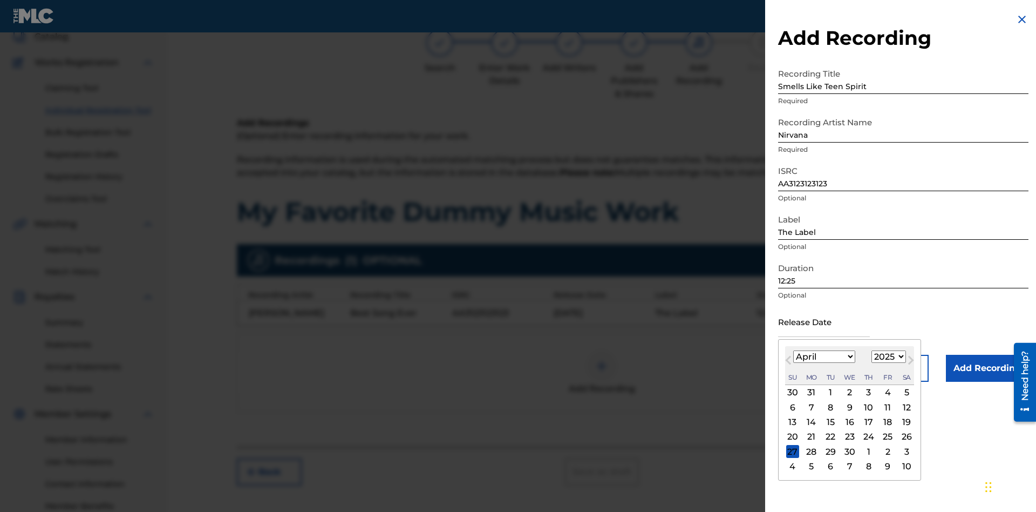
click at [887, 357] on select "1900 1901 1902 1903 1904 1905 1906 1907 1908 1909 1910 1911 1912 1913 1914 1915…" at bounding box center [889, 356] width 35 height 12
select select "2021"
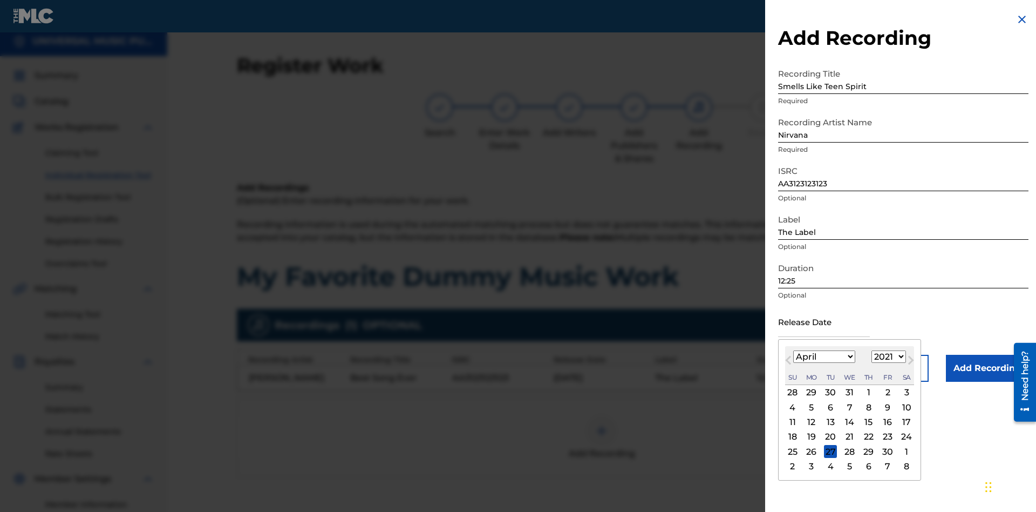
click at [887, 357] on select "1900 1901 1902 1903 1904 1905 1906 1907 1908 1909 1910 1911 1912 1913 1914 1915…" at bounding box center [889, 356] width 35 height 12
click at [867, 392] on div "1" at bounding box center [869, 392] width 13 height 13
type input "[DATE]"
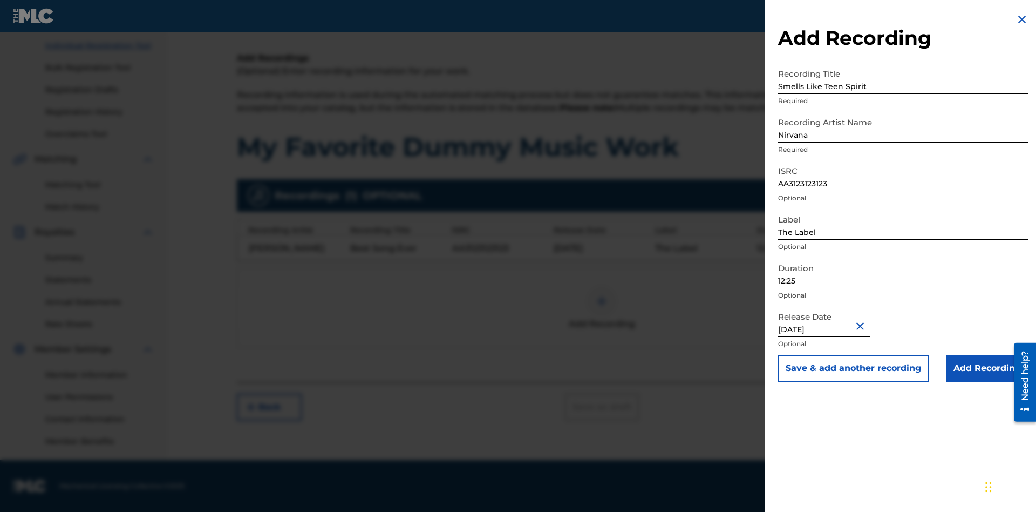
click at [987, 368] on input "Add Recording" at bounding box center [987, 368] width 83 height 27
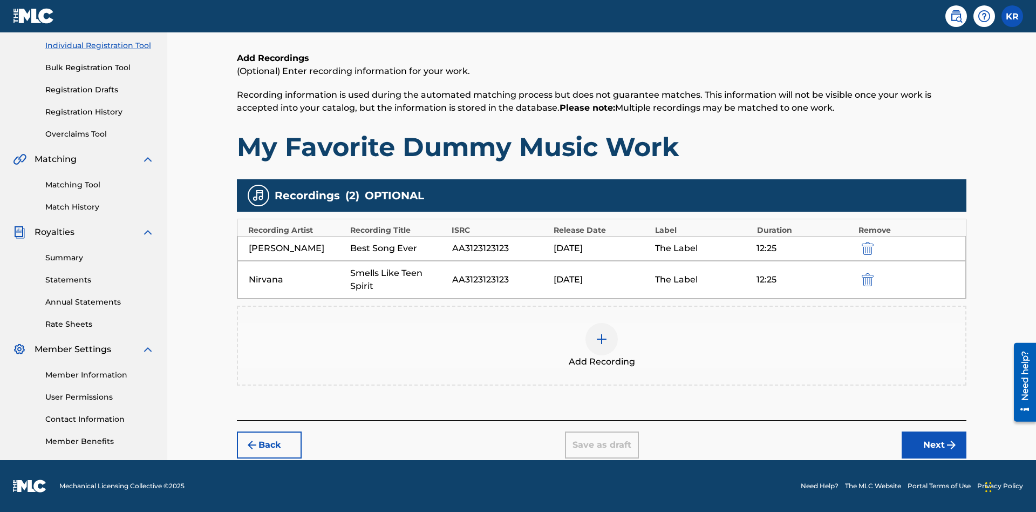
click at [934, 445] on button "Next" at bounding box center [934, 444] width 65 height 27
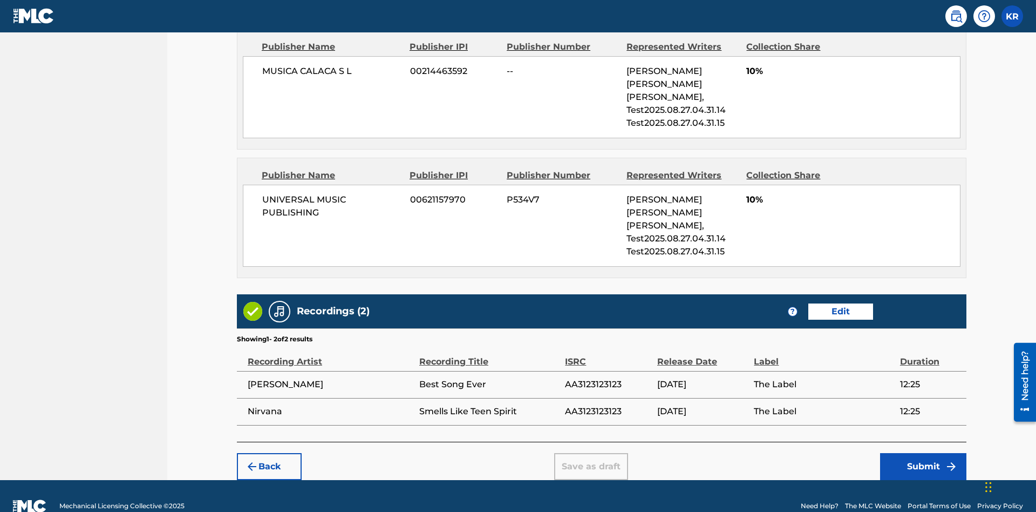
scroll to position [879, 0]
